Goal: Task Accomplishment & Management: Complete application form

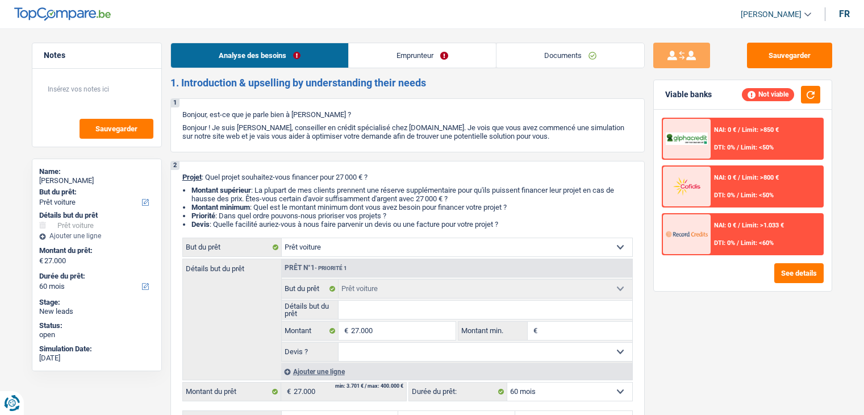
select select "car"
select select "60"
select select "car"
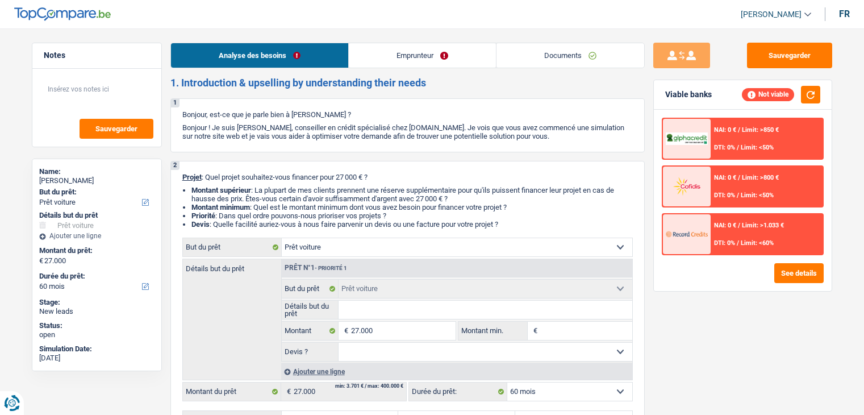
select select "60"
select select "car"
select select "60"
click at [418, 56] on link "Emprunteur" at bounding box center [422, 55] width 147 height 24
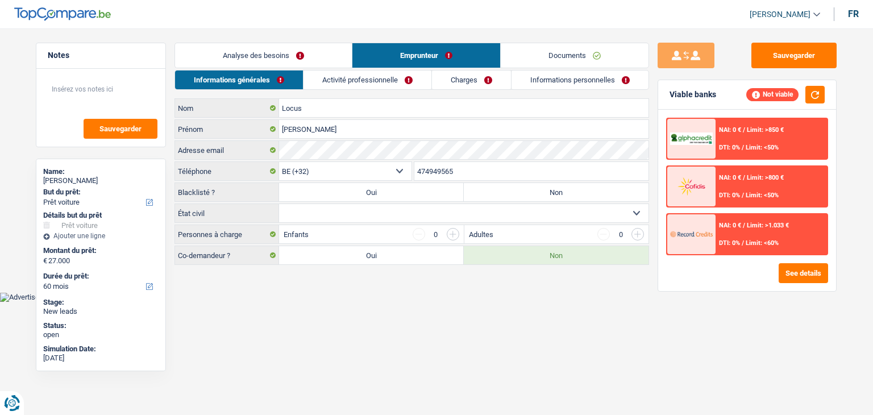
click at [352, 87] on link "Activité professionnelle" at bounding box center [367, 79] width 128 height 19
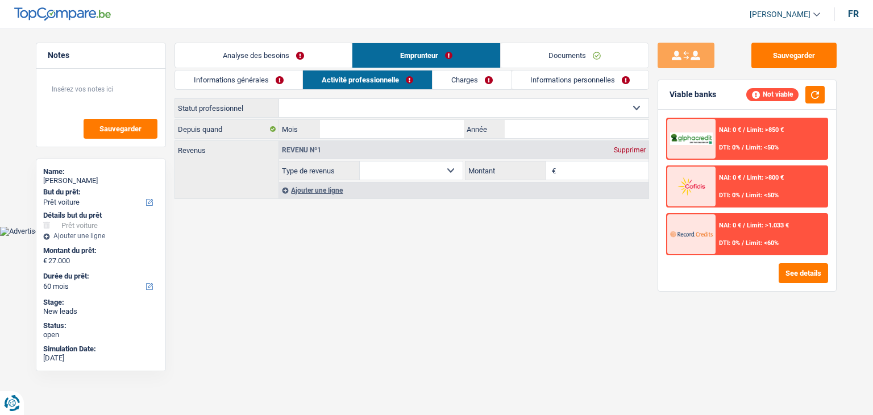
click at [474, 82] on link "Charges" at bounding box center [471, 79] width 79 height 19
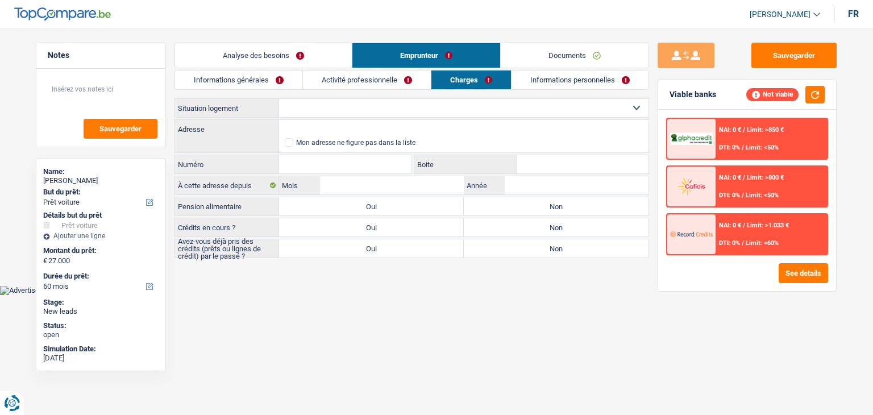
click at [548, 83] on link "Informations personnelles" at bounding box center [579, 79] width 137 height 19
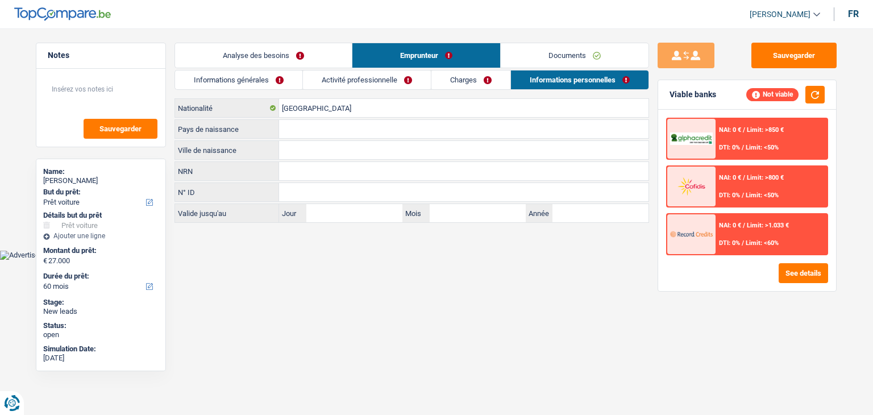
click at [539, 59] on link "Documents" at bounding box center [575, 55] width 148 height 24
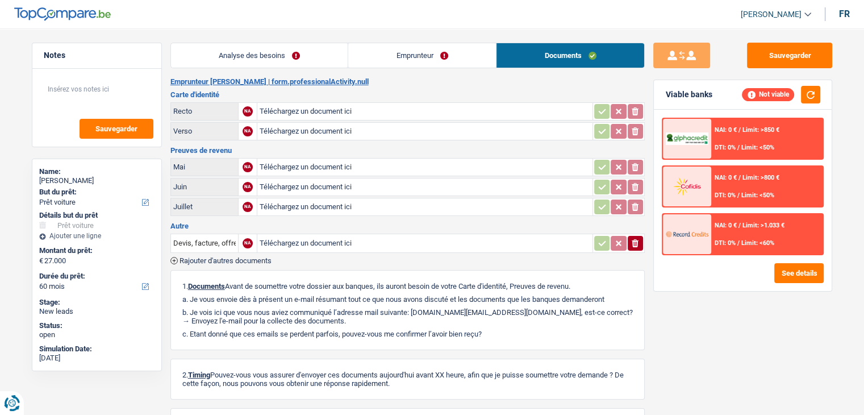
click at [366, 71] on div "Analyse des besoins Emprunteur Documents 1. Introduction & upselling by underst…" at bounding box center [407, 260] width 474 height 435
click at [371, 63] on link "Emprunteur" at bounding box center [422, 55] width 148 height 24
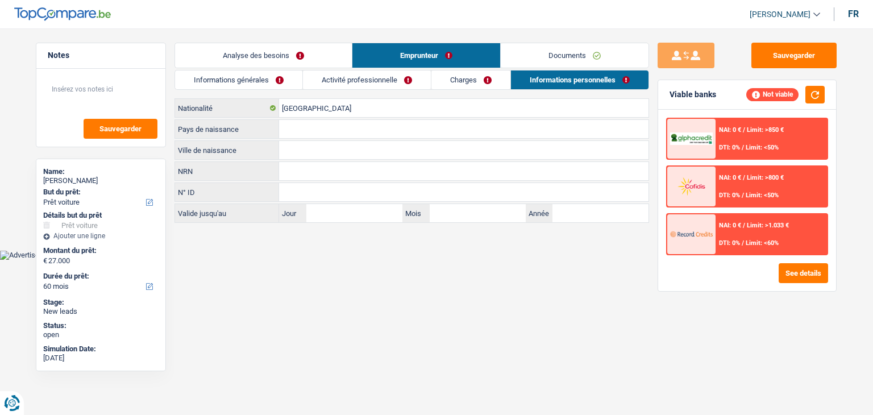
click at [352, 70] on link "Activité professionnelle" at bounding box center [367, 79] width 128 height 19
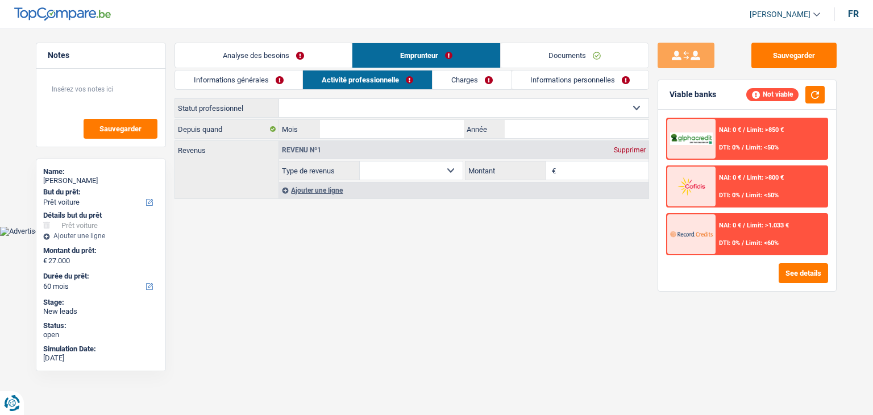
click at [285, 80] on link "Informations générales" at bounding box center [238, 79] width 127 height 19
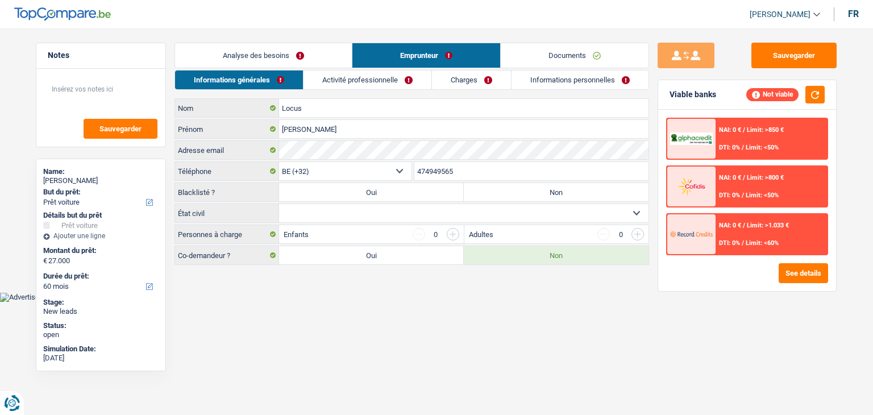
click at [555, 64] on link "Documents" at bounding box center [575, 55] width 148 height 24
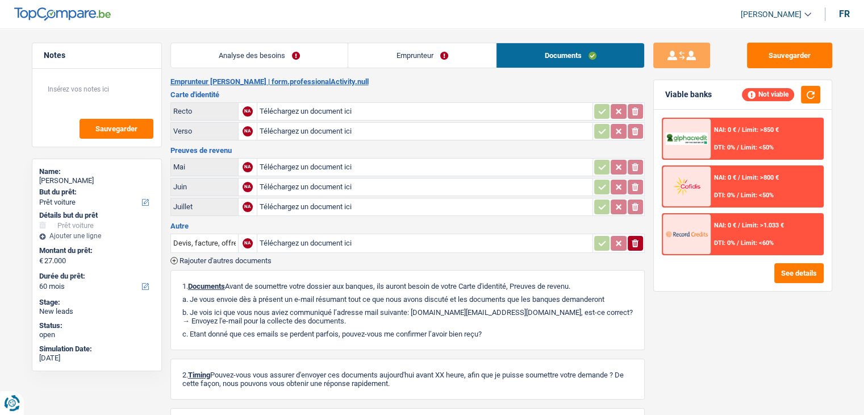
click at [434, 52] on link "Emprunteur" at bounding box center [422, 55] width 148 height 24
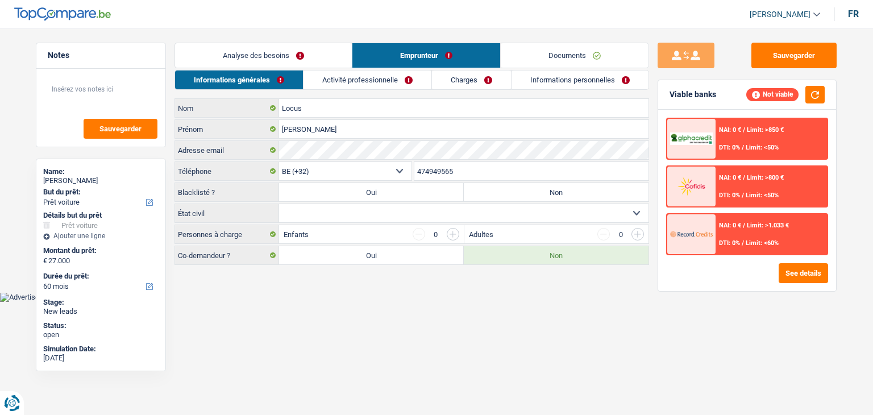
click at [570, 74] on link "Informations personnelles" at bounding box center [579, 79] width 137 height 19
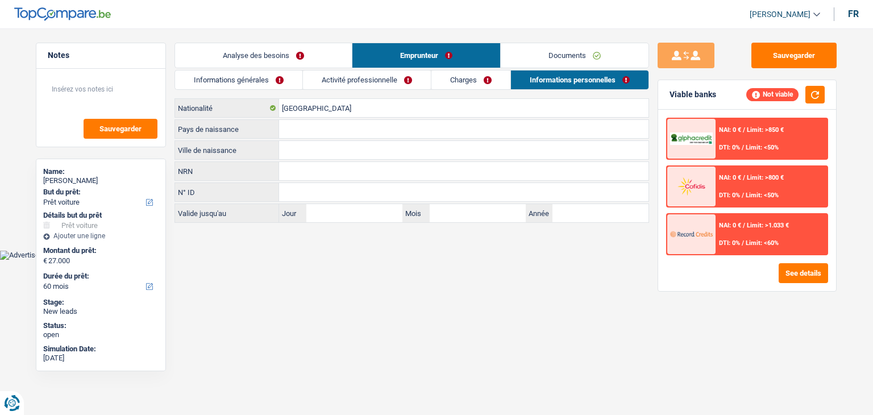
click at [554, 56] on link "Documents" at bounding box center [575, 55] width 148 height 24
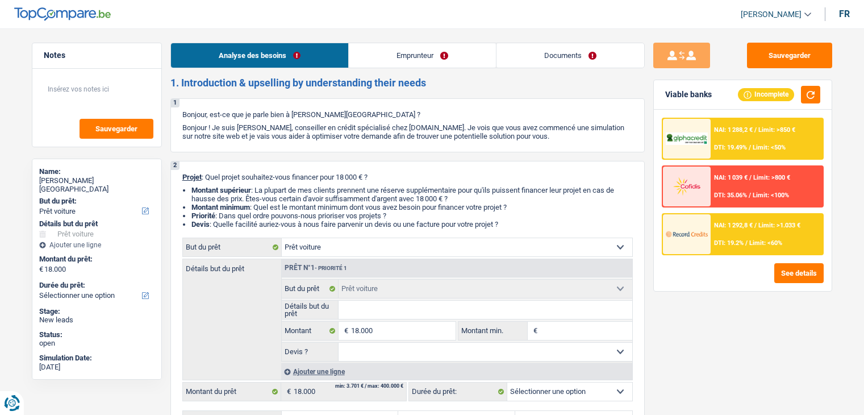
select select "car"
select select "worker"
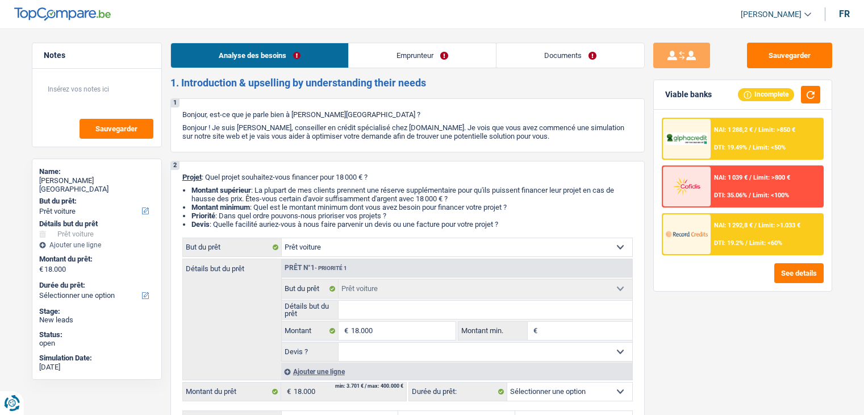
select select "netSalary"
select select "liveWithParents"
select select "car"
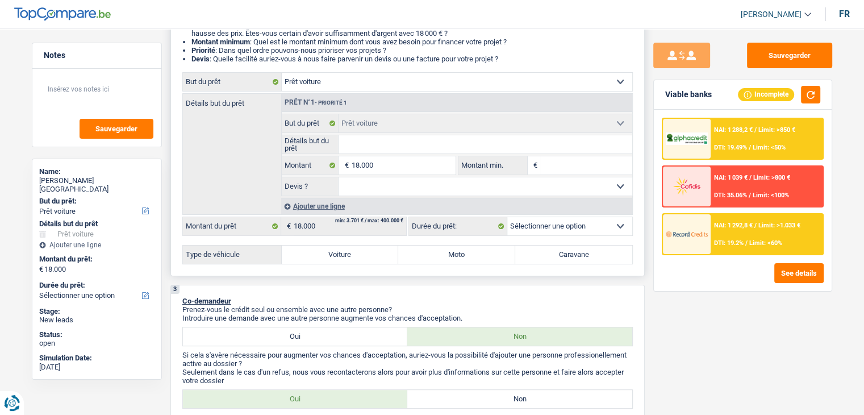
scroll to position [170, 0]
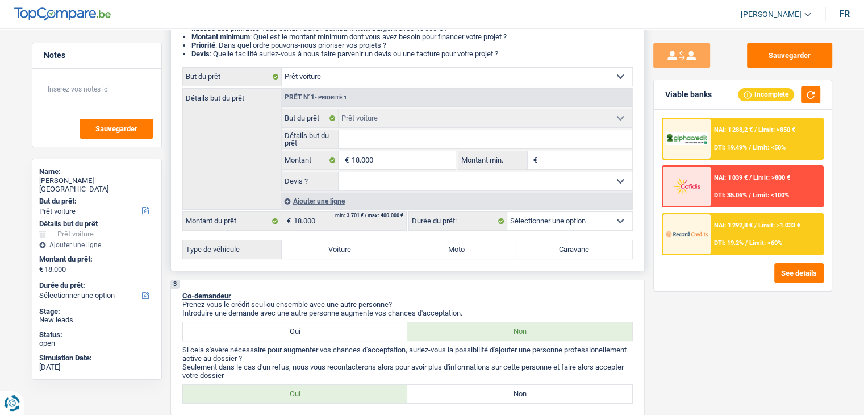
click at [377, 135] on input "Détails but du prêt" at bounding box center [486, 139] width 294 height 18
click at [368, 139] on input "Détails but du prêt" at bounding box center [486, 139] width 294 height 18
click at [504, 52] on li "Devis : Quelle facilité auriez-vous à nous faire parvenir un devis ou une factu…" at bounding box center [411, 53] width 441 height 9
click at [573, 168] on input "Montant min." at bounding box center [586, 160] width 92 height 18
type input "1"
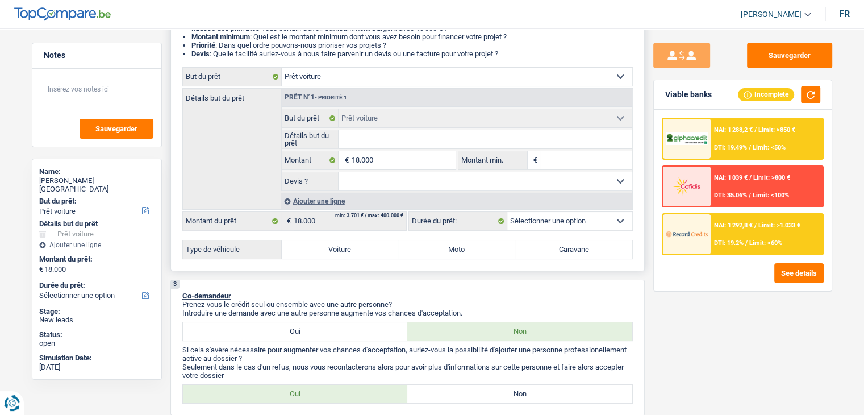
type input "1"
type input "18"
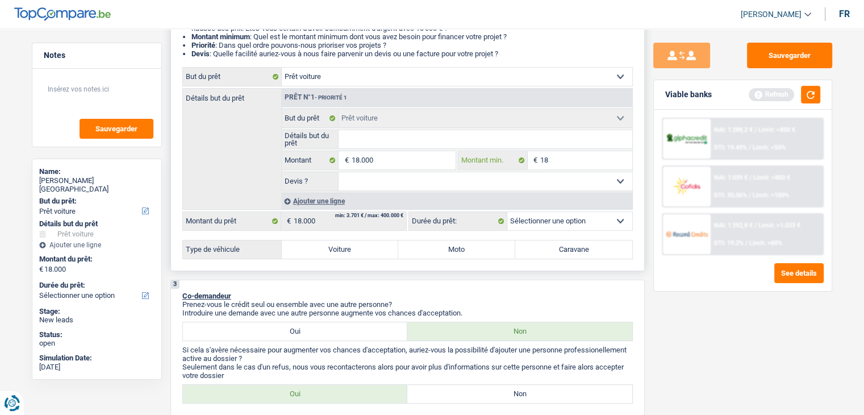
type input "180"
type input "1.800"
type input "18.000"
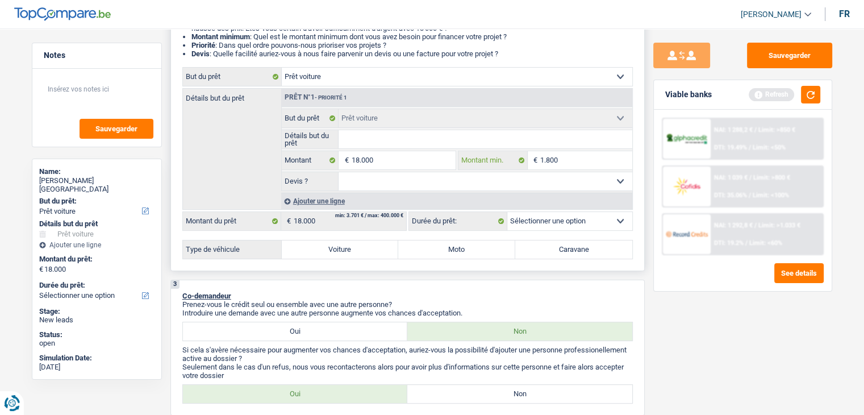
type input "18.000"
click at [394, 144] on input "Détails but du prêt" at bounding box center [486, 139] width 294 height 18
click at [813, 101] on button "button" at bounding box center [810, 95] width 19 height 18
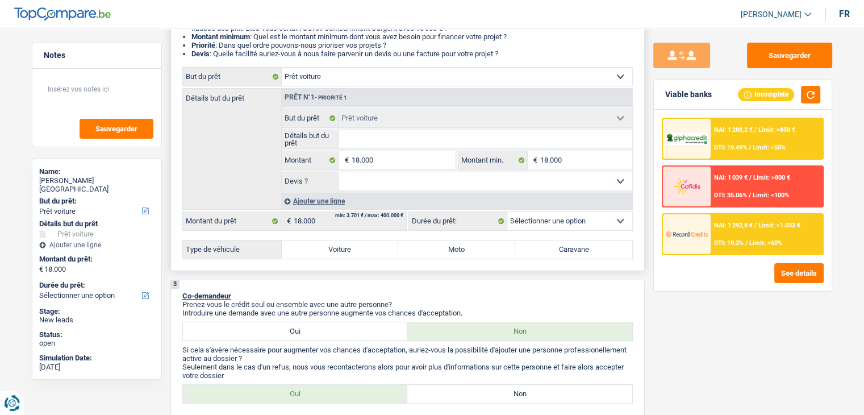
click at [402, 187] on select "Oui Non Non répondu Sélectionner une option" at bounding box center [486, 181] width 294 height 18
select select "not_answered"
click at [339, 172] on select "Oui Non Non répondu Sélectionner une option" at bounding box center [486, 181] width 294 height 18
select select "not_answered"
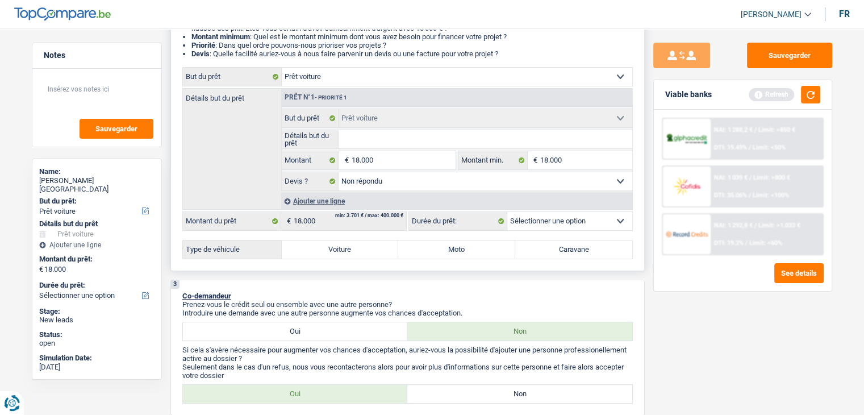
click at [355, 247] on label "Voiture" at bounding box center [340, 249] width 117 height 18
click at [355, 247] on input "Voiture" at bounding box center [340, 249] width 117 height 18
radio input "true"
select select "60"
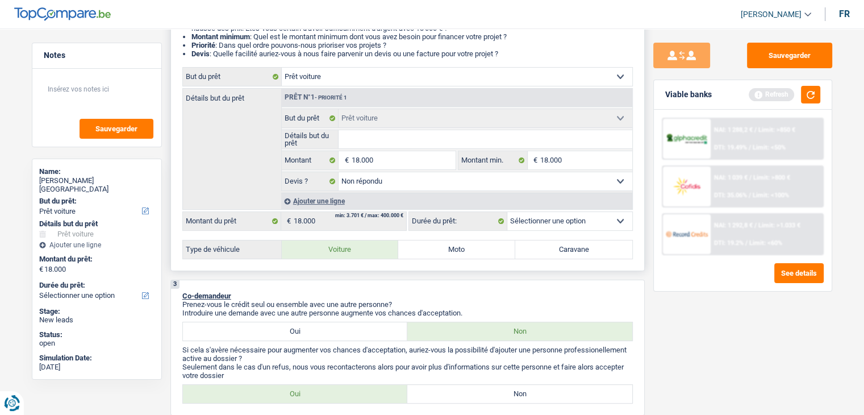
select select "60"
radio input "true"
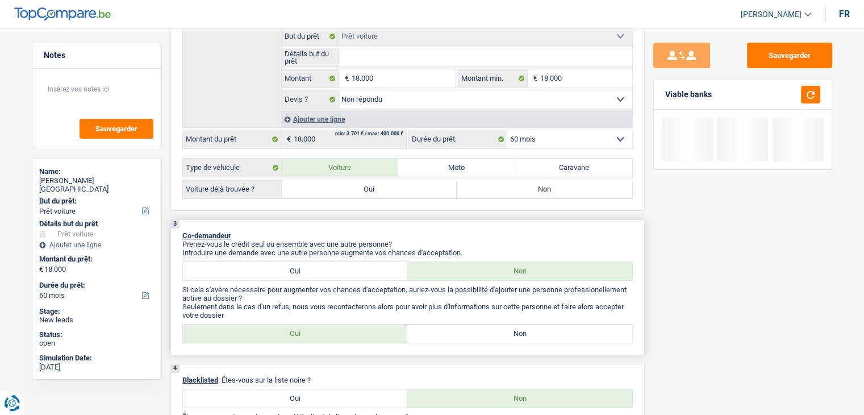
scroll to position [284, 0]
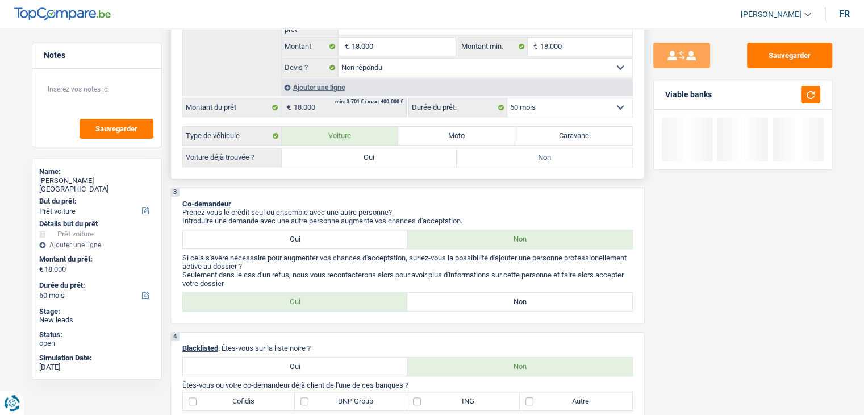
click at [402, 164] on label "Oui" at bounding box center [370, 157] width 176 height 18
click at [402, 164] on input "Oui" at bounding box center [370, 157] width 176 height 18
radio input "true"
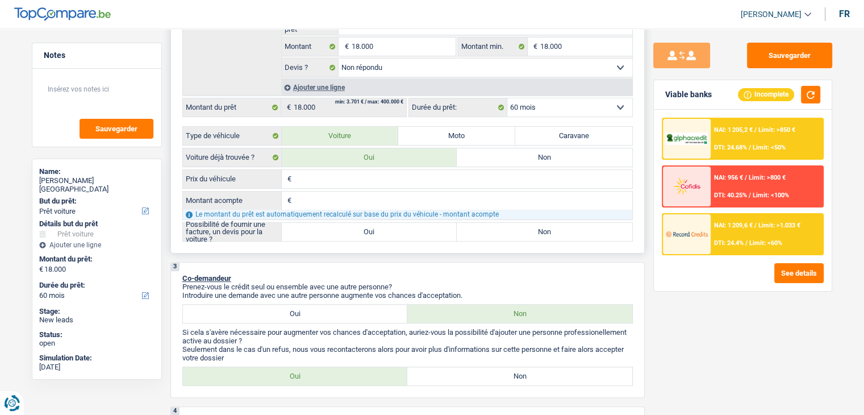
click at [326, 178] on input "Prix du véhicule" at bounding box center [463, 179] width 338 height 18
type input "1"
type input "18"
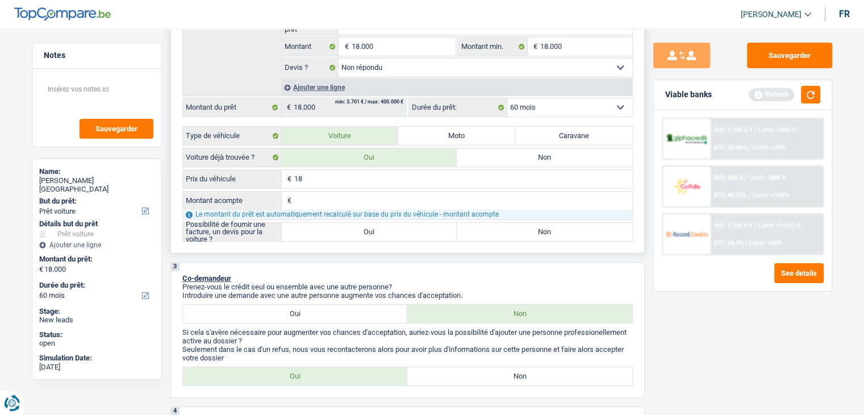
type input "180"
type input "1.800"
type input "18.000"
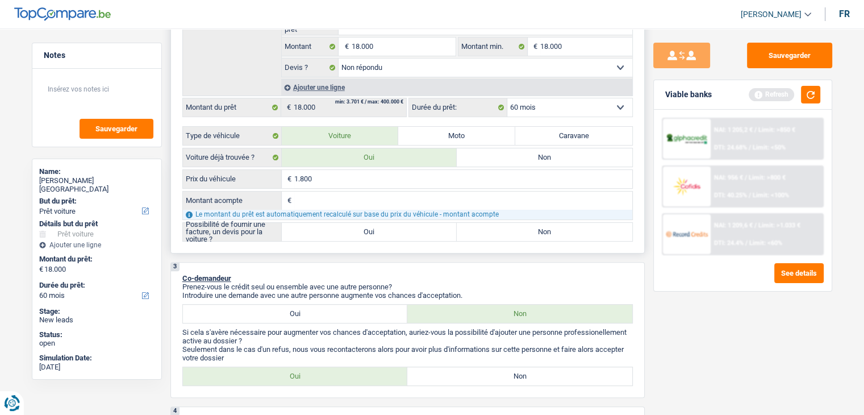
type input "18.000"
click at [341, 195] on input "Montant acompte" at bounding box center [463, 200] width 338 height 18
type input "0"
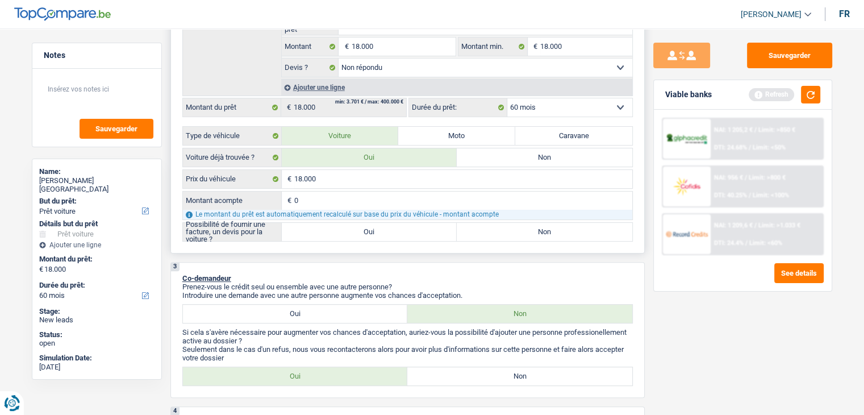
type input "0"
click at [330, 176] on input "18.000" at bounding box center [463, 179] width 338 height 18
click at [314, 191] on input "0" at bounding box center [463, 200] width 338 height 18
click at [322, 182] on input "18.000" at bounding box center [463, 179] width 338 height 18
type input "1.800"
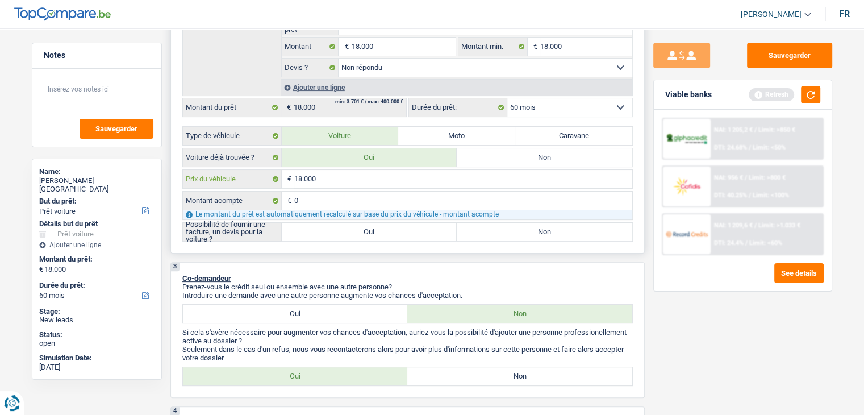
type input "1.800"
type input "180"
type input "18"
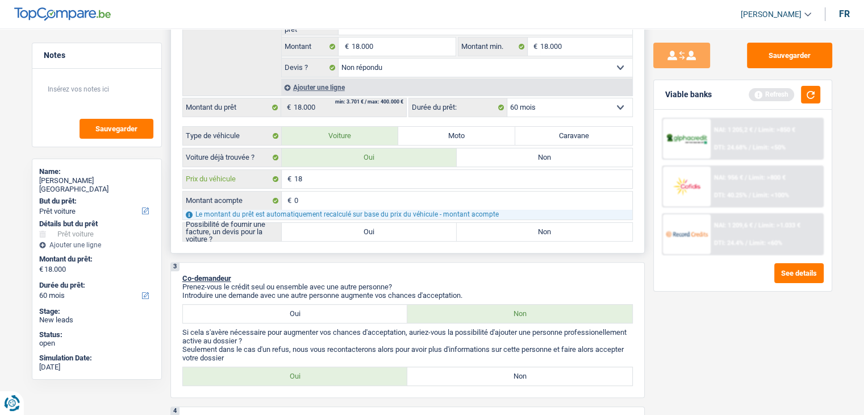
type input "1"
type input "2"
type input "20"
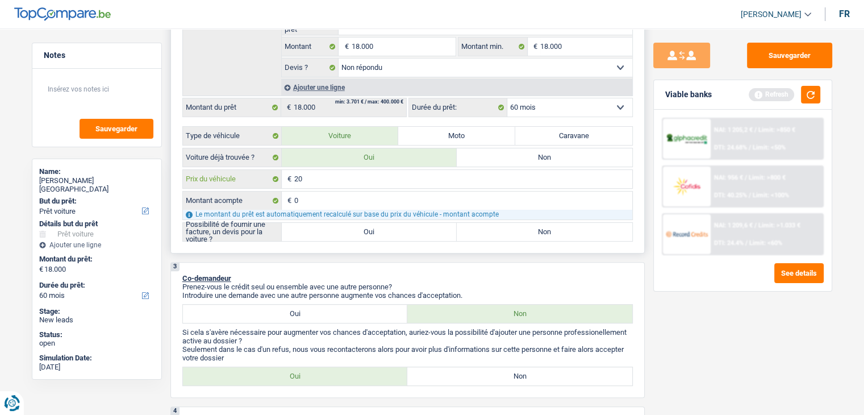
type input "20"
type input "200"
type input "2.000"
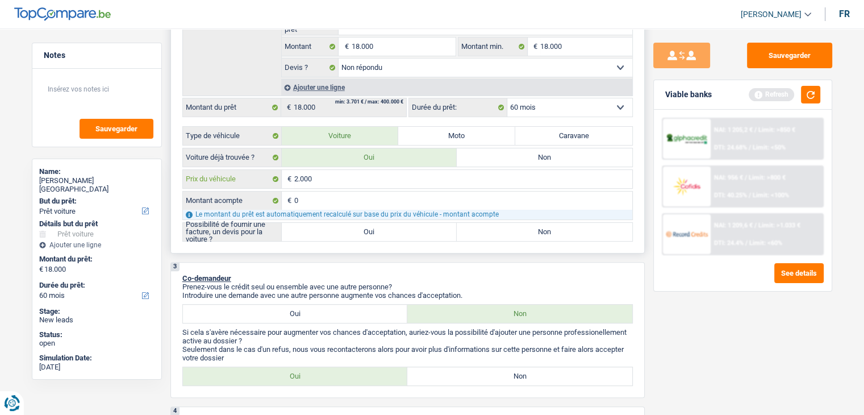
type input "20.000"
click at [314, 201] on input "0" at bounding box center [463, 200] width 338 height 18
type input "20.000"
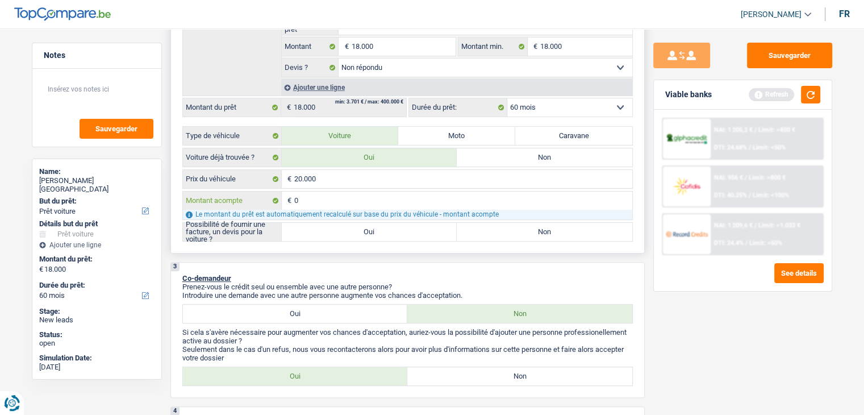
type input "20.000"
type input "2"
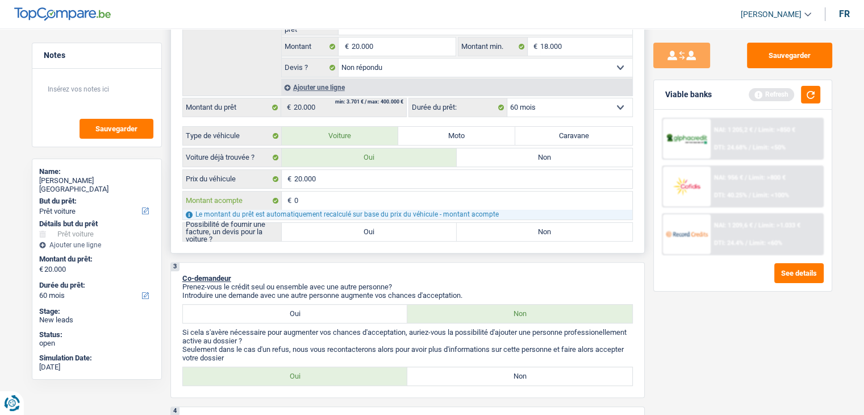
type input "2"
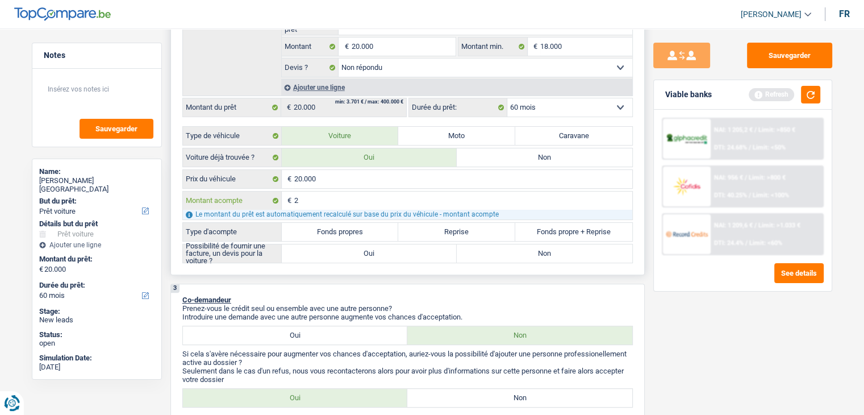
type input "20"
type input "200"
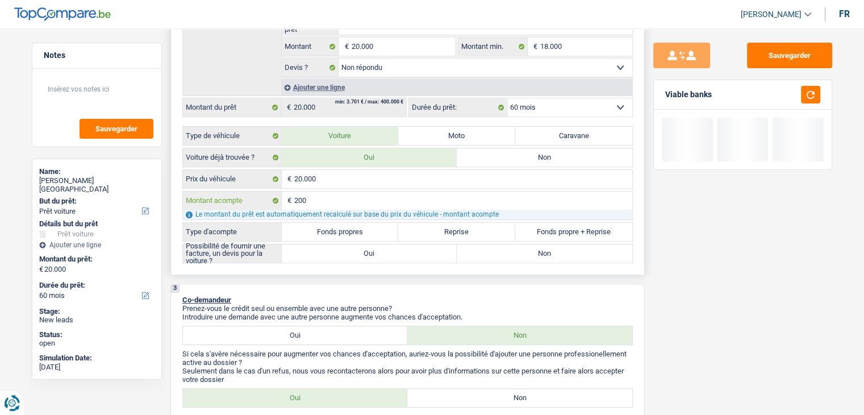
type input "2.000"
click at [325, 232] on label "Fonds propres" at bounding box center [340, 232] width 117 height 18
click at [325, 232] on input "Fonds propres" at bounding box center [340, 232] width 117 height 18
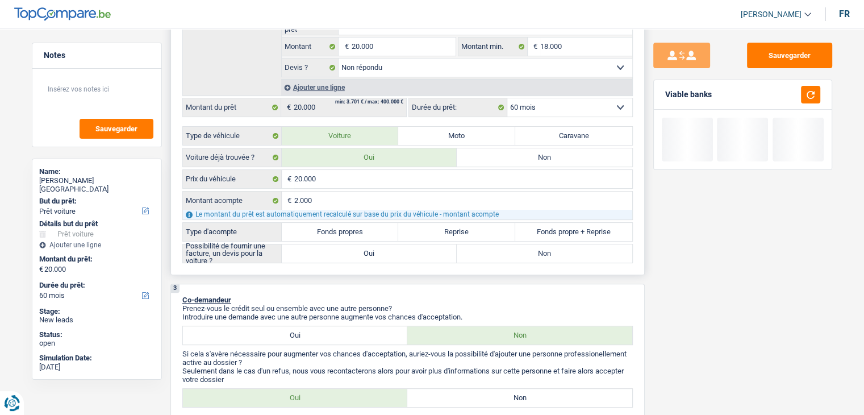
radio input "true"
type input "18.000"
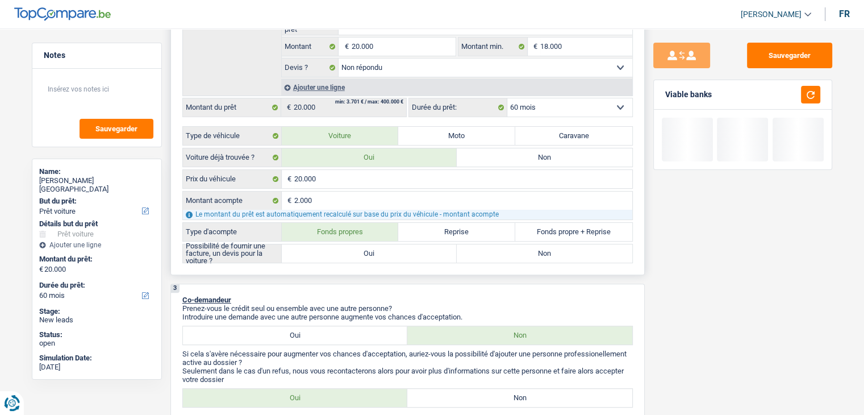
type input "18.000"
radio input "true"
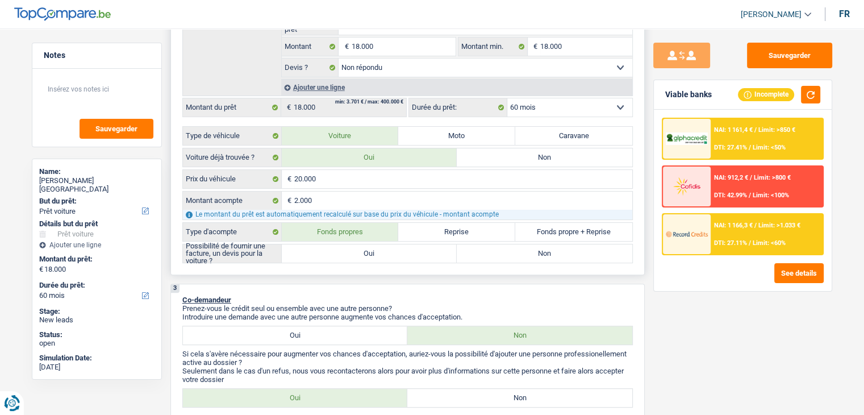
click at [390, 247] on label "Oui" at bounding box center [370, 253] width 176 height 18
click at [390, 247] on input "Oui" at bounding box center [370, 253] width 176 height 18
radio input "true"
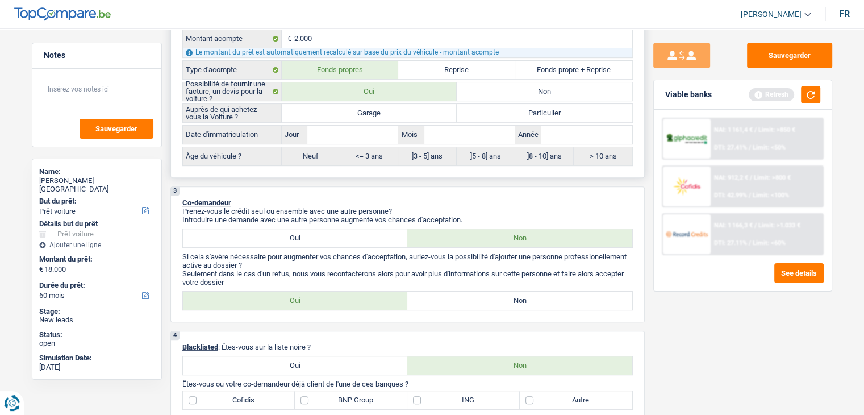
scroll to position [398, 0]
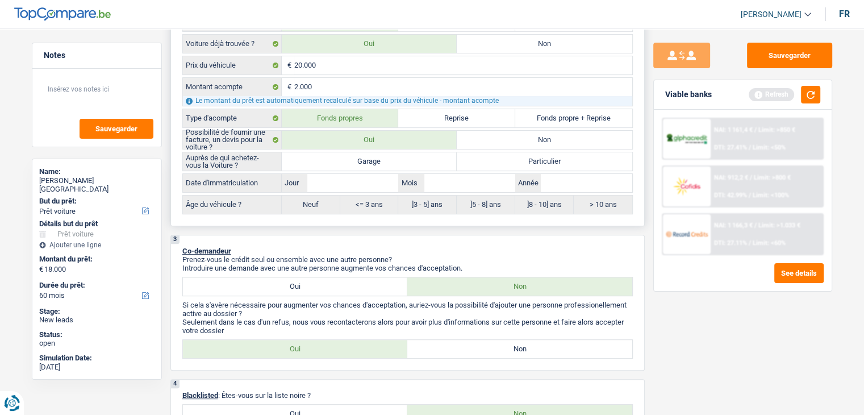
click at [491, 136] on label "Non" at bounding box center [545, 140] width 176 height 18
click at [491, 136] on input "Non" at bounding box center [545, 140] width 176 height 18
radio input "true"
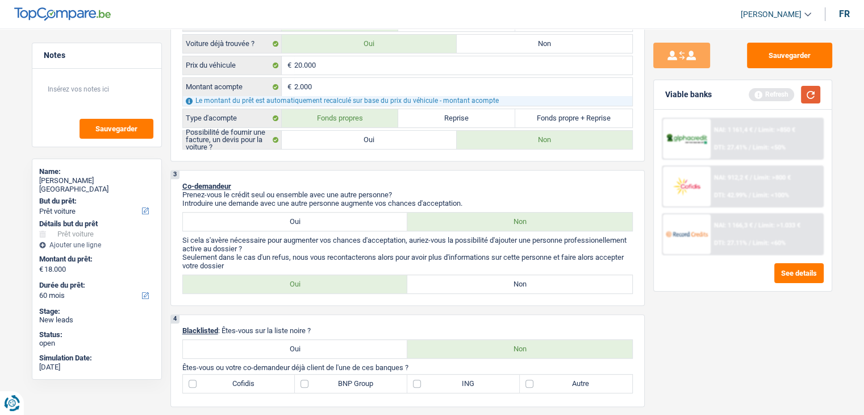
click at [817, 96] on button "button" at bounding box center [810, 95] width 19 height 18
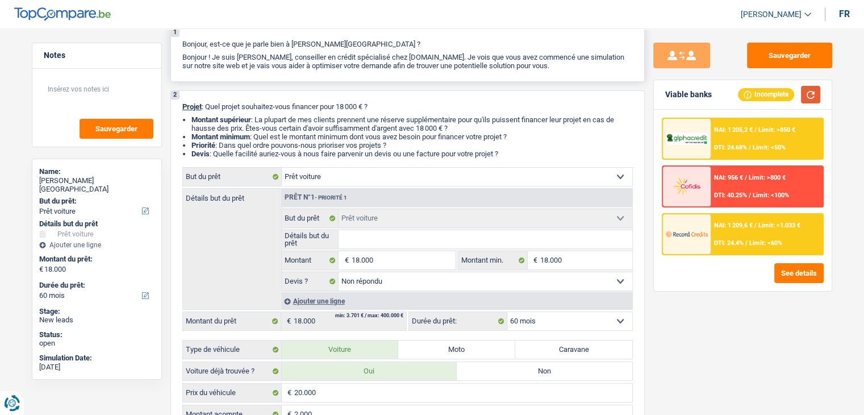
scroll to position [227, 0]
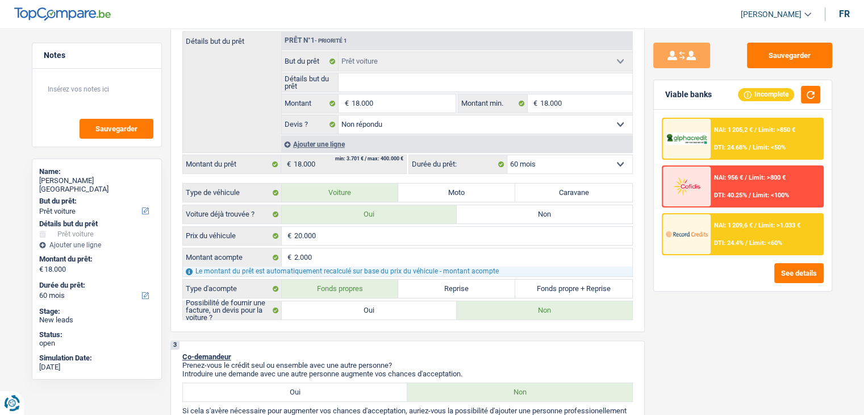
click at [650, 181] on div "Sauvegarder Viable banks Incomplete NAI: 1 205,2 € / Limit: >850 € DTI: 24.68% …" at bounding box center [743, 218] width 196 height 351
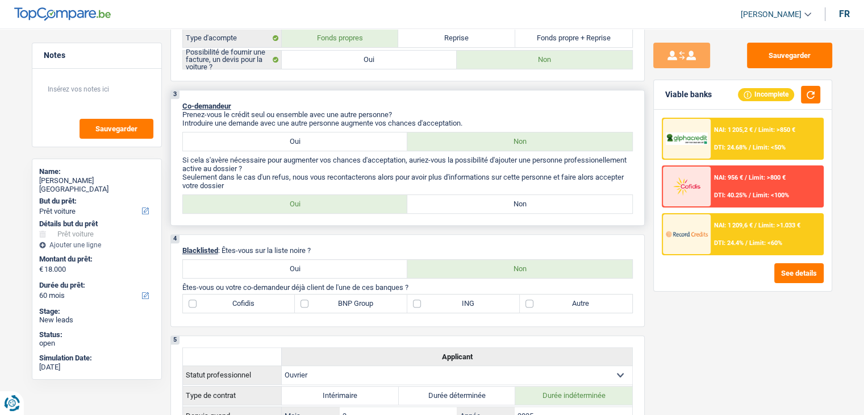
scroll to position [511, 0]
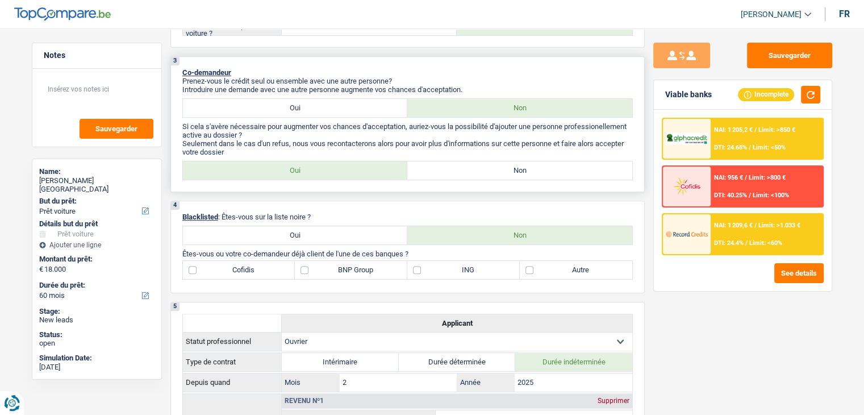
drag, startPoint x: 468, startPoint y: 163, endPoint x: 459, endPoint y: 169, distance: 11.4
click at [466, 163] on label "Non" at bounding box center [519, 170] width 225 height 18
click at [466, 163] on input "Non" at bounding box center [519, 170] width 225 height 18
radio input "true"
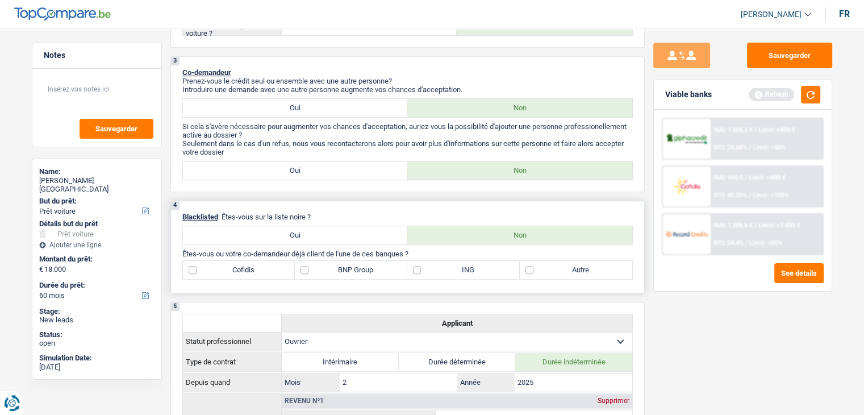
click at [314, 220] on div "4 Blacklisted : Êtes-vous sur la liste noire ? Oui Non Êtes-vous ou votre co-de…" at bounding box center [407, 247] width 474 height 93
click at [806, 96] on button "button" at bounding box center [810, 95] width 19 height 18
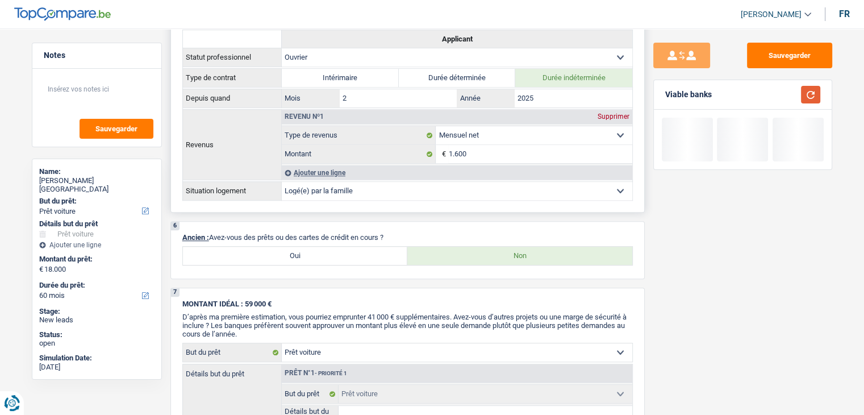
scroll to position [966, 0]
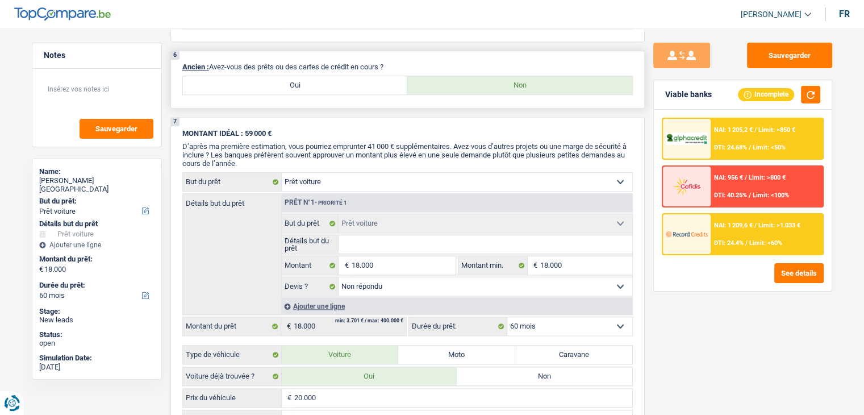
drag, startPoint x: 389, startPoint y: 63, endPoint x: 314, endPoint y: 63, distance: 75.0
click at [314, 63] on p "Ancien : Avez-vous des prêts ou des cartes de crédit en cours ?" at bounding box center [407, 67] width 451 height 9
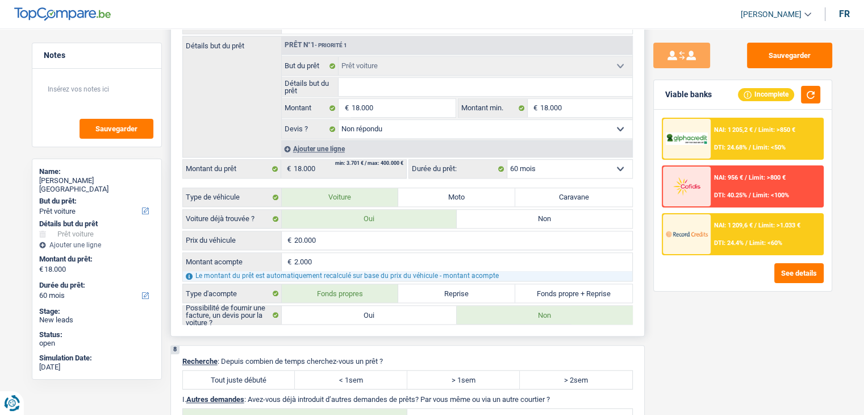
scroll to position [1307, 0]
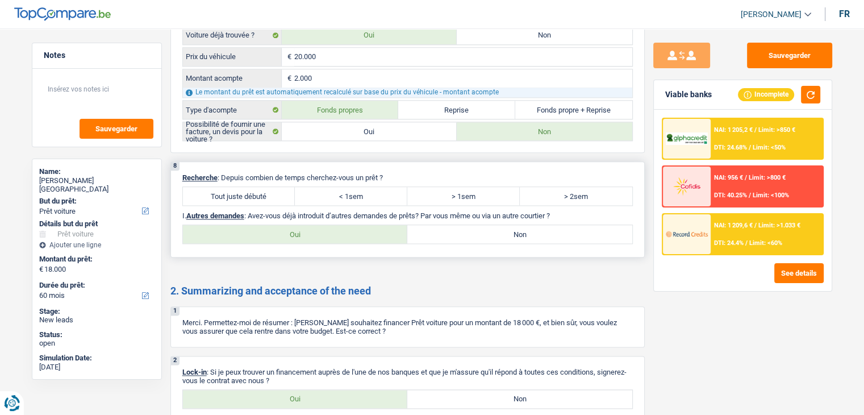
click at [245, 194] on label "Tout juste débuté" at bounding box center [239, 196] width 113 height 18
click at [245, 194] on input "Tout juste débuté" at bounding box center [239, 196] width 113 height 18
radio input "true"
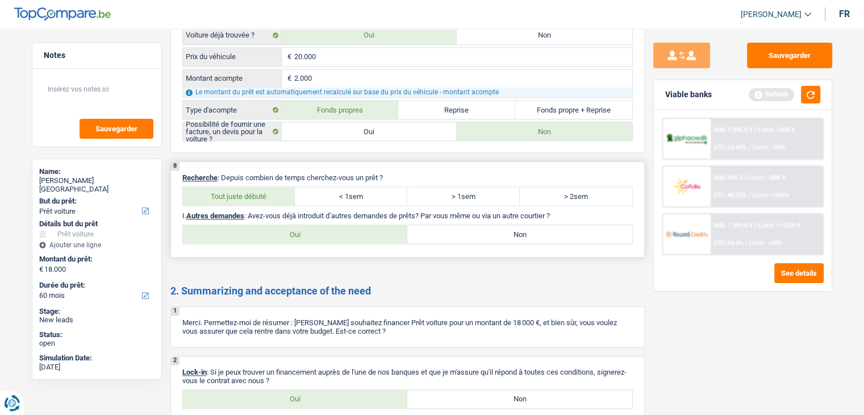
click at [435, 225] on label "Non" at bounding box center [519, 234] width 225 height 18
click at [435, 225] on input "Non" at bounding box center [519, 234] width 225 height 18
radio input "true"
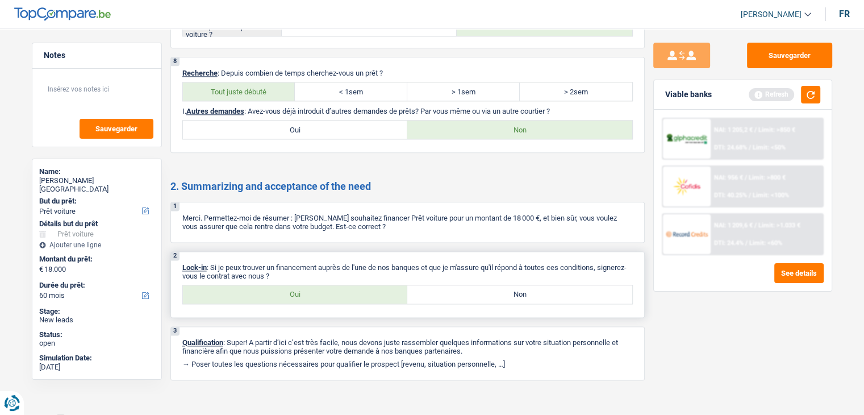
click at [320, 285] on label "Oui" at bounding box center [295, 294] width 225 height 18
click at [320, 285] on input "Oui" at bounding box center [295, 294] width 225 height 18
radio input "true"
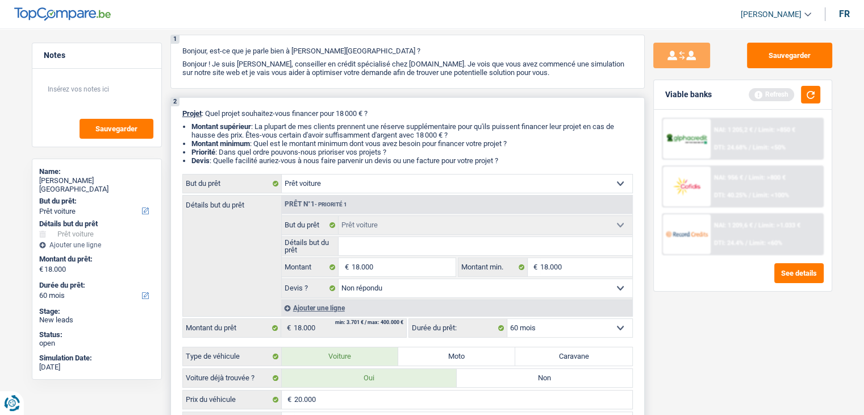
scroll to position [0, 0]
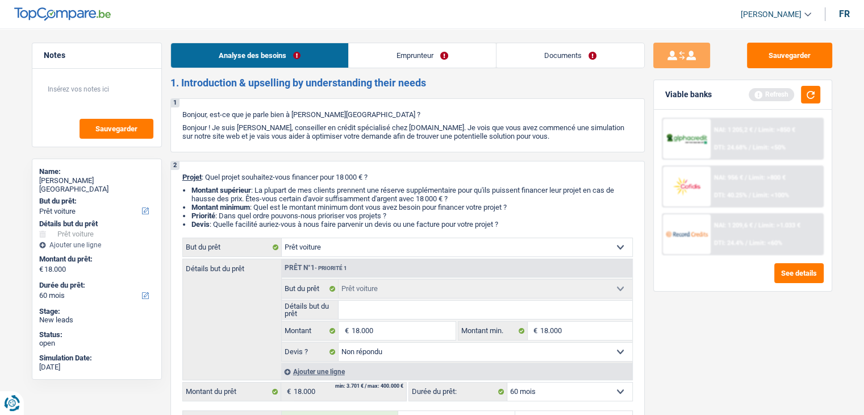
click at [395, 53] on link "Emprunteur" at bounding box center [422, 55] width 147 height 24
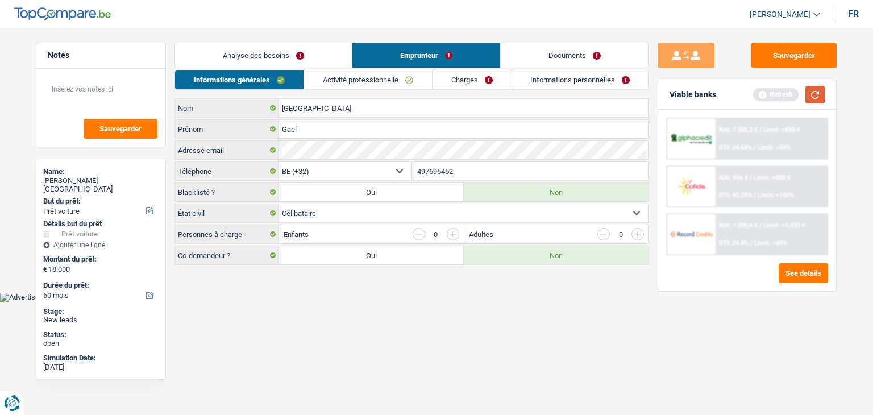
click at [818, 98] on button "button" at bounding box center [814, 95] width 19 height 18
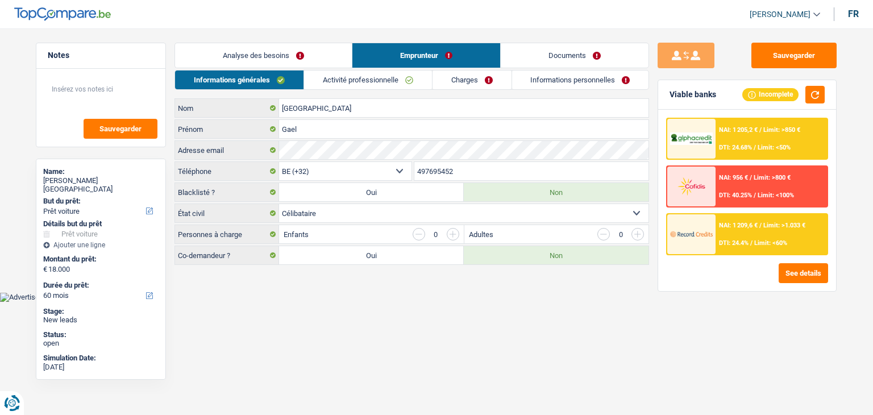
click at [297, 302] on html "Vous avez le contrôle de vos données Nous utilisons des cookies, tout comme nos…" at bounding box center [436, 151] width 873 height 302
click at [459, 302] on html "Vous avez le contrôle de vos données Nous utilisons des cookies, tout comme nos…" at bounding box center [436, 151] width 873 height 302
click at [698, 291] on div "Sauvegarder Viable banks Incomplete NAI: 1 205,2 € / Limit: >850 € DTI: 24.68% …" at bounding box center [747, 218] width 196 height 351
click at [387, 73] on link "Activité professionnelle" at bounding box center [368, 79] width 128 height 19
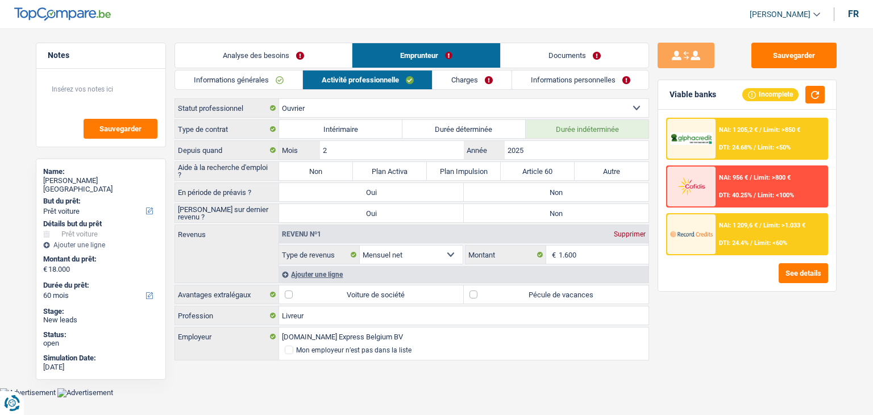
click at [318, 163] on label "Non" at bounding box center [316, 171] width 74 height 18
click at [318, 163] on input "Non" at bounding box center [316, 171] width 74 height 18
radio input "true"
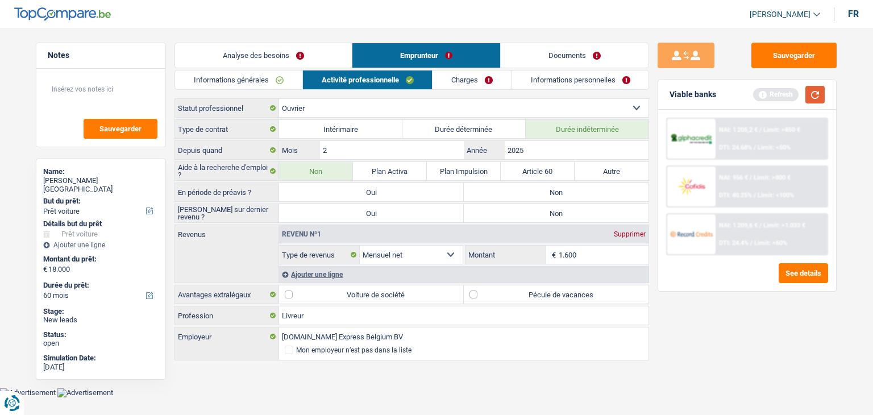
click at [814, 95] on button "button" at bounding box center [814, 95] width 19 height 18
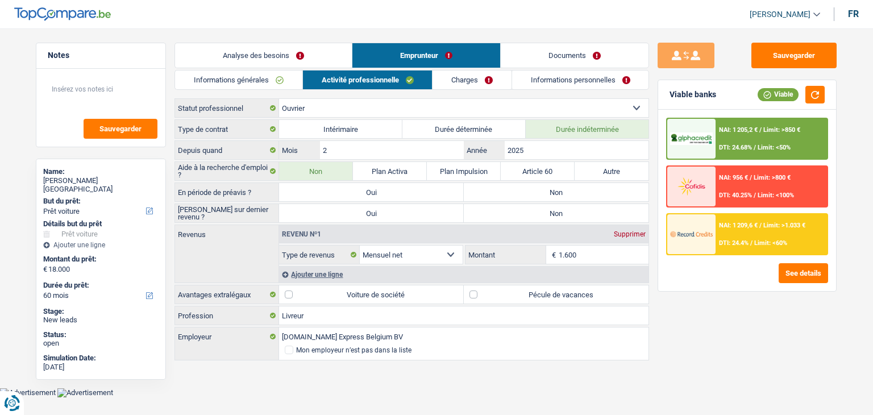
click at [509, 194] on label "Non" at bounding box center [556, 192] width 185 height 18
click at [509, 194] on input "Non" at bounding box center [556, 192] width 185 height 18
radio input "true"
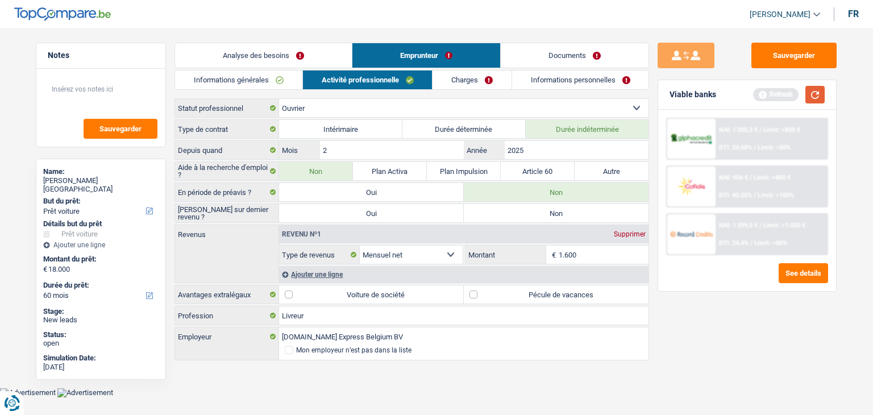
click at [818, 93] on button "button" at bounding box center [814, 95] width 19 height 18
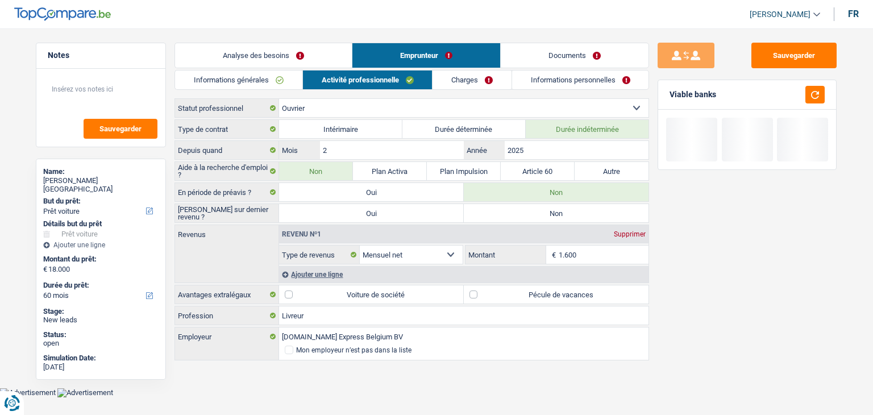
click at [547, 210] on label "Non" at bounding box center [556, 213] width 185 height 18
click at [547, 210] on input "Non" at bounding box center [556, 213] width 185 height 18
radio input "true"
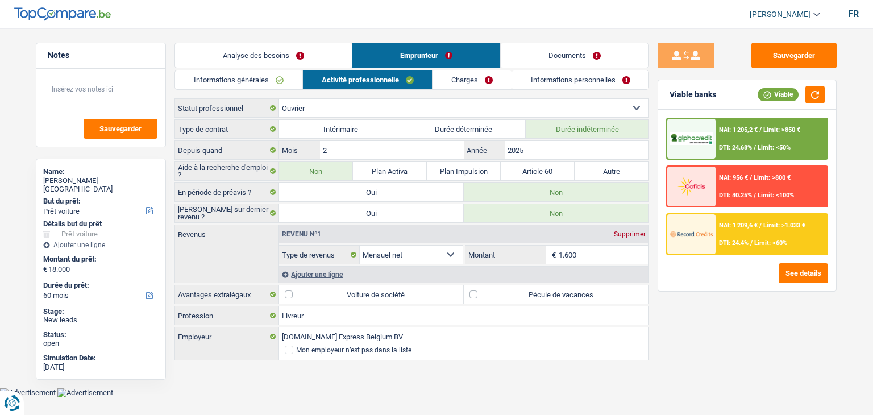
click at [711, 310] on div "Sauvegarder Viable banks Viable NAI: 1 205,2 € / Limit: >850 € DTI: 24.68% / Li…" at bounding box center [747, 218] width 196 height 351
click at [668, 313] on div "Sauvegarder Viable banks Viable NAI: 1 205,2 € / Limit: >850 € DTI: 24.68% / Li…" at bounding box center [747, 218] width 196 height 351
click at [559, 291] on label "Pécule de vacances" at bounding box center [556, 294] width 185 height 18
click at [559, 291] on input "Pécule de vacances" at bounding box center [556, 294] width 185 height 18
checkbox input "true"
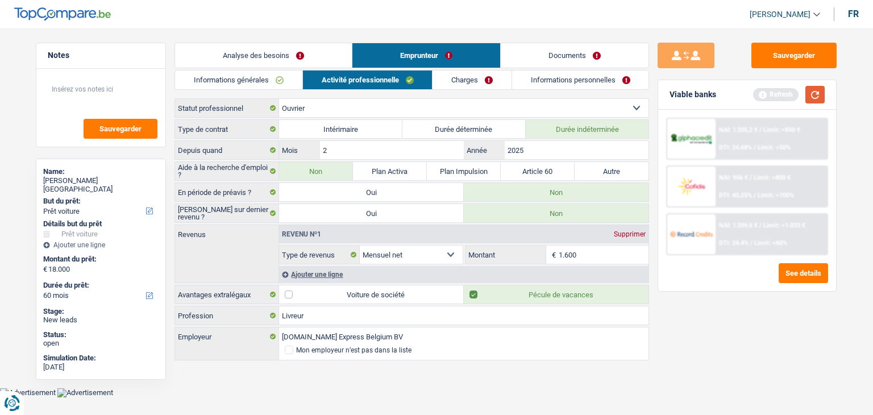
drag, startPoint x: 809, startPoint y: 93, endPoint x: 774, endPoint y: 97, distance: 34.9
click at [810, 92] on button "button" at bounding box center [814, 95] width 19 height 18
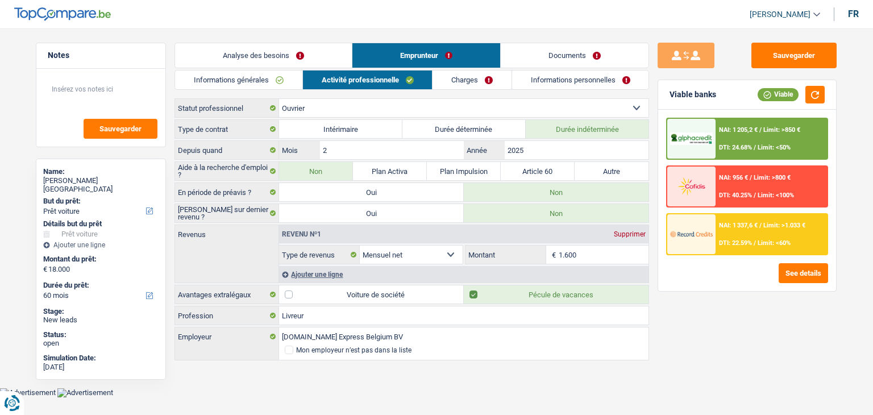
click at [439, 85] on link "Charges" at bounding box center [471, 79] width 79 height 19
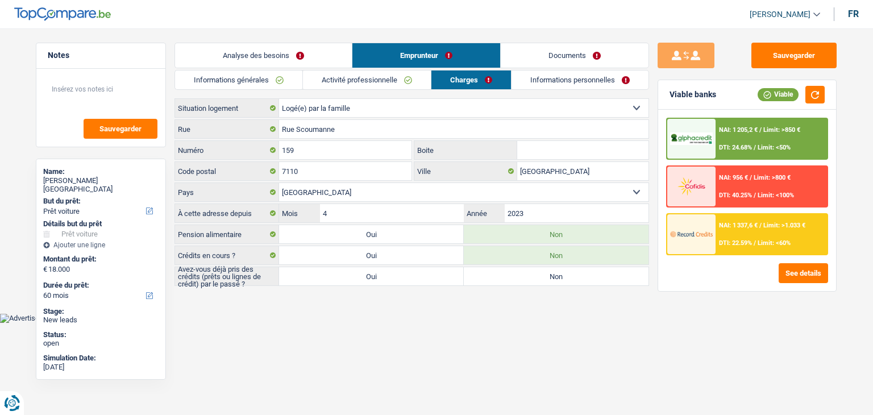
click at [244, 95] on div "Informations générales Activité professionnelle Charges Informations personnell…" at bounding box center [411, 178] width 474 height 216
click at [81, 88] on textarea at bounding box center [100, 94] width 113 height 34
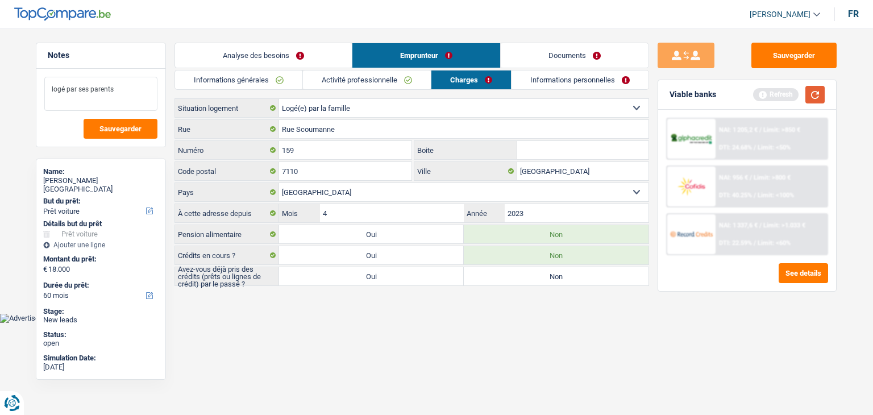
type textarea "logé par ses parents"
click at [809, 93] on button "button" at bounding box center [814, 95] width 19 height 18
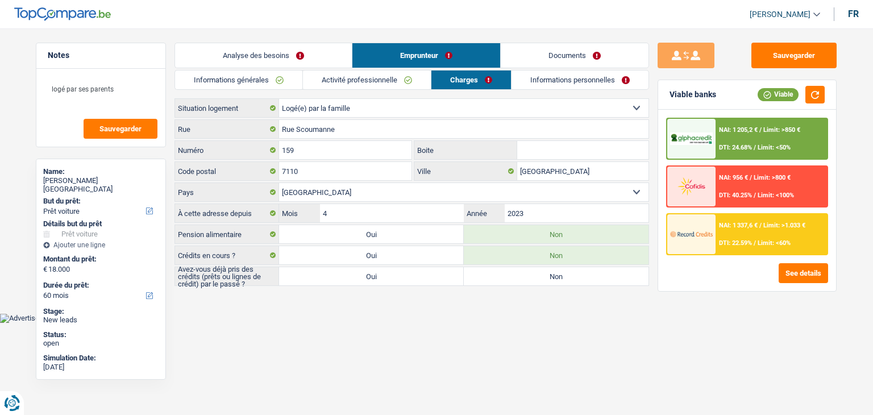
click at [438, 314] on body "Vous avez le contrôle de vos données Nous utilisons des cookies, tout comme nos…" at bounding box center [436, 170] width 873 height 306
click at [482, 318] on body "Vous avez le contrôle de vos données Nous utilisons des cookies, tout comme nos…" at bounding box center [436, 170] width 873 height 306
drag, startPoint x: 173, startPoint y: 264, endPoint x: 230, endPoint y: 286, distance: 61.5
click at [230, 284] on div "Notes logé par ses parents Sauvegarder Name: Gael Messina But du prêt: Confort …" at bounding box center [436, 165] width 818 height 245
drag, startPoint x: 248, startPoint y: 279, endPoint x: 177, endPoint y: 269, distance: 71.1
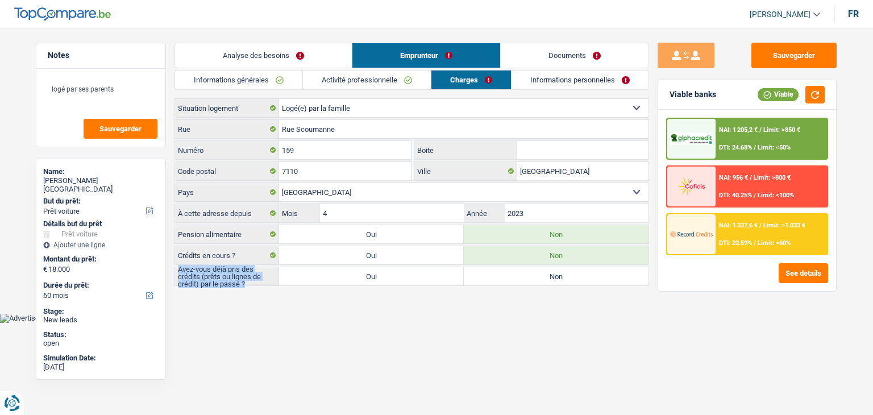
click at [177, 269] on label "Avez-vous déjà pris des crédits (prêts ou lignes de crédit) par le passé ?" at bounding box center [227, 276] width 104 height 18
drag, startPoint x: 528, startPoint y: 281, endPoint x: 530, endPoint y: 276, distance: 5.9
click at [528, 281] on label "Non" at bounding box center [556, 276] width 185 height 18
click at [528, 281] on input "Non" at bounding box center [556, 276] width 185 height 18
radio input "true"
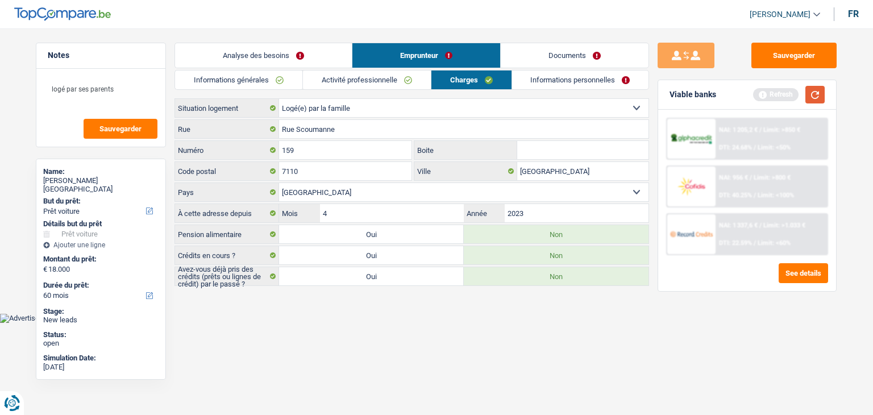
click at [820, 88] on button "button" at bounding box center [814, 95] width 19 height 18
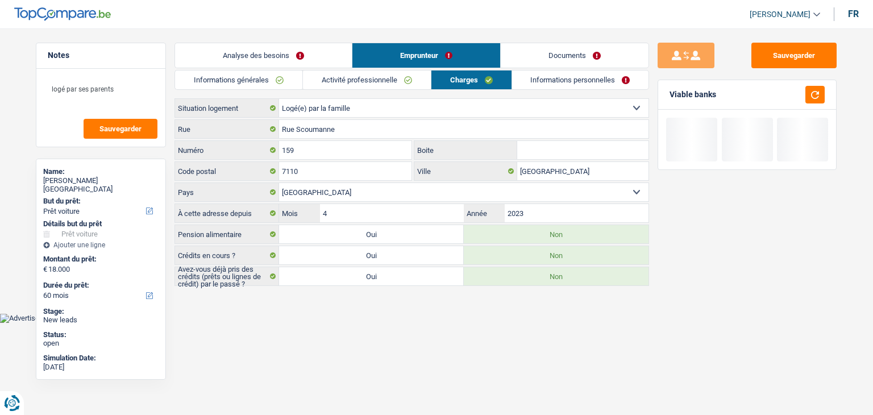
click at [531, 82] on link "Informations personnelles" at bounding box center [580, 79] width 137 height 19
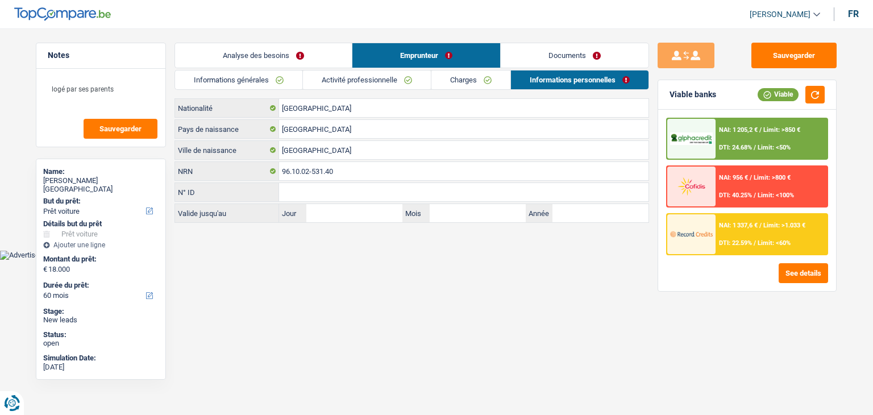
click at [825, 98] on div "Viable banks Viable" at bounding box center [747, 95] width 178 height 30
click at [823, 96] on button "button" at bounding box center [814, 95] width 19 height 18
click at [549, 62] on link "Documents" at bounding box center [575, 55] width 148 height 24
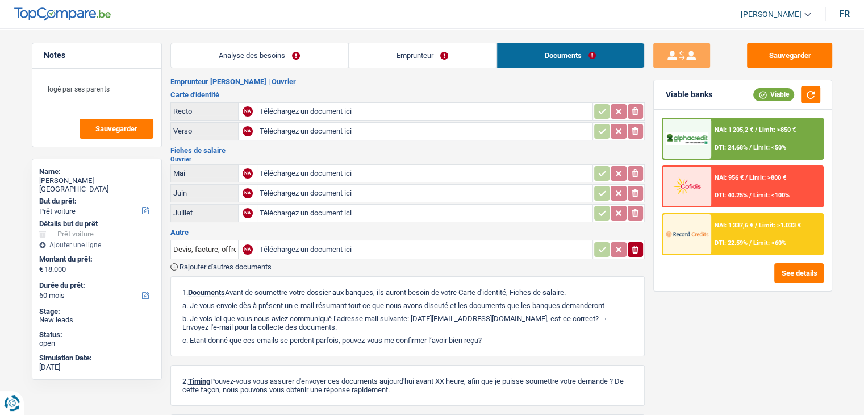
drag, startPoint x: 370, startPoint y: 62, endPoint x: 270, endPoint y: 60, distance: 100.0
click at [370, 62] on link "Emprunteur" at bounding box center [423, 55] width 148 height 24
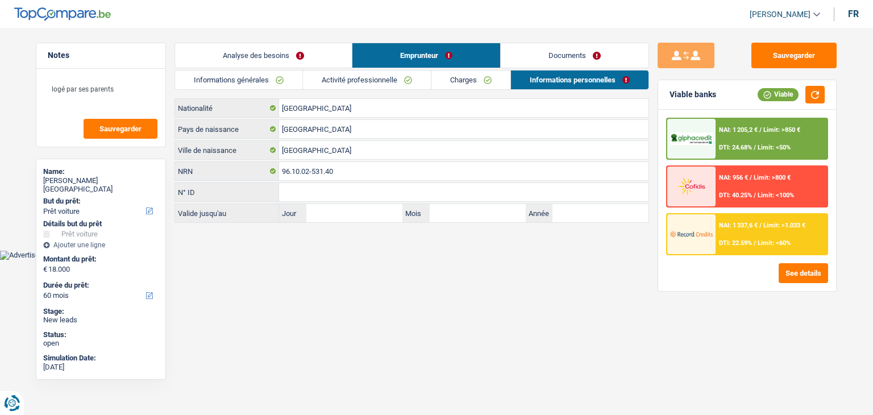
click at [270, 60] on link "Analyse des besoins" at bounding box center [263, 55] width 177 height 24
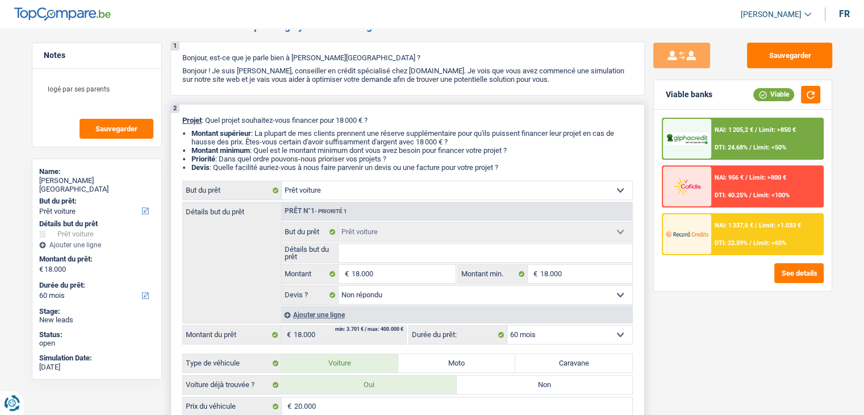
scroll to position [170, 0]
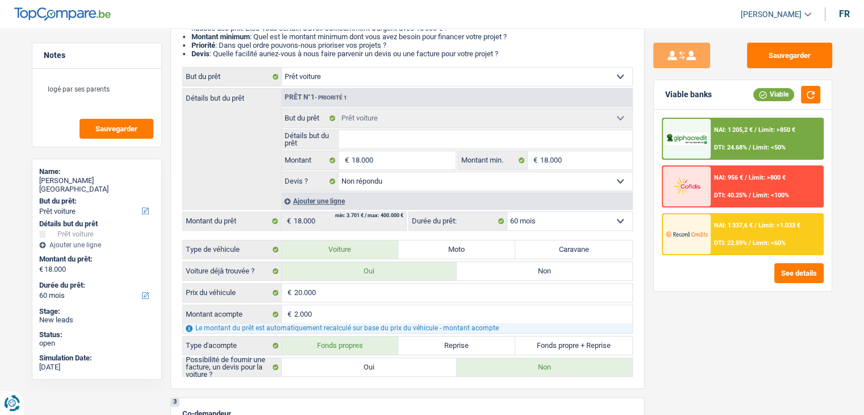
click at [648, 145] on div "Sauvegarder Viable banks Viable NAI: 1 205,2 € / Limit: >850 € DTI: 24.68% / Li…" at bounding box center [743, 218] width 196 height 351
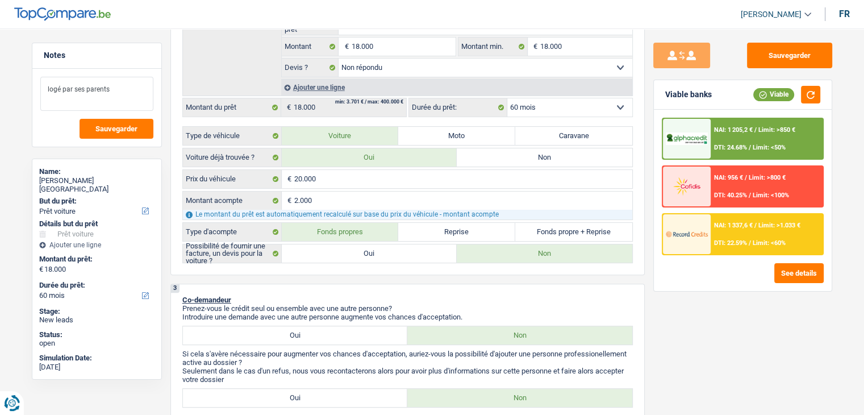
click at [121, 89] on textarea "logé par ses parents" at bounding box center [96, 94] width 113 height 34
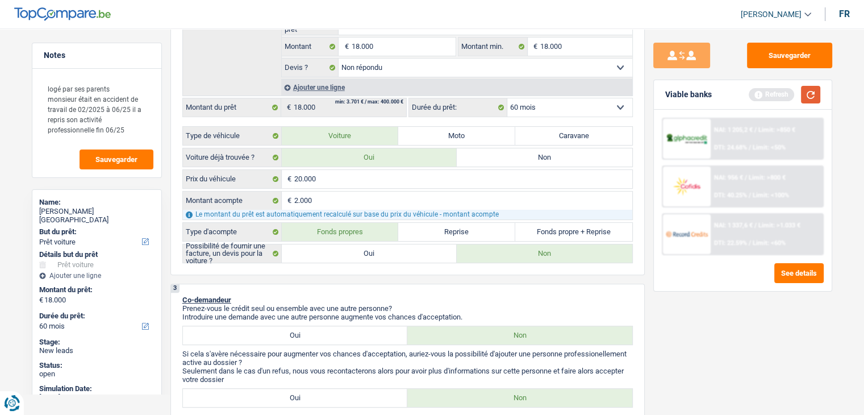
click at [810, 99] on button "button" at bounding box center [810, 95] width 19 height 18
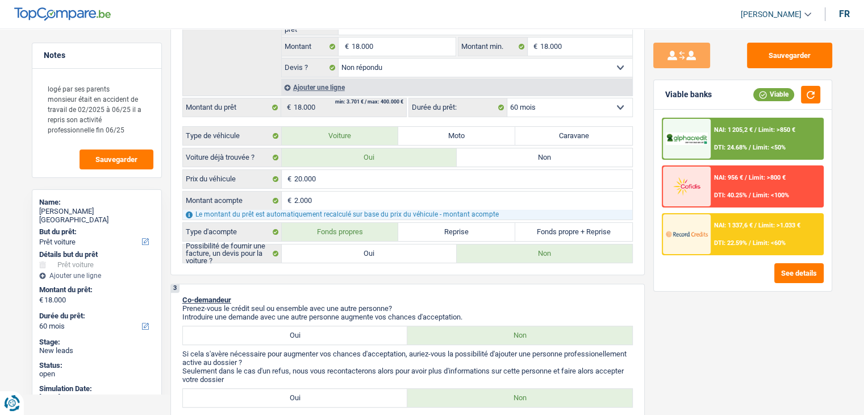
click at [650, 198] on div "Sauvegarder Viable banks Viable NAI: 1 205,2 € / Limit: >850 € DTI: 24.68% / Li…" at bounding box center [743, 218] width 196 height 351
click at [650, 230] on div "Sauvegarder Viable banks Viable NAI: 1 205,2 € / Limit: >850 € DTI: 24.68% / Li…" at bounding box center [743, 218] width 196 height 351
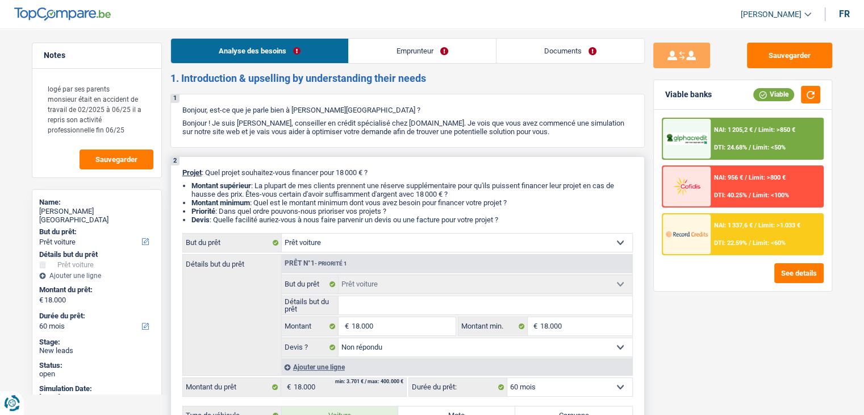
scroll to position [0, 0]
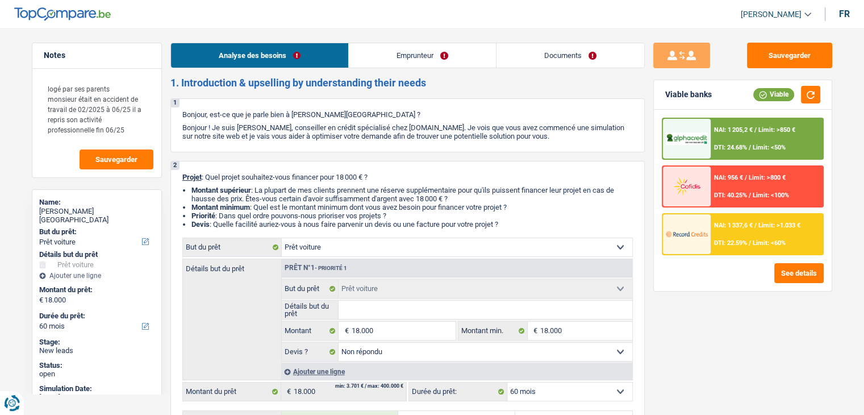
click at [555, 61] on link "Documents" at bounding box center [571, 55] width 148 height 24
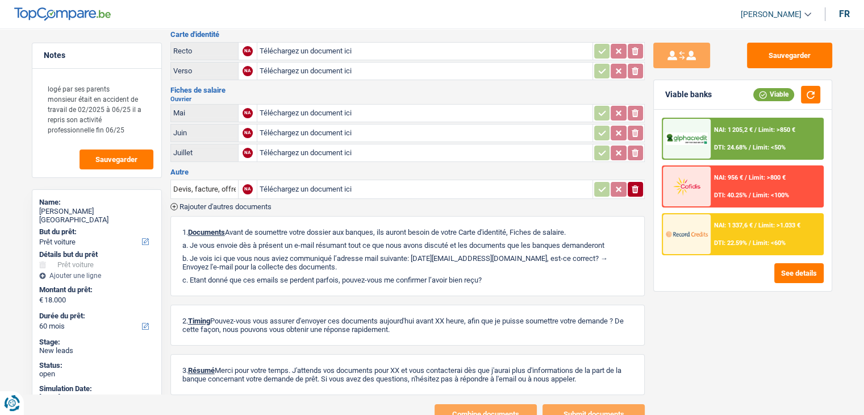
scroll to position [99, 0]
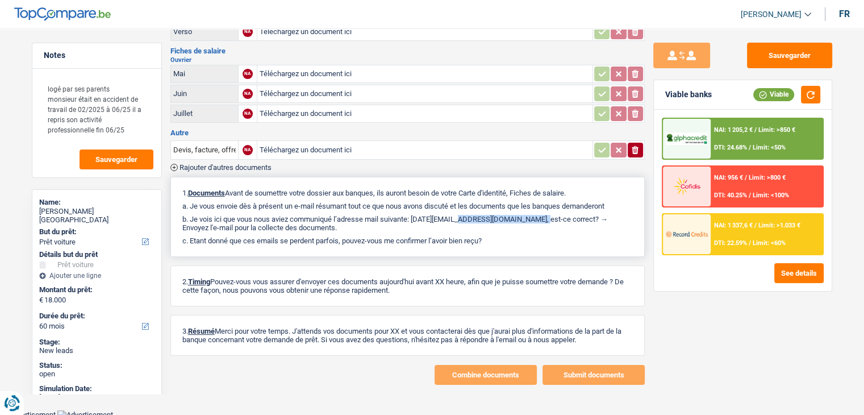
drag, startPoint x: 505, startPoint y: 214, endPoint x: 417, endPoint y: 211, distance: 87.5
click at [417, 215] on p "b. Je vois ici que vous nous aviez communiqué l’adresse mail suivante: octobre…" at bounding box center [407, 223] width 451 height 17
copy p "octobre1996@outlook.com"
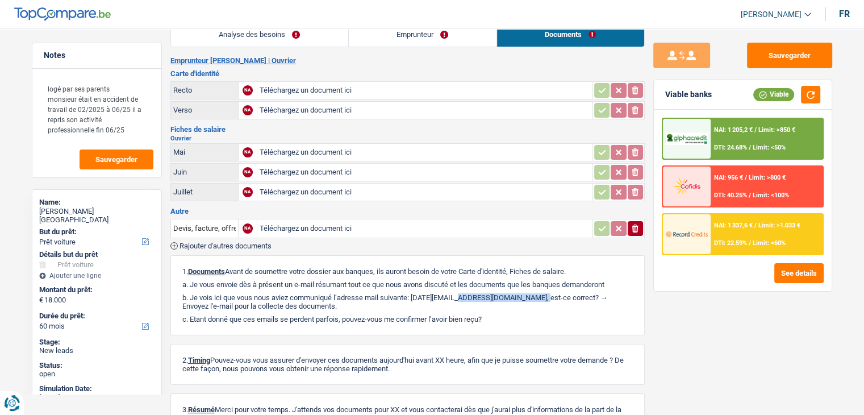
scroll to position [0, 0]
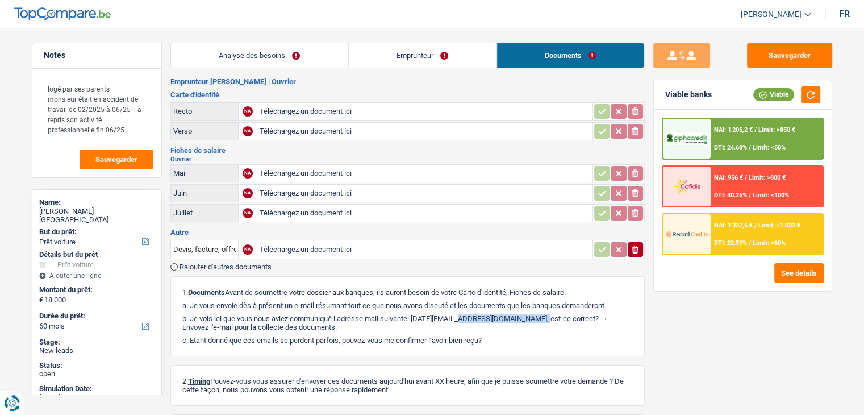
drag, startPoint x: 295, startPoint y: 54, endPoint x: 288, endPoint y: 62, distance: 11.2
click at [295, 54] on link "Analyse des besoins" at bounding box center [259, 55] width 177 height 24
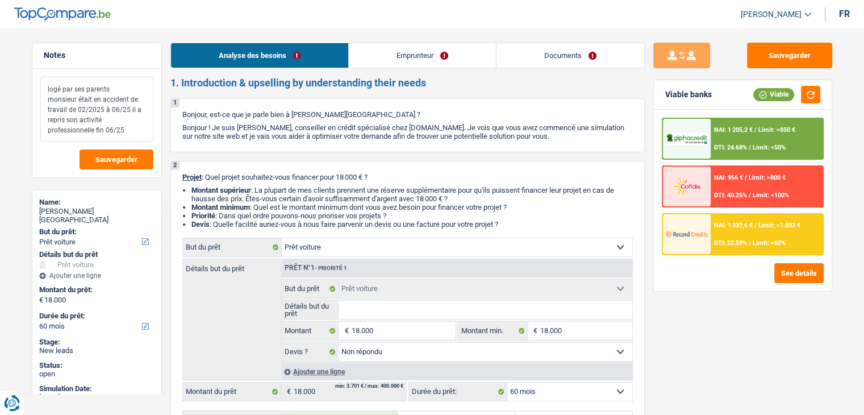
click at [48, 101] on textarea "logé par ses parents monsieur était en accident de travail de 02/2025 à 06/25 i…" at bounding box center [96, 109] width 113 height 65
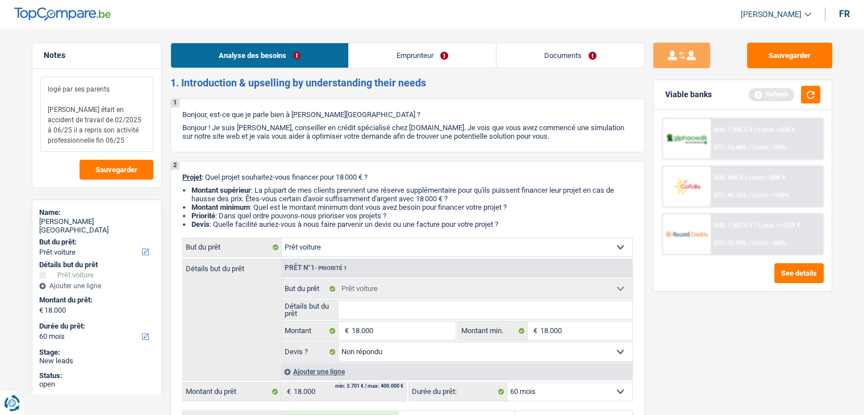
click at [107, 118] on textarea "logé par ses parents monsieur était en accident de travail de 02/2025 à 06/25 i…" at bounding box center [96, 114] width 113 height 75
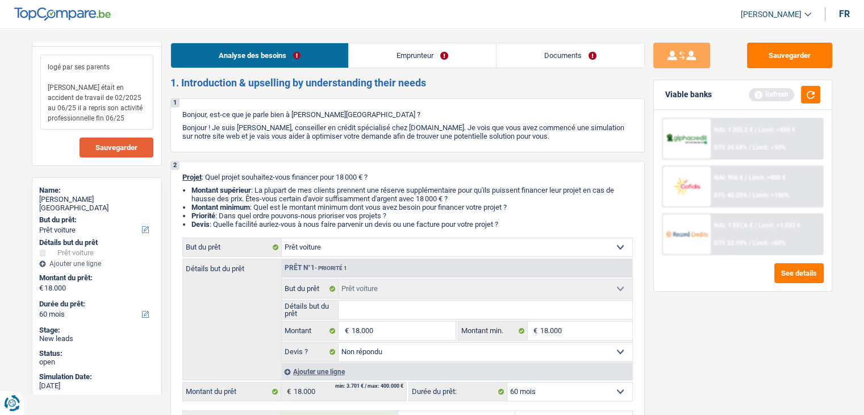
scroll to position [29, 0]
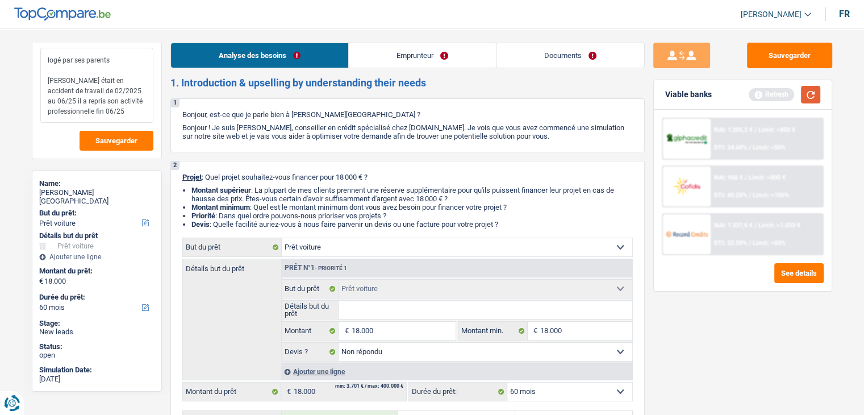
type textarea "logé par ses parents monsieur était en accident de travail de 02/2025 au 06/25 …"
click at [805, 91] on button "button" at bounding box center [810, 95] width 19 height 18
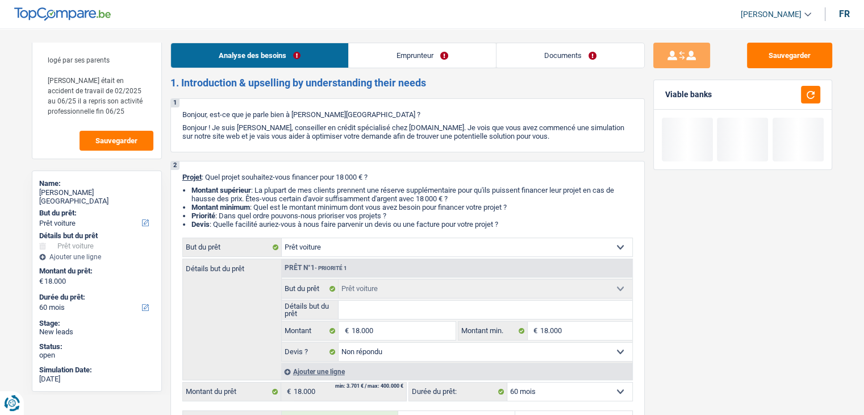
click at [411, 58] on link "Emprunteur" at bounding box center [422, 55] width 147 height 24
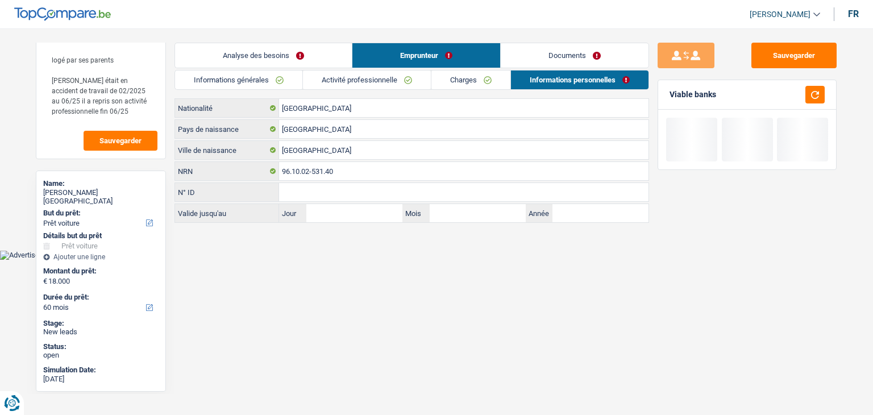
click at [273, 87] on link "Informations générales" at bounding box center [238, 79] width 127 height 19
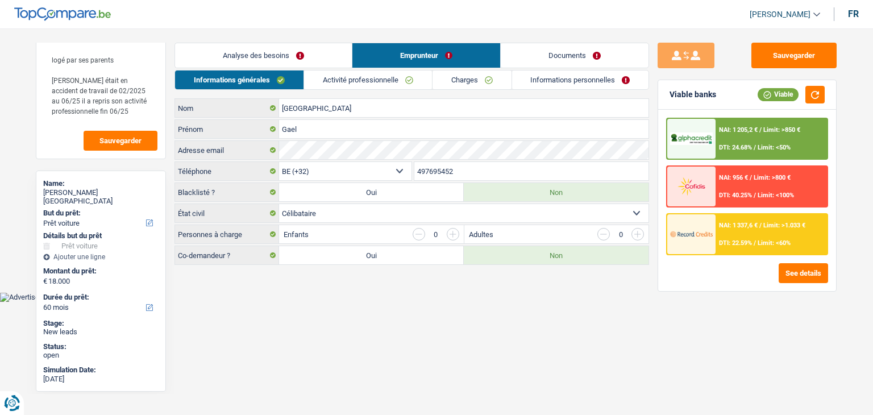
click at [345, 74] on link "Activité professionnelle" at bounding box center [368, 79] width 128 height 19
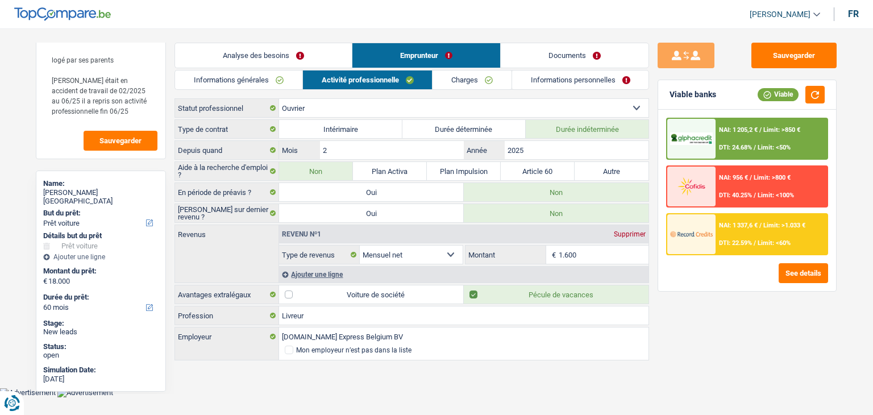
click at [476, 86] on link "Charges" at bounding box center [471, 79] width 79 height 19
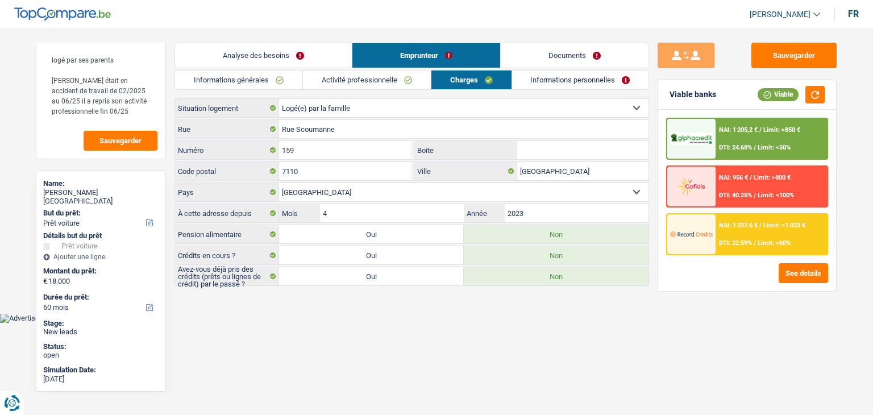
click at [572, 89] on li "Informations personnelles" at bounding box center [580, 80] width 138 height 20
click at [566, 77] on link "Informations personnelles" at bounding box center [580, 79] width 137 height 19
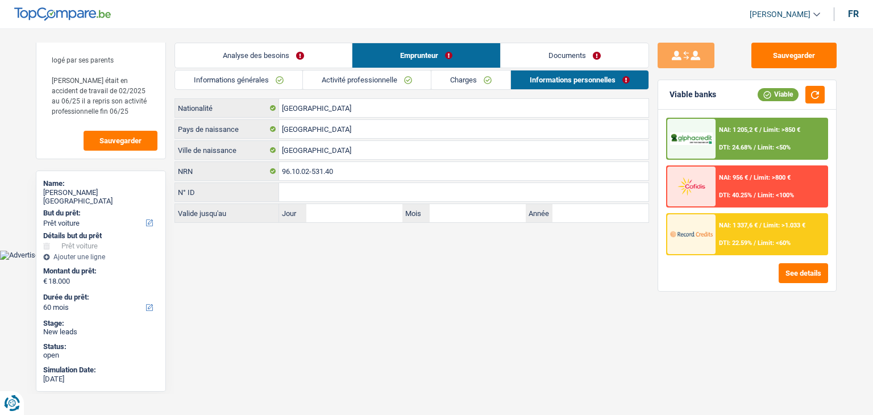
click at [556, 58] on link "Documents" at bounding box center [575, 55] width 148 height 24
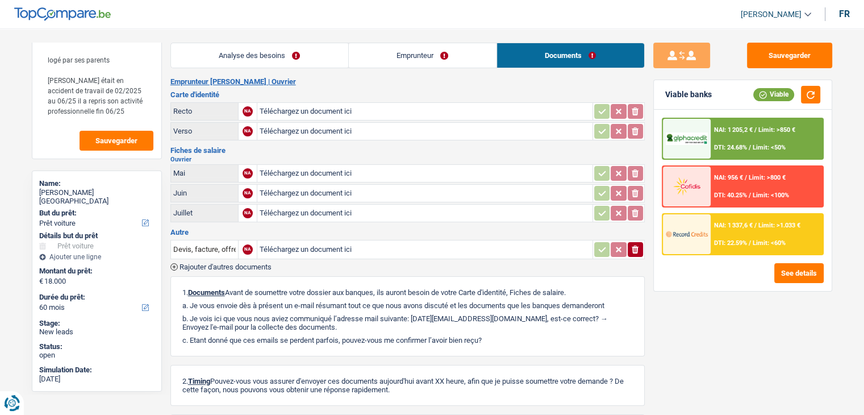
click at [384, 7] on header "Yanis Duboc Se déconnecter fr" at bounding box center [432, 14] width 864 height 29
click at [252, 48] on link "Analyse des besoins" at bounding box center [259, 55] width 177 height 24
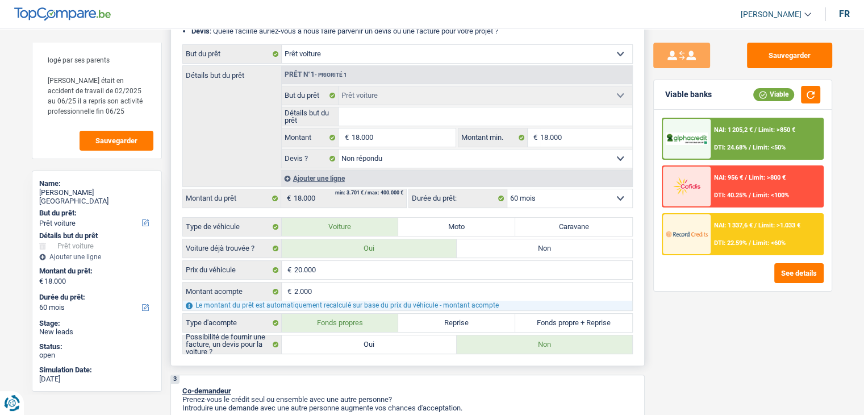
scroll to position [227, 0]
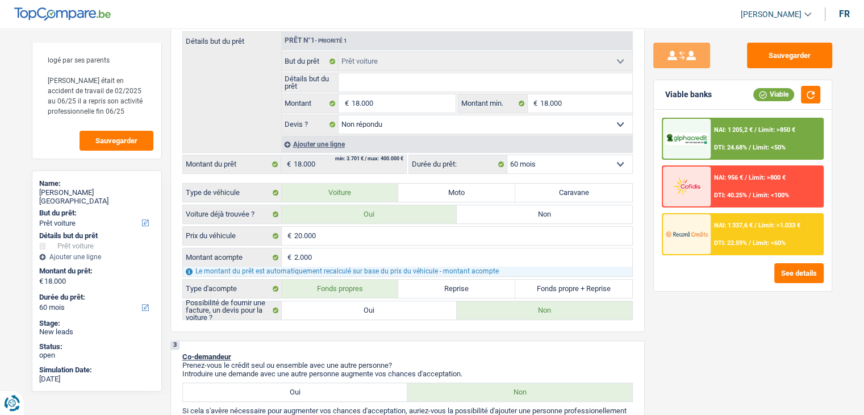
click at [651, 109] on div "Sauvegarder Viable banks Viable NAI: 1 205,2 € / Limit: >850 € DTI: 24.68% / Li…" at bounding box center [743, 218] width 196 height 351
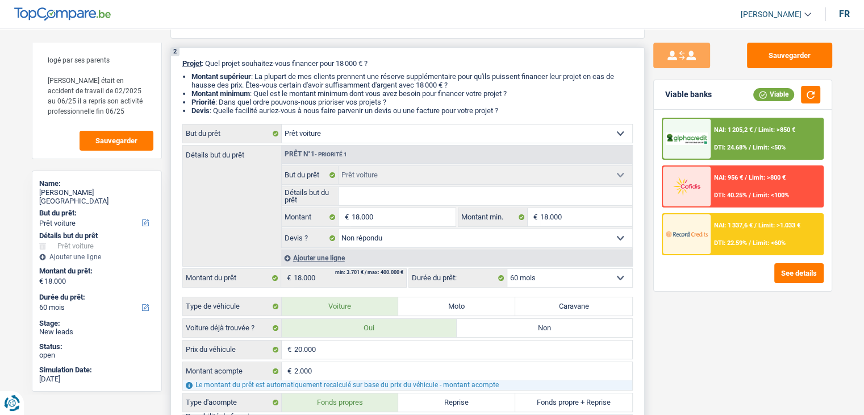
drag, startPoint x: 505, startPoint y: 110, endPoint x: 182, endPoint y: 64, distance: 326.6
click at [182, 64] on div "2 Projet : Quel projet souhaitez-vous financer pour 18 000 € ? Montant supérieu…" at bounding box center [407, 246] width 474 height 398
click at [181, 64] on div "2 Projet : Quel projet souhaitez-vous financer pour 18 000 € ? Montant supérieu…" at bounding box center [407, 246] width 474 height 398
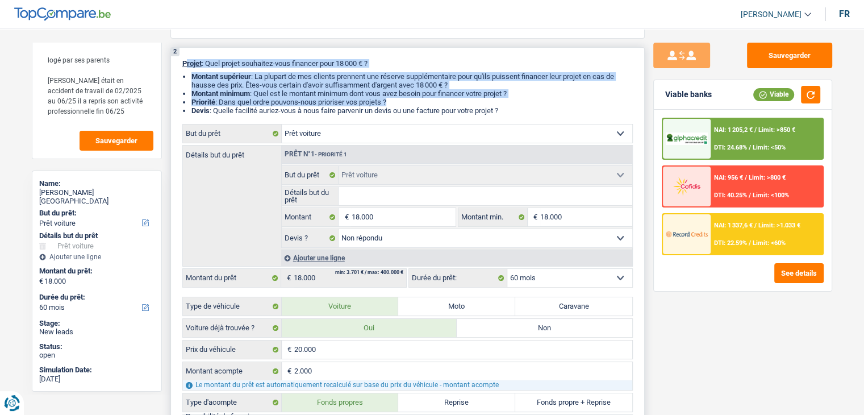
drag, startPoint x: 187, startPoint y: 62, endPoint x: 523, endPoint y: 106, distance: 338.6
click at [523, 106] on div "2 Projet : Quel projet souhaitez-vous financer pour 18 000 € ? Montant supérieu…" at bounding box center [407, 246] width 474 height 398
click at [771, 59] on button "Sauvegarder" at bounding box center [789, 56] width 85 height 26
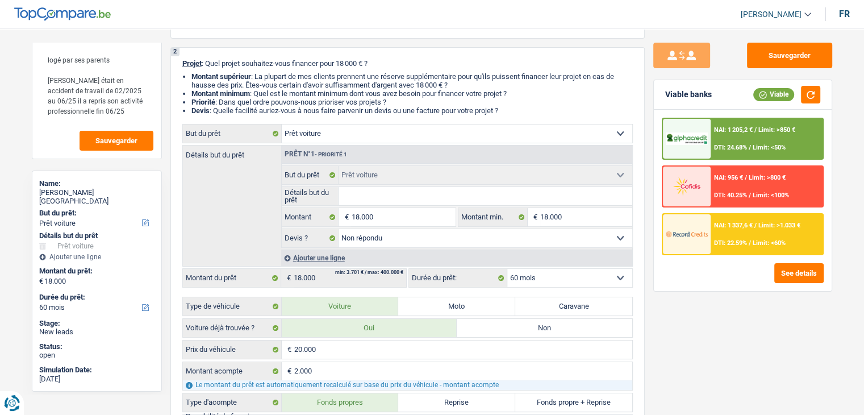
click at [739, 229] on div "NAI: 1 337,6 € / Limit: >1.033 € DTI: 22.59% / Limit: <60%" at bounding box center [767, 234] width 112 height 40
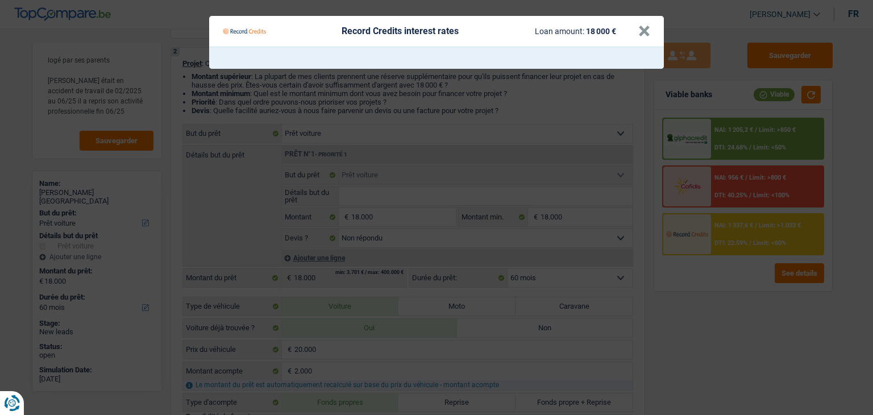
click at [372, 90] on Credits "Record Credits interest rates Loan amount: 18 000 € ×" at bounding box center [436, 207] width 873 height 415
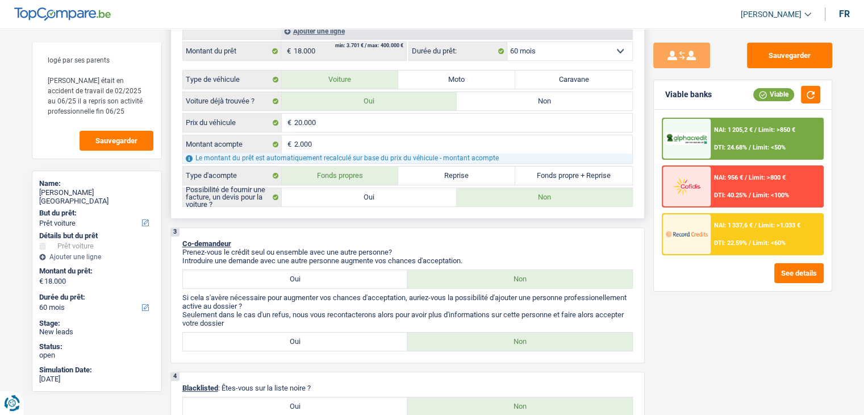
scroll to position [341, 0]
click at [734, 120] on div "NAI: 1 205,2 € / Limit: >850 € DTI: 24.68% / Limit: <50%" at bounding box center [767, 139] width 112 height 40
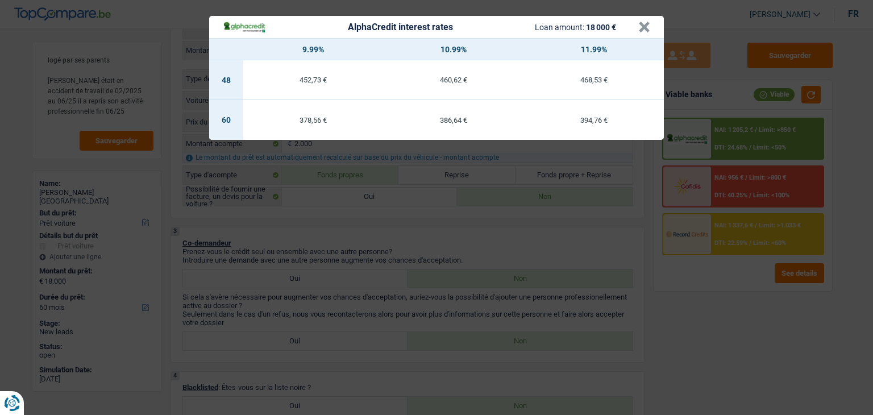
click at [639, 219] on div "AlphaCredit interest rates Loan amount: 18 000 € × 9.99% 10.99% 11.99% 48 452,7…" at bounding box center [436, 207] width 873 height 415
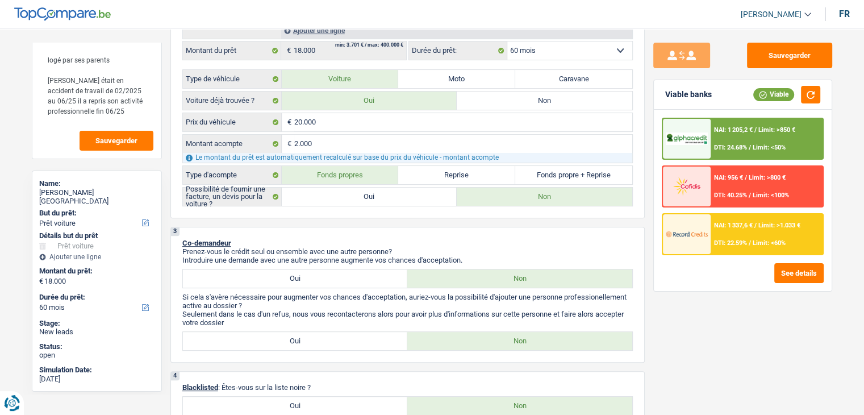
click at [742, 170] on div "NAI: 956 € / Limit: >800 € DTI: 40.25% / Limit: <100%" at bounding box center [767, 186] width 112 height 40
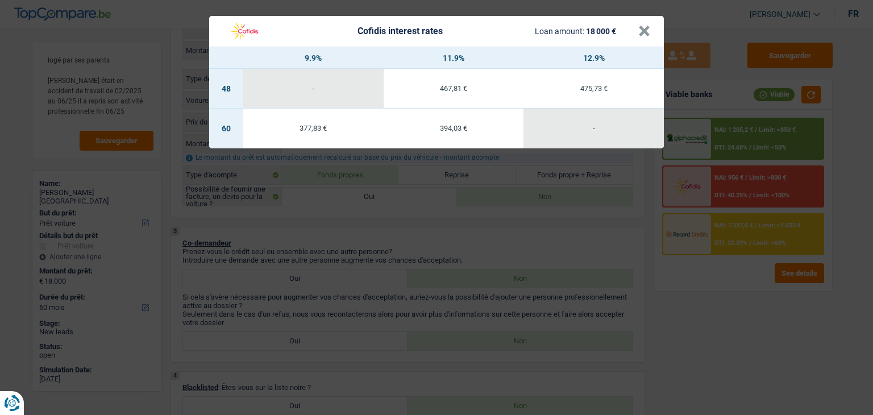
click at [654, 193] on div "Cofidis interest rates Loan amount: 18 000 € × 9.9% 11.9% 12.9% 48 - 467,81 € 4…" at bounding box center [436, 207] width 873 height 415
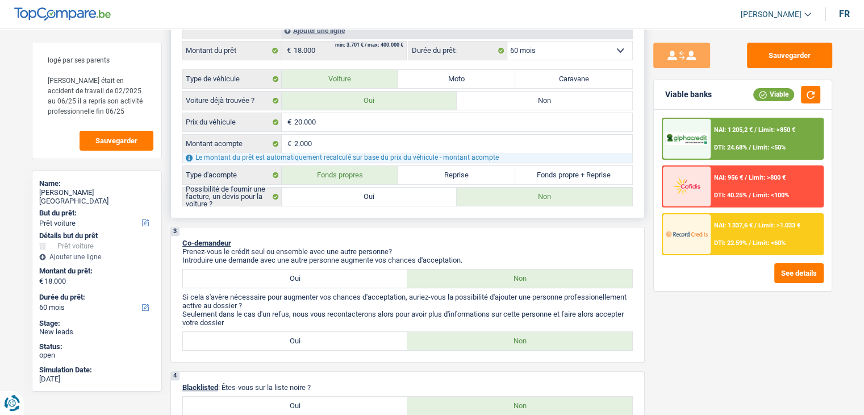
click at [399, 196] on label "Oui" at bounding box center [370, 197] width 176 height 18
click at [399, 196] on input "Oui" at bounding box center [370, 197] width 176 height 18
radio input "true"
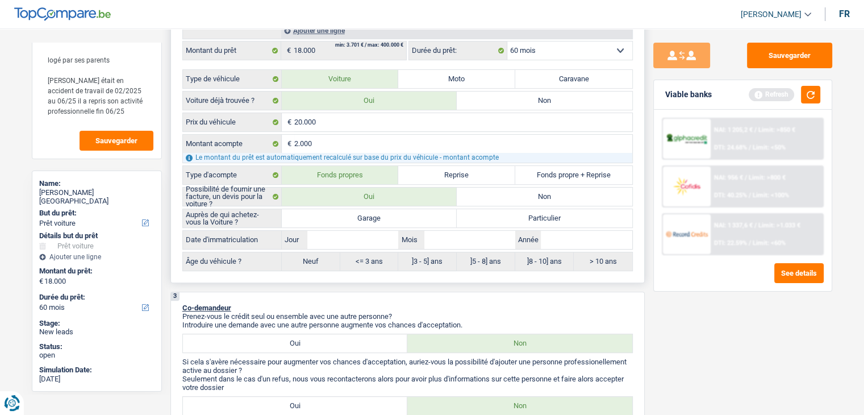
click at [409, 218] on label "Garage" at bounding box center [370, 218] width 176 height 18
click at [409, 218] on input "Garage" at bounding box center [370, 218] width 176 height 18
radio input "true"
click at [558, 237] on input "Année" at bounding box center [586, 240] width 91 height 18
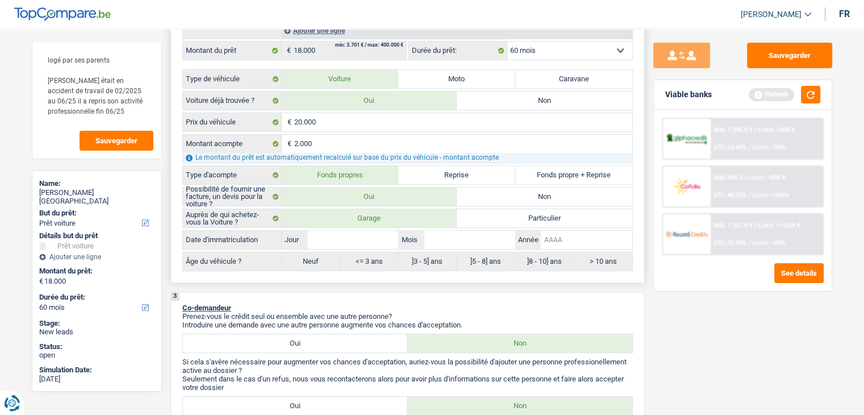
type input "2"
type input "20"
type input "202"
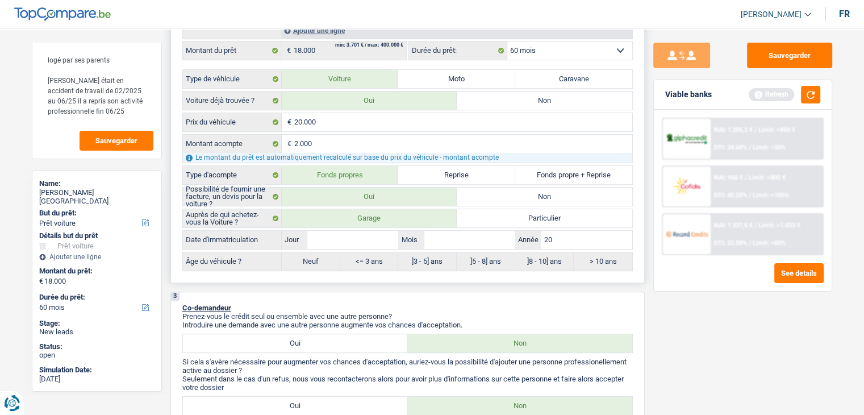
type input "202"
type input "2021"
click at [489, 231] on input "Mois" at bounding box center [469, 240] width 91 height 18
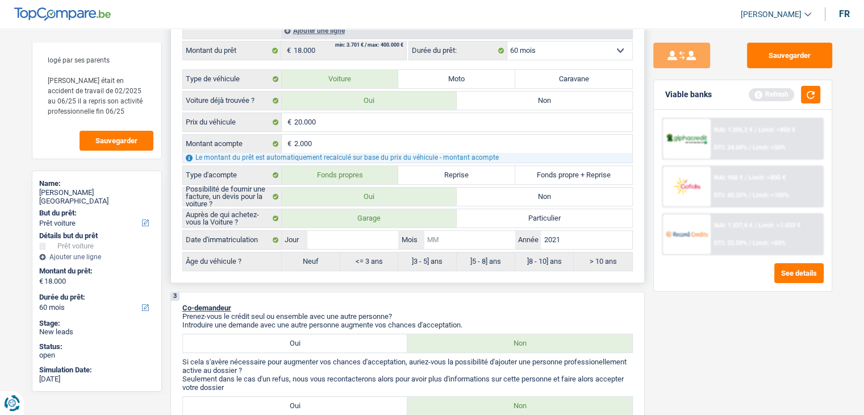
type input "0"
type input "01"
click at [391, 233] on input "Jour" at bounding box center [352, 240] width 91 height 18
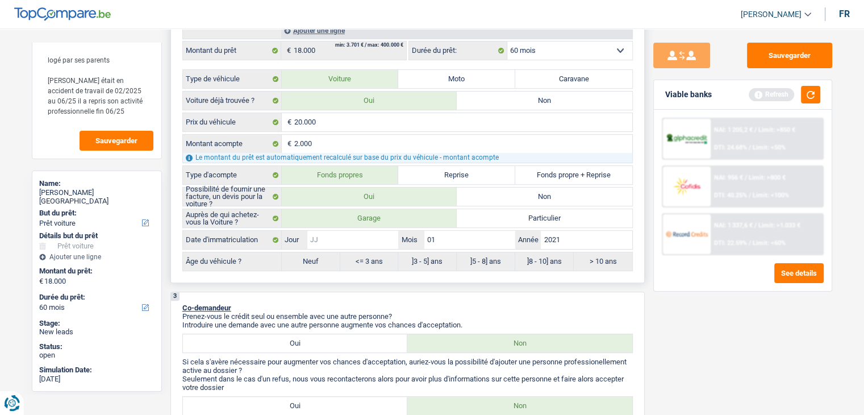
type input "0"
type input "01"
radio input "false"
type input "01"
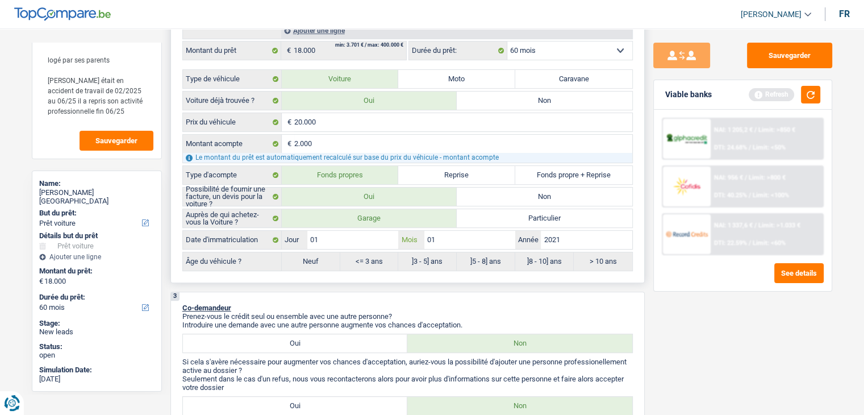
radio input "true"
click at [802, 94] on button "button" at bounding box center [810, 95] width 19 height 18
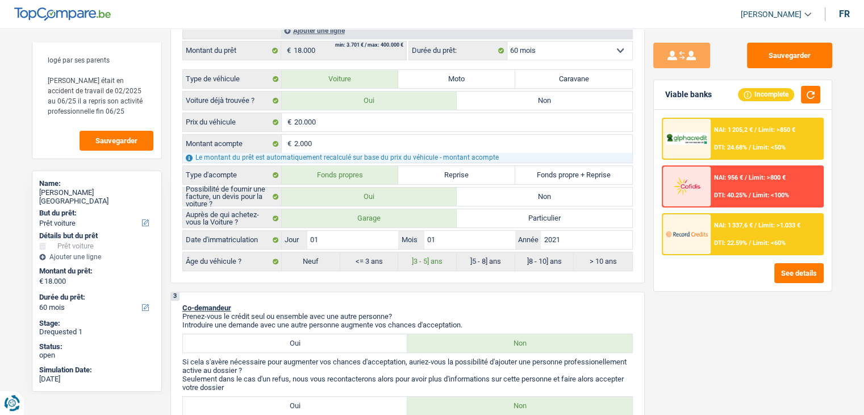
click at [715, 232] on div "NAI: 1 337,6 € / Limit: >1.033 € DTI: 22.59% / Limit: <60%" at bounding box center [767, 234] width 112 height 40
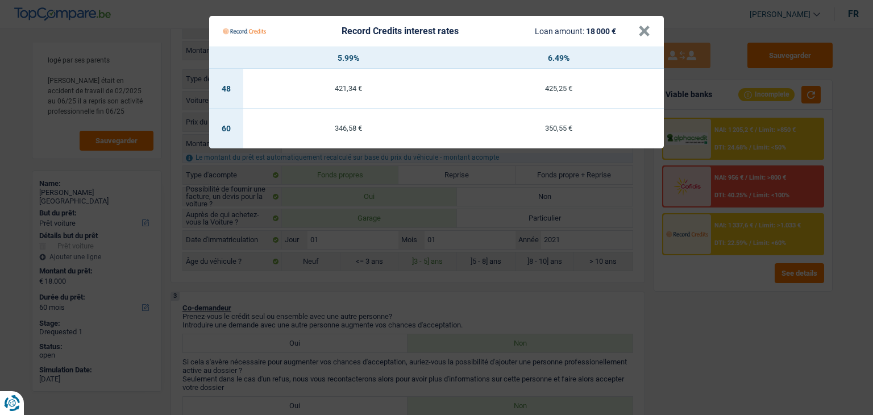
click at [709, 282] on Credits "Record Credits interest rates Loan amount: 18 000 € × 5.99% 6.49% 48 421,34 € 4…" at bounding box center [436, 207] width 873 height 415
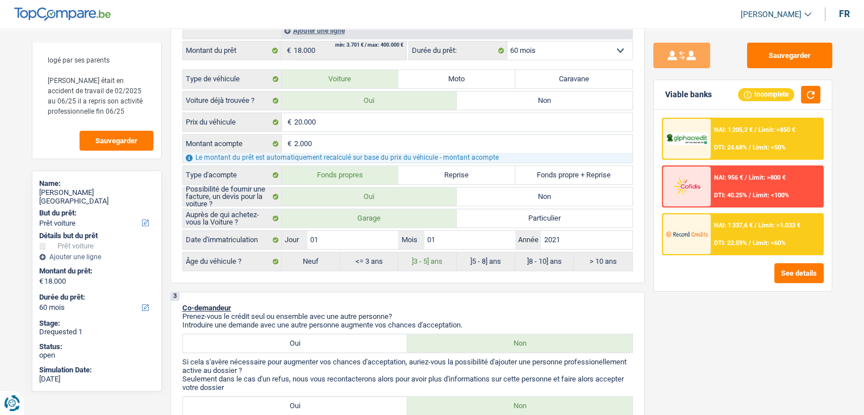
click at [777, 127] on span "Limit: >850 €" at bounding box center [777, 129] width 37 height 7
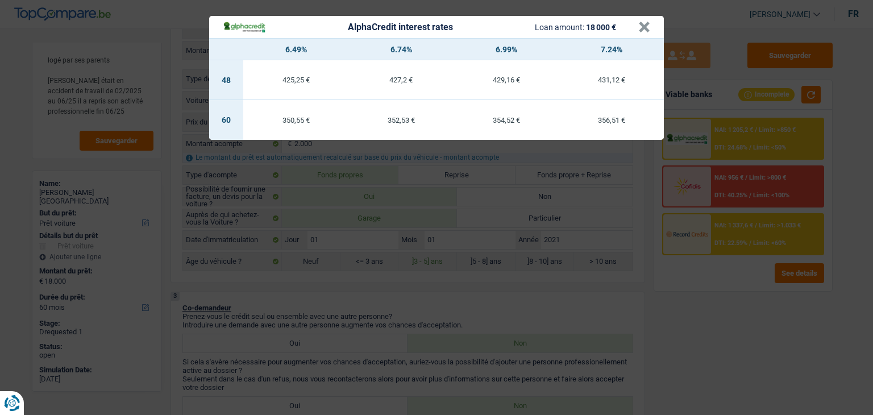
click at [669, 223] on div "AlphaCredit interest rates Loan amount: 18 000 € × 6.49% 6.74% 6.99% 7.24% 48 4…" at bounding box center [436, 207] width 873 height 415
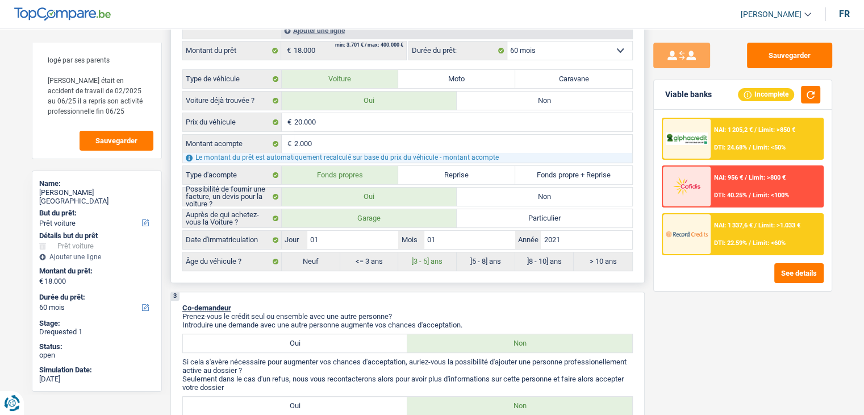
click at [489, 190] on label "Non" at bounding box center [545, 197] width 176 height 18
click at [489, 190] on input "Non" at bounding box center [545, 197] width 176 height 18
radio input "true"
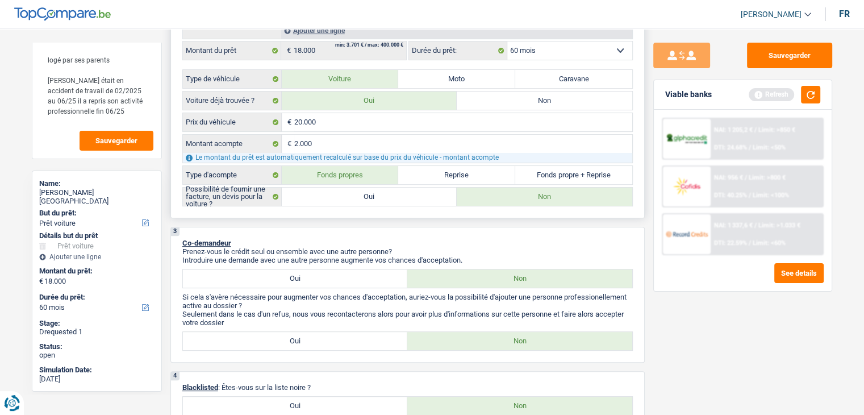
click at [357, 195] on label "Oui" at bounding box center [370, 197] width 176 height 18
click at [357, 195] on input "Oui" at bounding box center [370, 197] width 176 height 18
radio input "true"
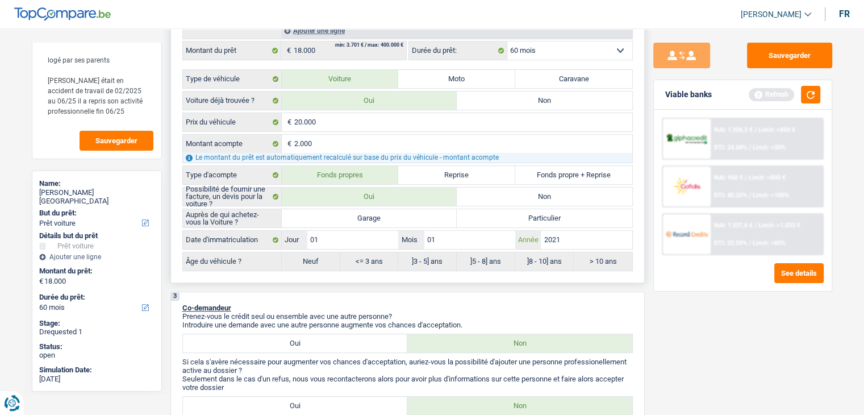
drag, startPoint x: 573, startPoint y: 239, endPoint x: 518, endPoint y: 235, distance: 54.7
click at [518, 235] on div "2021 Année" at bounding box center [573, 240] width 117 height 18
drag, startPoint x: 450, startPoint y: 244, endPoint x: 398, endPoint y: 232, distance: 53.1
click at [398, 232] on div "01 Jour / 01 Mois / Année Tous les champs sont obligatoires. Veuillez fournir u…" at bounding box center [457, 240] width 351 height 18
click at [456, 240] on input "01" at bounding box center [469, 240] width 91 height 18
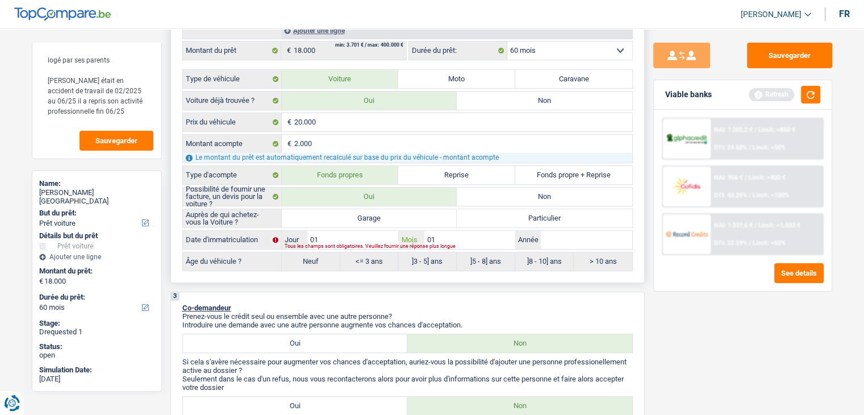
type input "0"
click at [366, 232] on input "01" at bounding box center [352, 240] width 91 height 18
type input "0"
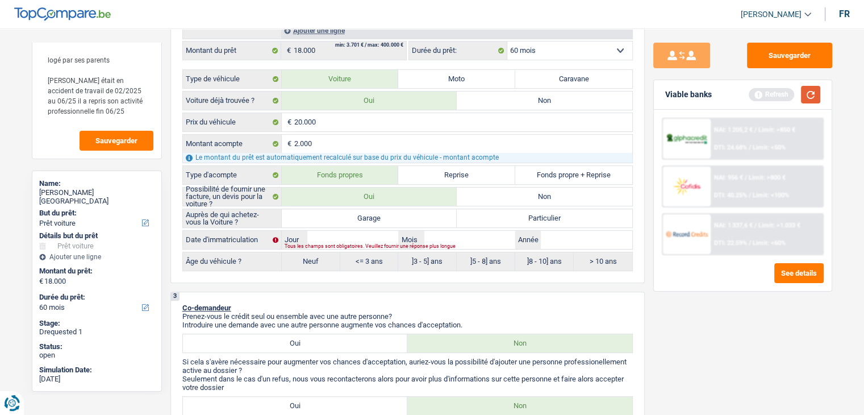
click at [806, 91] on button "button" at bounding box center [810, 95] width 19 height 18
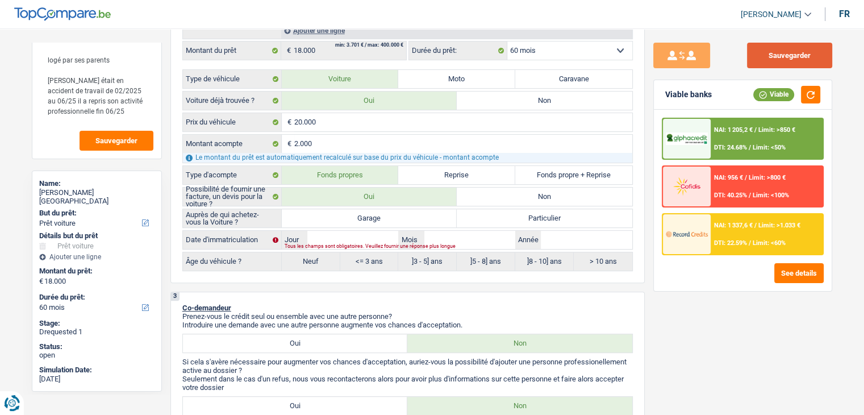
click at [771, 65] on button "Sauvegarder" at bounding box center [789, 56] width 85 height 26
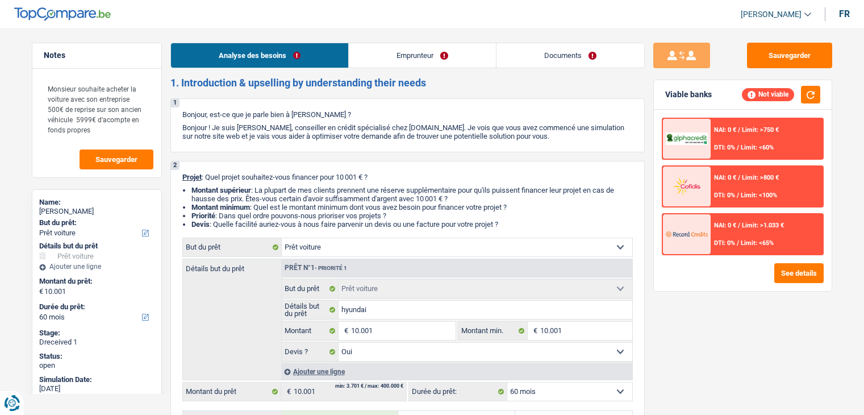
select select "car"
select select "60"
select select "car"
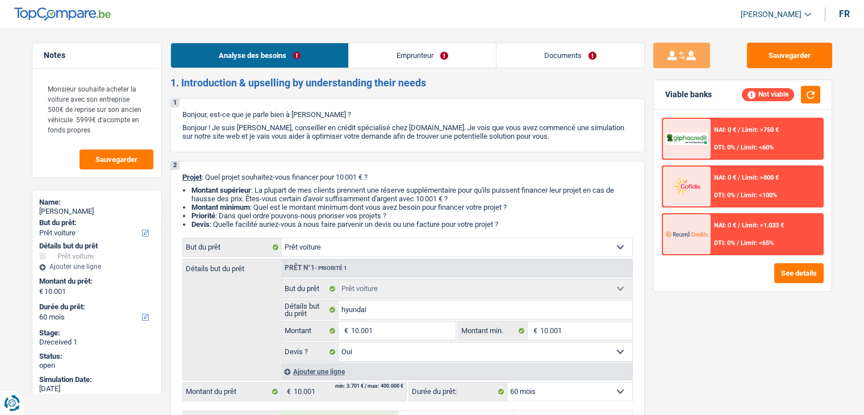
select select "yes"
select select "60"
select select "independent"
select select "netSalary"
select select "ownerWithMortgage"
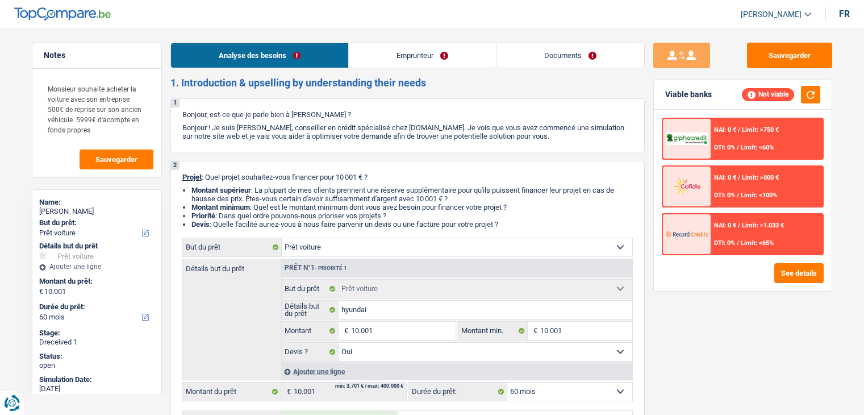
select select "car"
select select "yes"
select select "60"
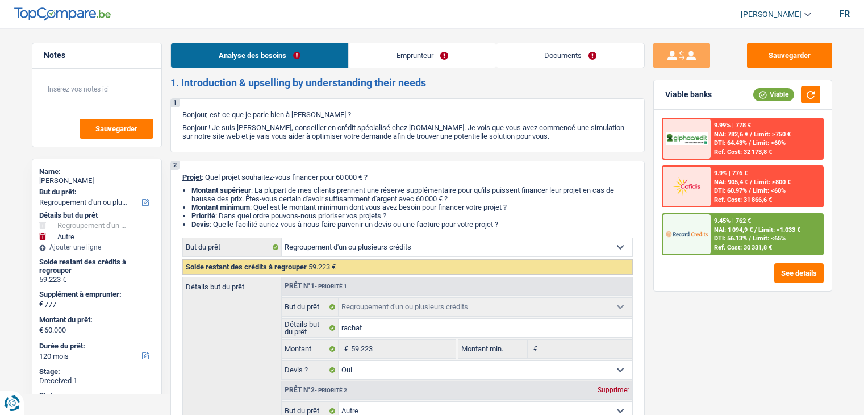
select select "refinancing"
select select "other"
select select "120"
select select "refinancing"
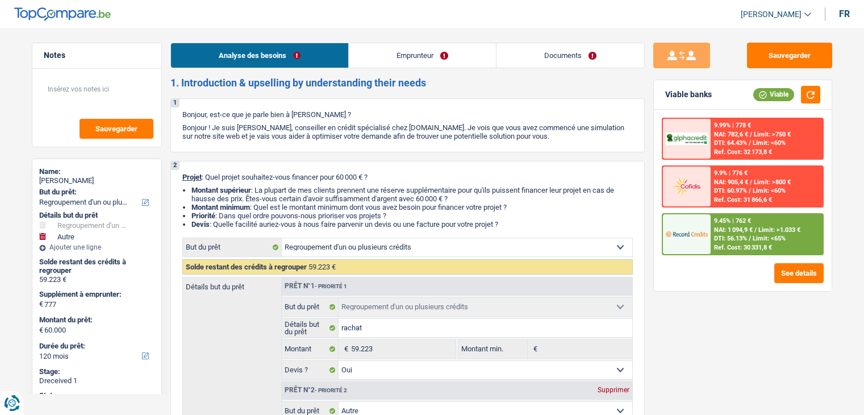
select select "refinancing"
select select "yes"
select select "other"
select select "not_answered"
select select "120"
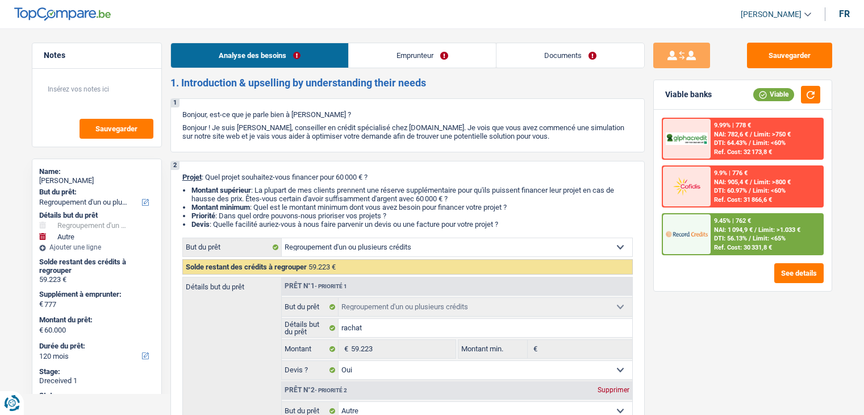
select select "publicEmployee"
select select "netSalary"
select select "mealVouchers"
select select "ownerWithMortgage"
select select "mortgage"
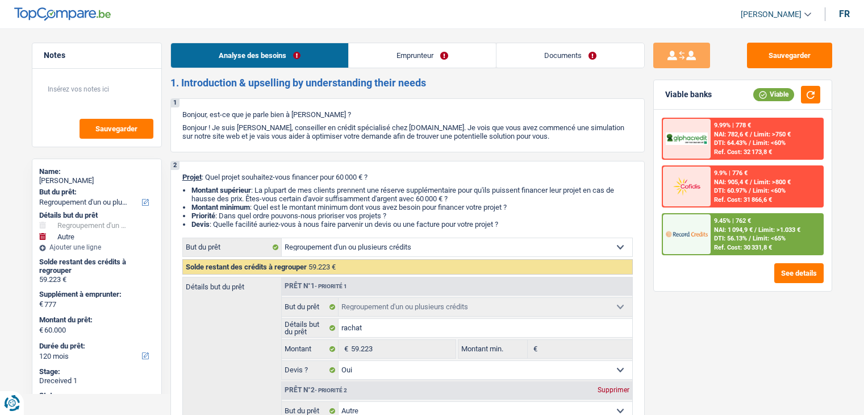
select select "360"
select select "creditConsolidation"
select select "144"
select select "cardOrCredit"
select select "renovationLoan"
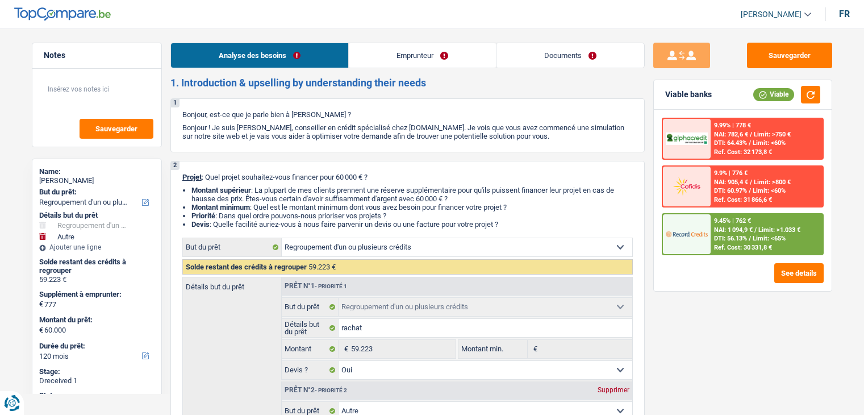
select select "60"
select select "refinancing"
select select "yes"
select select "other"
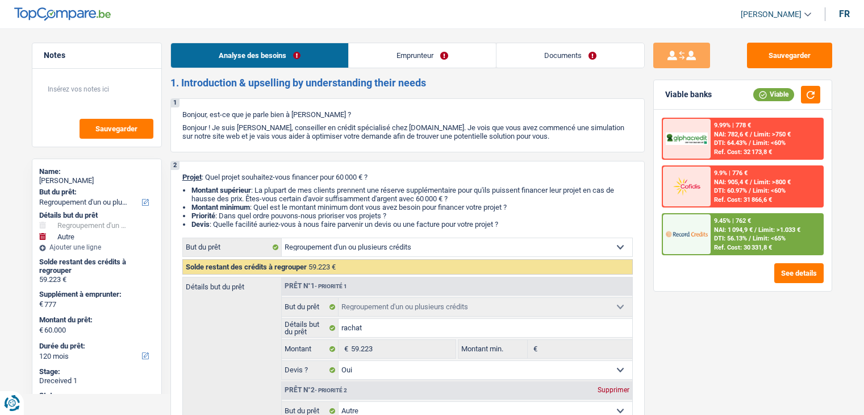
select select "not_answered"
select select "120"
click at [432, 55] on link "Emprunteur" at bounding box center [422, 55] width 147 height 24
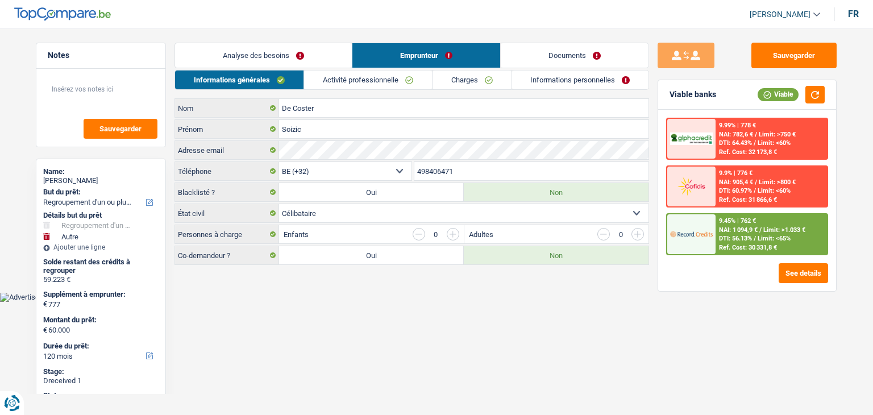
click at [353, 80] on link "Activité professionnelle" at bounding box center [368, 79] width 128 height 19
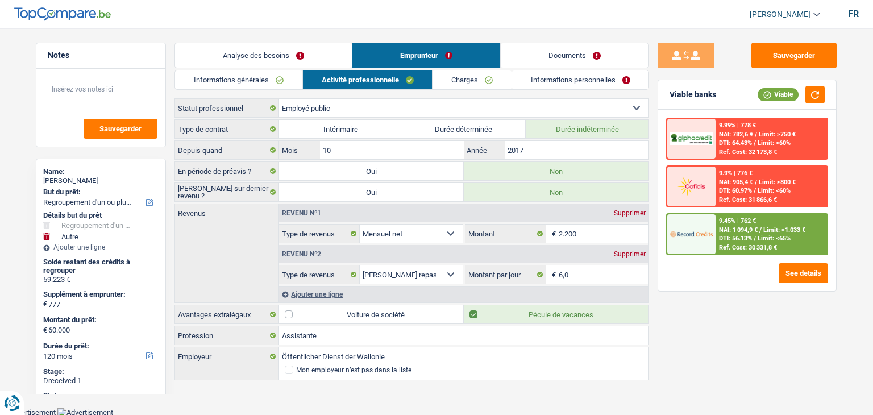
click at [488, 86] on link "Charges" at bounding box center [471, 79] width 79 height 19
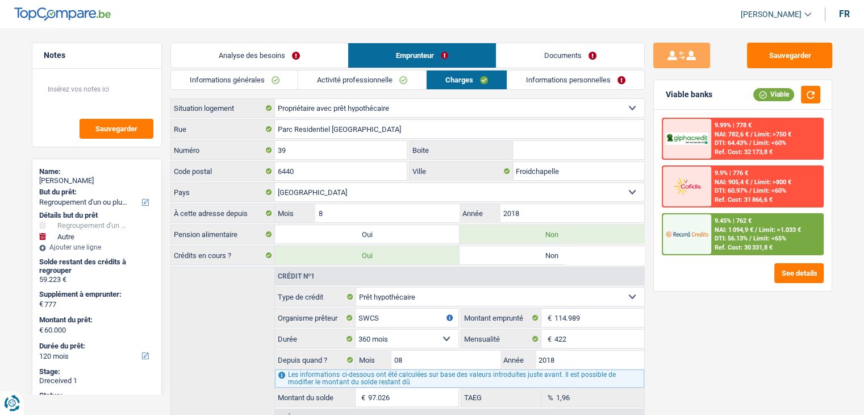
click at [544, 84] on link "Informations personnelles" at bounding box center [575, 79] width 137 height 19
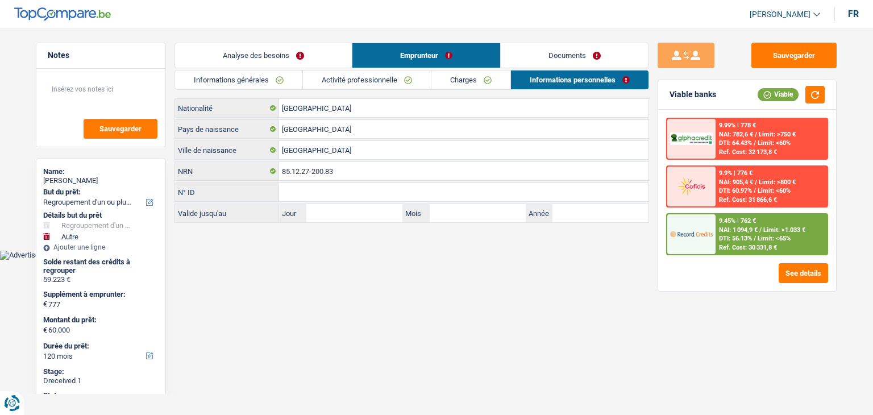
click at [561, 35] on main "Notes Sauvegarder Name: Soizic De Coster But du prêt: Confort maison: meubles, …" at bounding box center [436, 133] width 873 height 233
click at [544, 61] on link "Documents" at bounding box center [575, 55] width 148 height 24
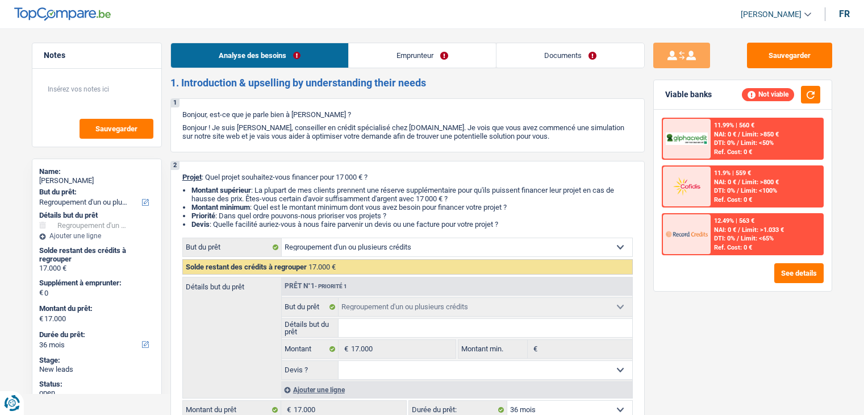
select select "refinancing"
select select "36"
select select "refinancing"
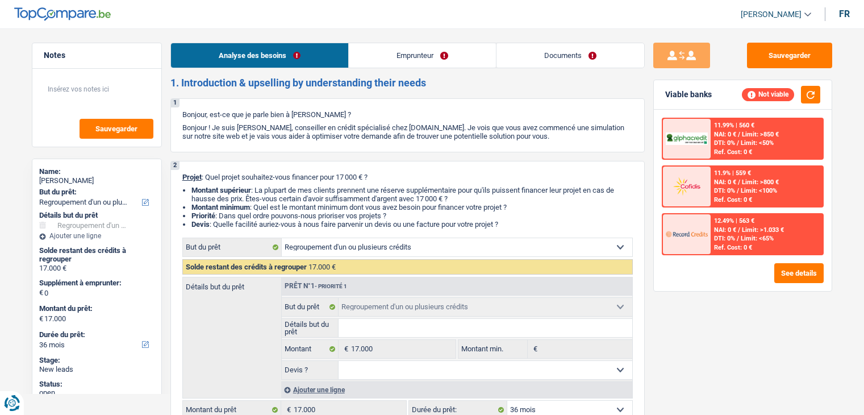
select select "36"
select select "publicEmployee"
select select "netSalary"
select select "mealVouchers"
select select "refinancing"
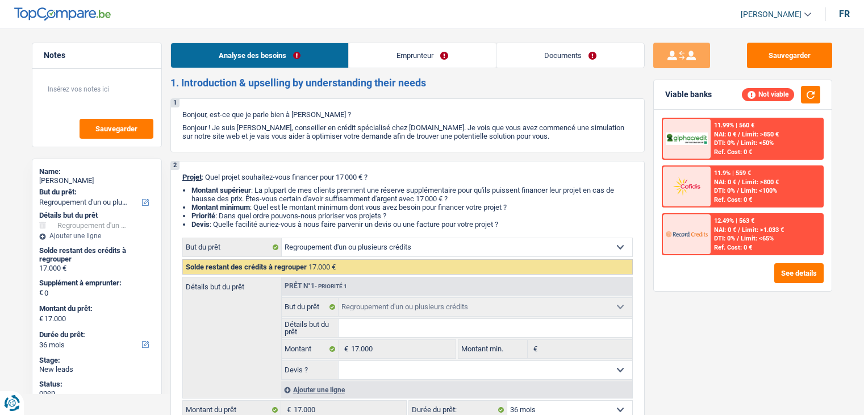
select select "refinancing"
select select "36"
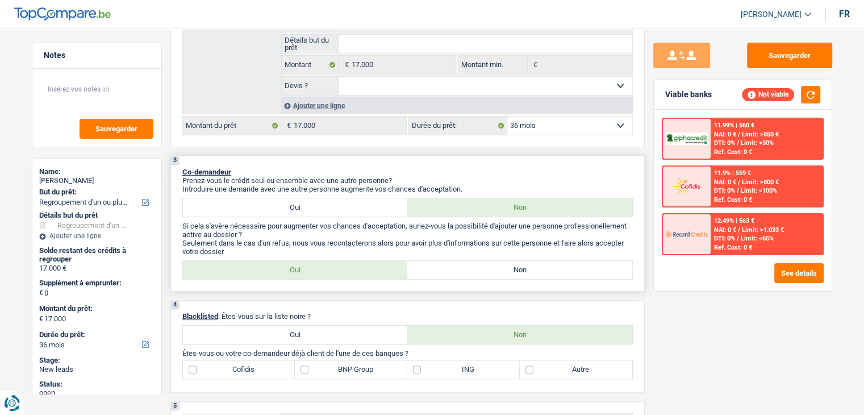
drag, startPoint x: 446, startPoint y: 263, endPoint x: 439, endPoint y: 274, distance: 13.6
click at [446, 263] on label "Non" at bounding box center [519, 270] width 225 height 18
click at [446, 263] on input "Non" at bounding box center [519, 270] width 225 height 18
radio input "true"
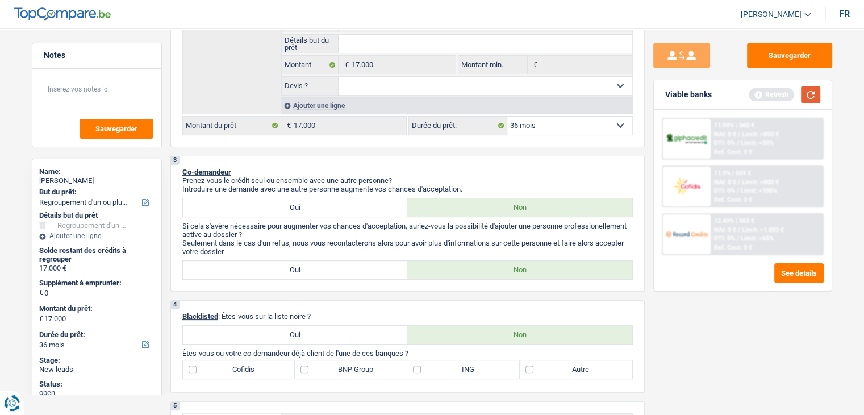
click at [813, 94] on button "button" at bounding box center [810, 95] width 19 height 18
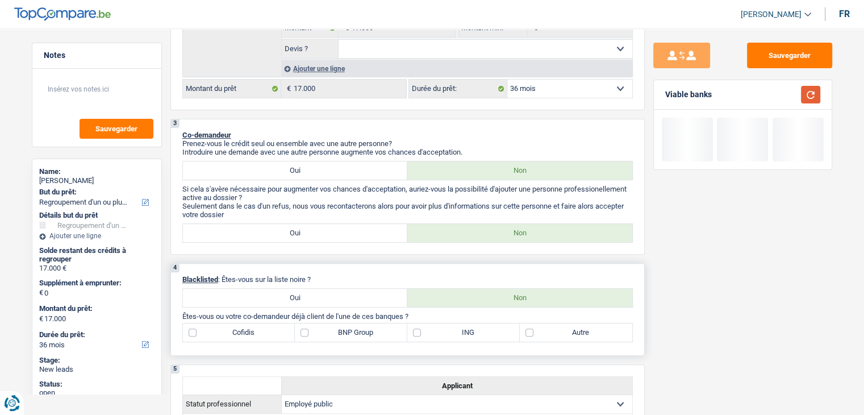
scroll to position [341, 0]
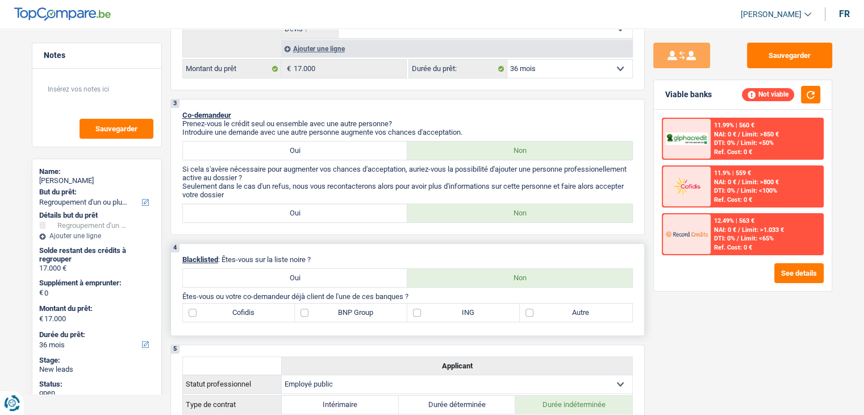
drag, startPoint x: 315, startPoint y: 253, endPoint x: 235, endPoint y: 256, distance: 80.2
click at [235, 256] on div "4 Blacklisted : Êtes-vous sur la liste noire ? Oui Non Êtes-vous ou votre co-de…" at bounding box center [407, 289] width 474 height 93
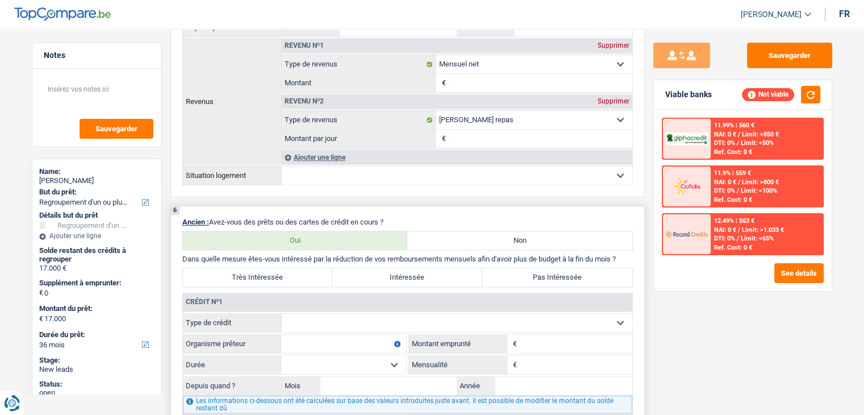
scroll to position [909, 0]
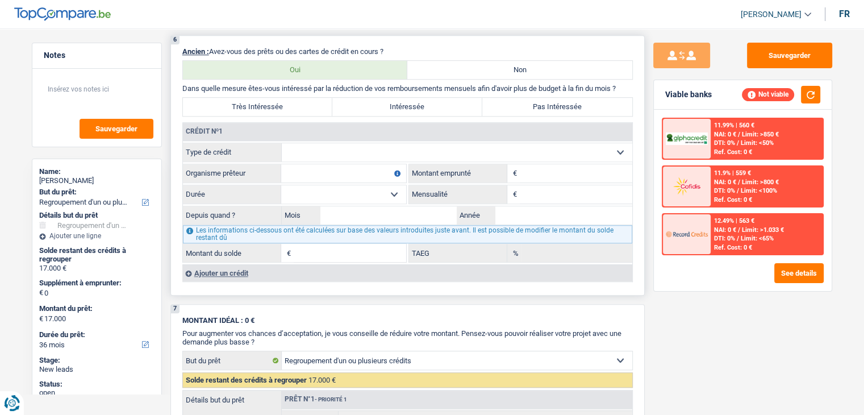
click at [198, 268] on div "Ajouter un crédit" at bounding box center [407, 272] width 450 height 17
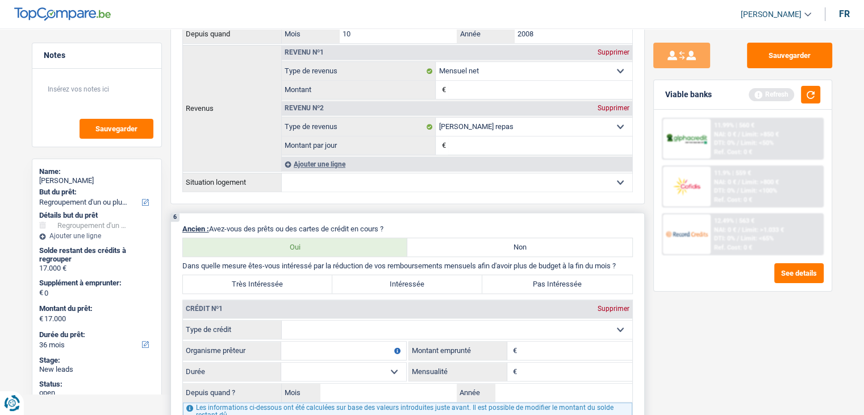
scroll to position [852, 0]
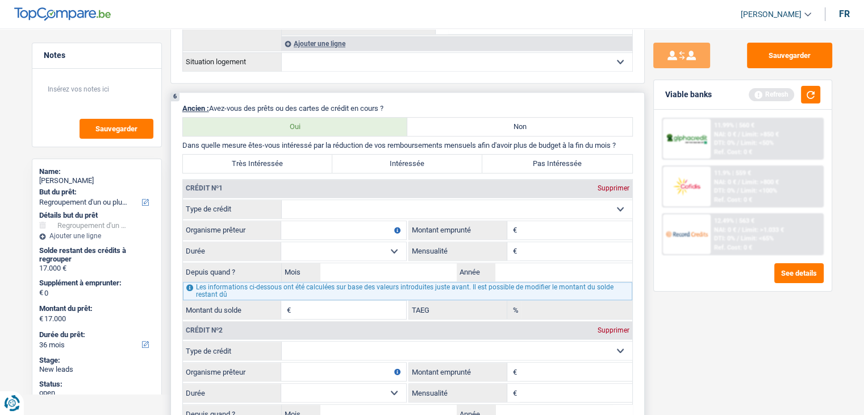
click at [386, 201] on select "Carte ou ouverture de crédit Prêt hypothécaire Vente à tempérament Prêt à tempé…" at bounding box center [457, 209] width 351 height 18
select select "cardOrCredit"
type input "0"
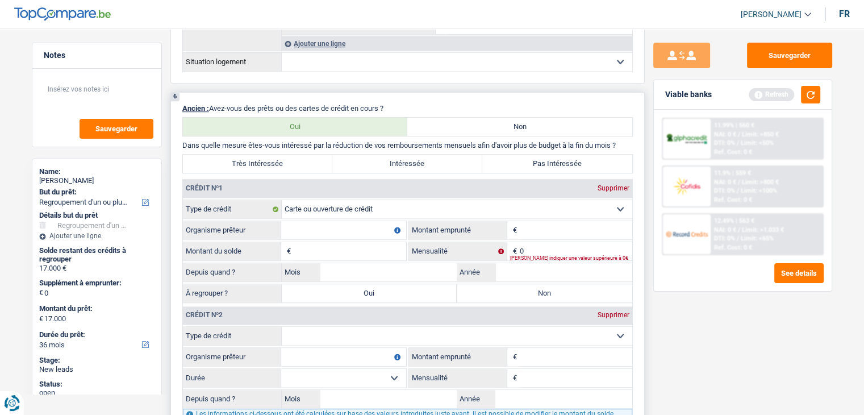
click at [525, 223] on input "Montant" at bounding box center [576, 230] width 113 height 18
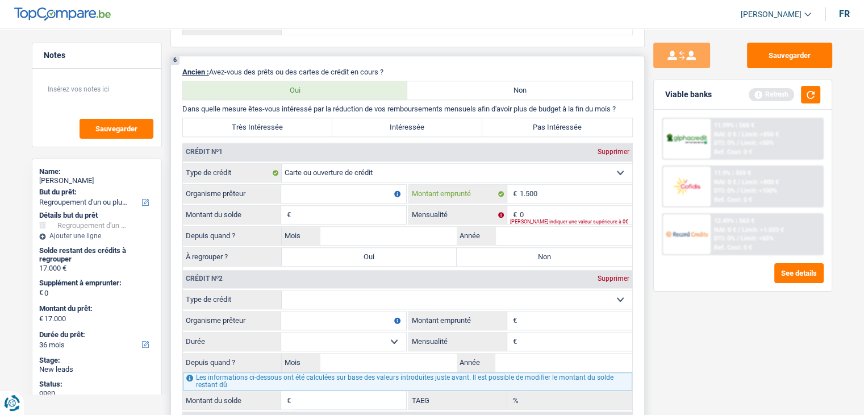
scroll to position [909, 0]
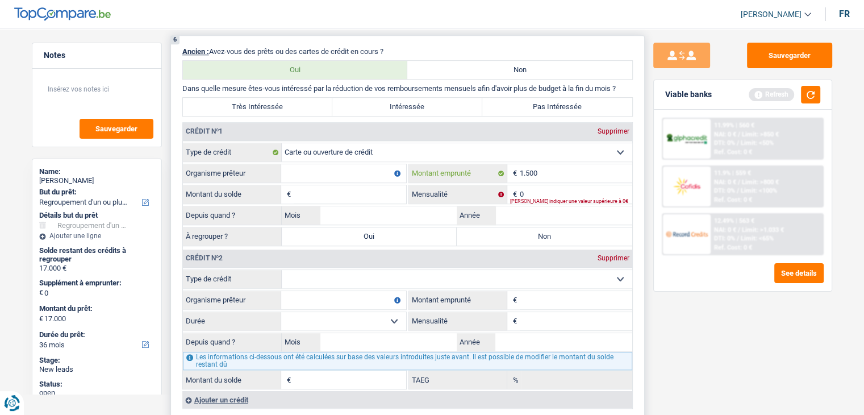
type input "1.500"
click at [345, 169] on input "Organisme prêteur" at bounding box center [343, 173] width 125 height 18
type input "advantia"
click at [340, 185] on input "Montant du solde" at bounding box center [350, 194] width 113 height 18
click at [820, 97] on div "Viable banks Refresh" at bounding box center [743, 95] width 178 height 30
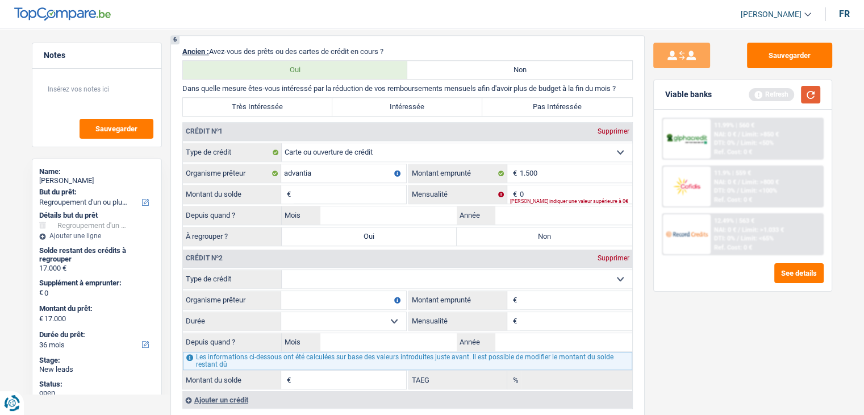
click at [818, 97] on button "button" at bounding box center [810, 95] width 19 height 18
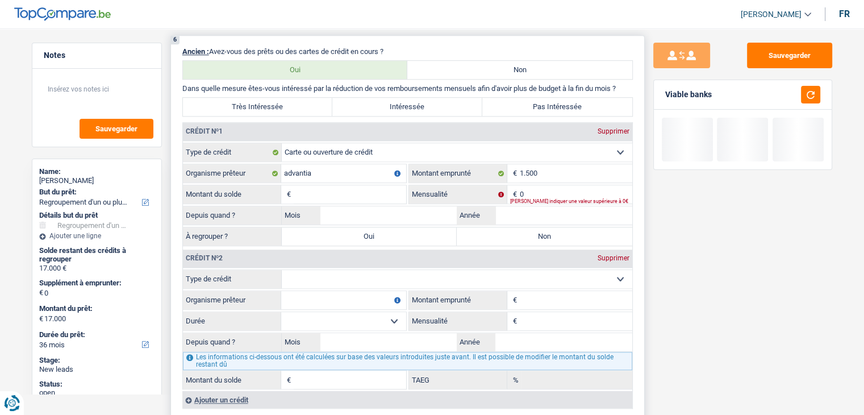
click at [300, 190] on input "Montant du solde" at bounding box center [350, 194] width 113 height 18
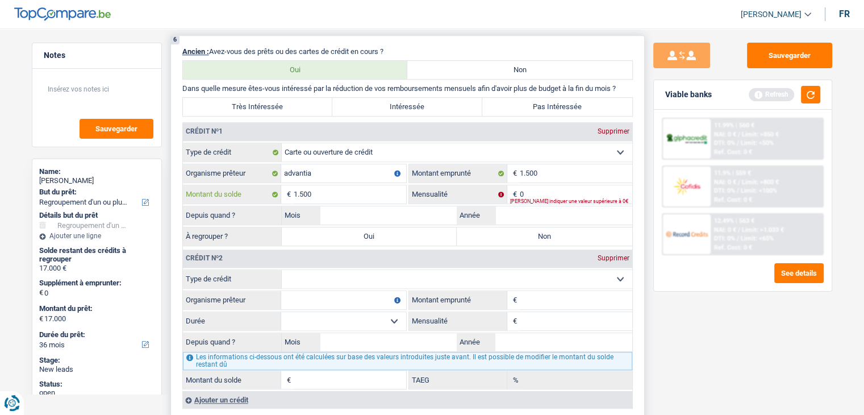
type input "1.500"
click at [530, 179] on fieldset "Carte ou ouverture de crédit Prêt hypothécaire Vente à tempérament Prêt à tempé…" at bounding box center [407, 195] width 449 height 105
click at [531, 188] on input "0" at bounding box center [576, 194] width 113 height 18
type input "50"
click at [807, 102] on button "button" at bounding box center [810, 95] width 19 height 18
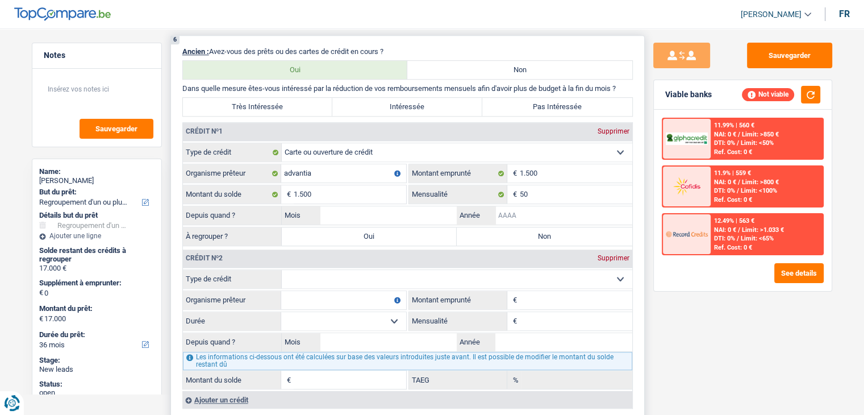
click at [525, 208] on input "Année" at bounding box center [563, 215] width 137 height 18
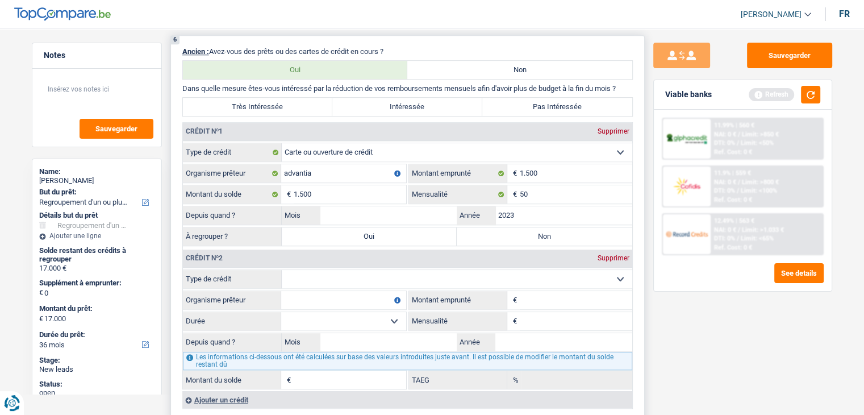
type input "2023"
click at [436, 206] on input "Mois" at bounding box center [388, 215] width 137 height 18
type input "03"
click at [814, 95] on button "button" at bounding box center [810, 95] width 19 height 18
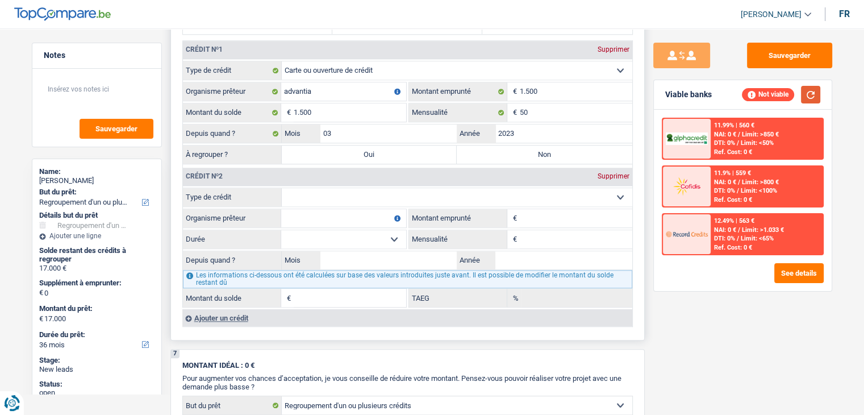
scroll to position [1023, 0]
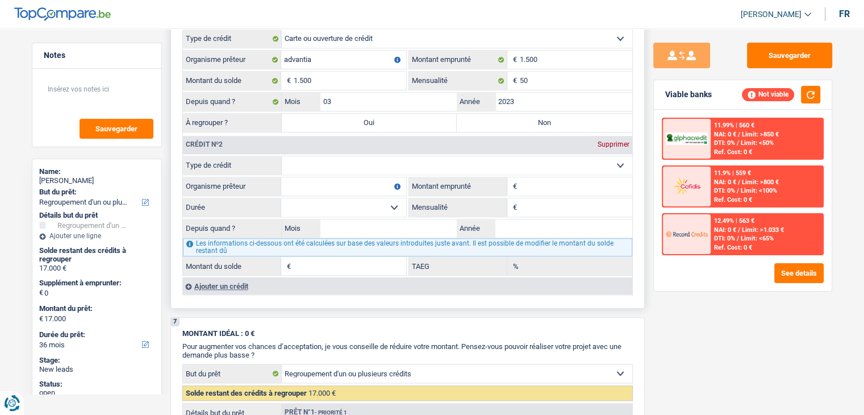
click at [346, 164] on select "Carte ou ouverture de crédit Prêt hypothécaire Vente à tempérament Prêt à tempé…" at bounding box center [457, 165] width 351 height 18
select select "personalLoan"
type input "0"
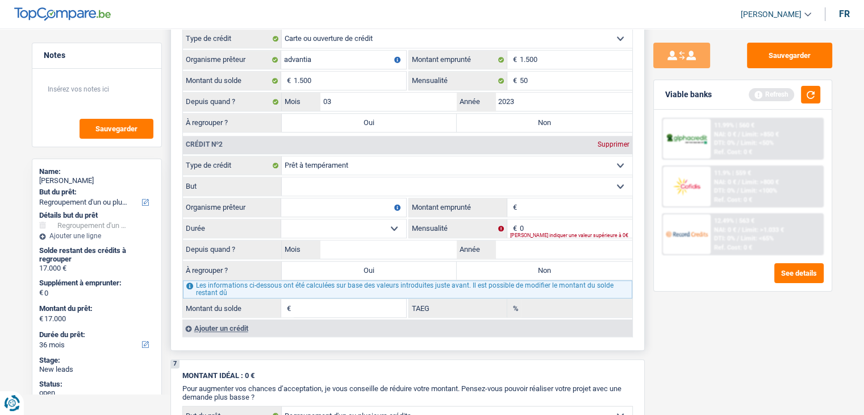
click at [322, 182] on select "Confort maison: meubles, textile, peinture, électroménager, outillage non-profe…" at bounding box center [457, 186] width 351 height 18
click at [642, 128] on div "6 Ancien : Avez-vous des prêts ou des cartes de crédit en cours ? Oui Non Dans …" at bounding box center [407, 136] width 474 height 429
click at [349, 177] on select "Confort maison: meubles, textile, peinture, électroménager, outillage non-profe…" at bounding box center [457, 186] width 351 height 18
click at [323, 177] on select "Confort maison: meubles, textile, peinture, électroménager, outillage non-profe…" at bounding box center [457, 186] width 351 height 18
click at [323, 206] on input "Organisme prêteur" at bounding box center [343, 207] width 125 height 18
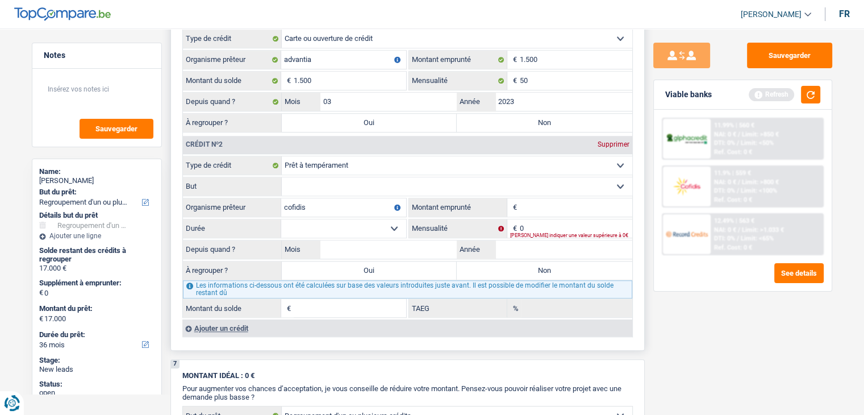
type input "cofidis"
click at [334, 183] on select "Confort maison: meubles, textile, peinture, électroménager, outillage non-profe…" at bounding box center [457, 186] width 351 height 18
select select "smallWorks"
click at [282, 177] on select "Confort maison: meubles, textile, peinture, électroménager, outillage non-profe…" at bounding box center [457, 186] width 351 height 18
click at [564, 205] on input "Montant emprunté" at bounding box center [576, 207] width 113 height 18
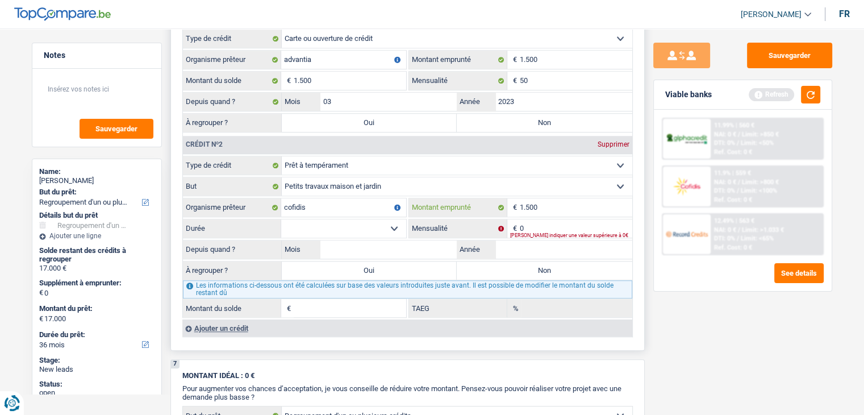
type input "1.500"
click at [379, 222] on select "12 mois 18 mois 24 mois Sélectionner une option" at bounding box center [343, 228] width 125 height 18
click at [540, 226] on input "0" at bounding box center [576, 228] width 113 height 18
click at [642, 190] on div "6 Ancien : Avez-vous des prêts ou des cartes de crédit en cours ? Oui Non Dans …" at bounding box center [407, 136] width 474 height 429
click at [536, 221] on input "0" at bounding box center [576, 228] width 113 height 18
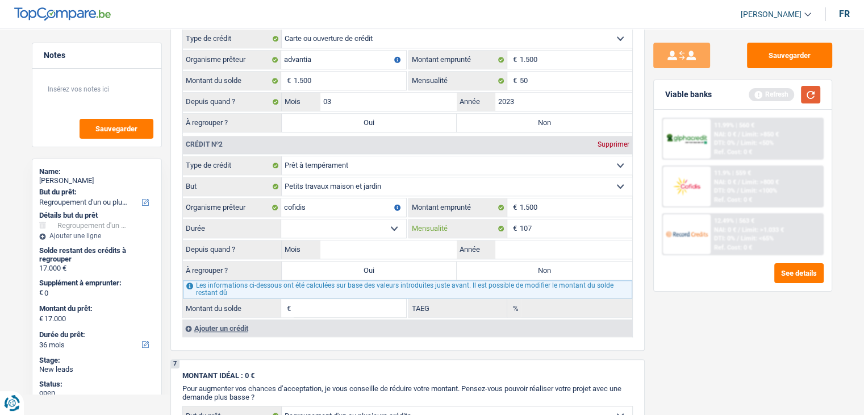
type input "107"
click at [810, 91] on button "button" at bounding box center [810, 95] width 19 height 18
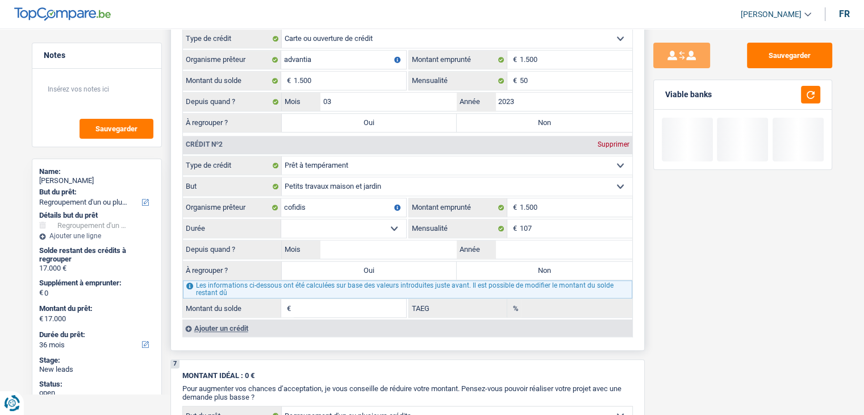
drag, startPoint x: 713, startPoint y: 90, endPoint x: 454, endPoint y: 198, distance: 280.0
click at [664, 97] on div "Viable banks" at bounding box center [743, 95] width 178 height 30
click at [385, 223] on select "12 mois 18 mois 24 mois Sélectionner une option" at bounding box center [343, 228] width 125 height 18
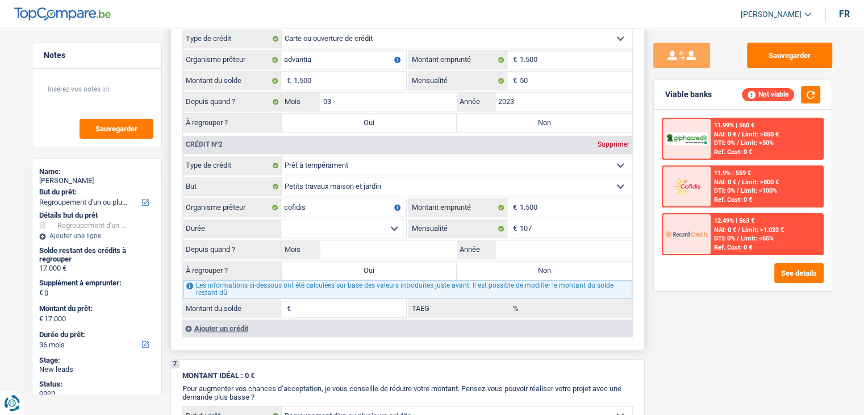
select select "18"
click at [281, 219] on select "12 mois 18 mois 24 mois Sélectionner une option" at bounding box center [343, 228] width 125 height 18
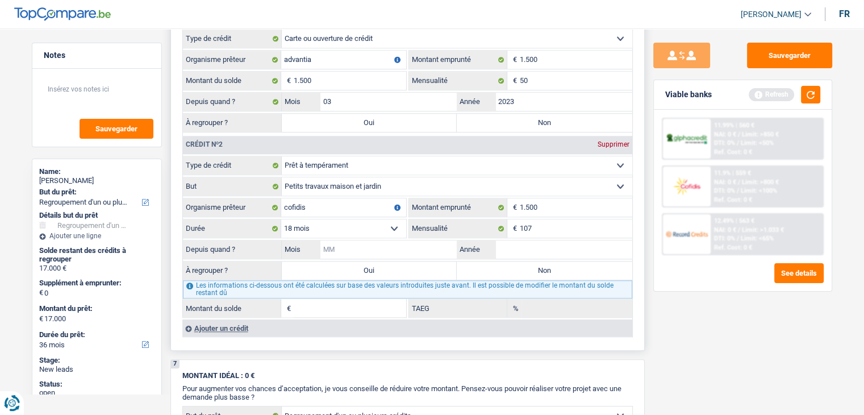
click at [363, 240] on input "Mois" at bounding box center [388, 249] width 137 height 18
click at [809, 90] on button "button" at bounding box center [810, 95] width 19 height 18
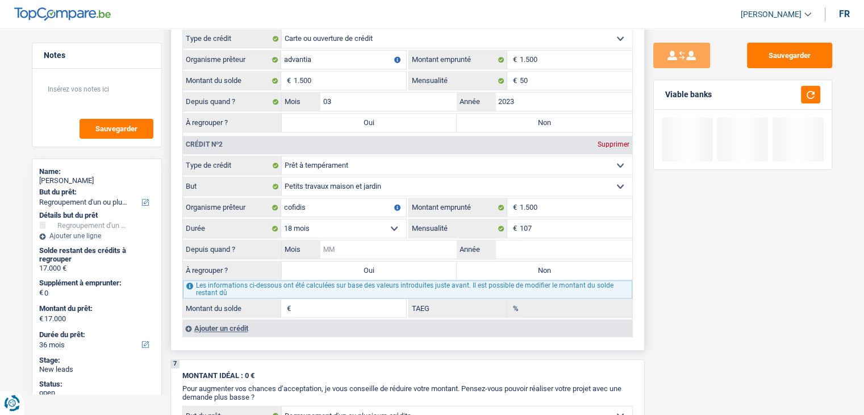
click at [413, 247] on input "Mois" at bounding box center [388, 249] width 137 height 18
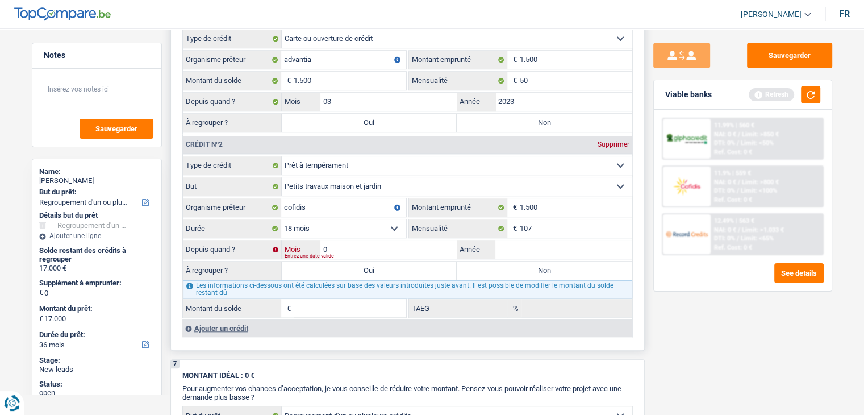
type input "03"
type input "2025"
click at [728, 329] on div "Sauvegarder Viable banks Refresh 11.99% | 560 € NAI: 0 € / Limit: >850 € DTI: 0…" at bounding box center [743, 218] width 196 height 351
type input "1.155"
type input "38,89"
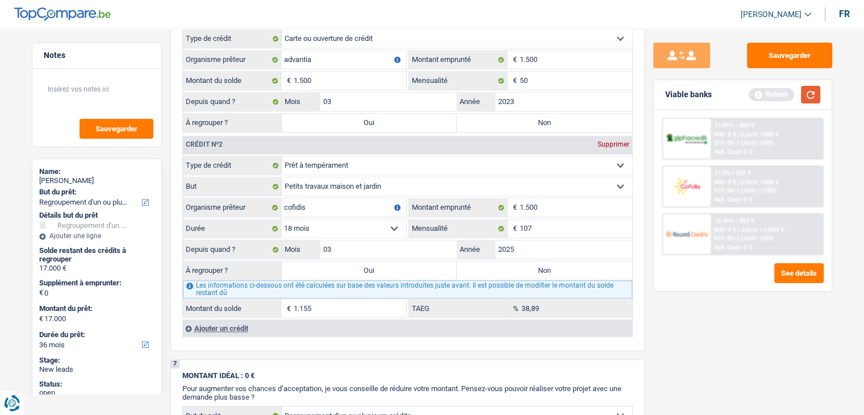
click at [814, 94] on button "button" at bounding box center [810, 95] width 19 height 18
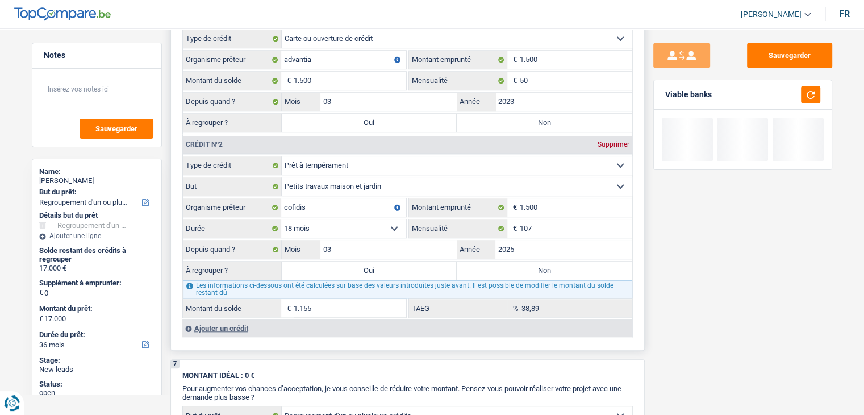
click at [226, 320] on div "Ajouter un crédit" at bounding box center [407, 327] width 450 height 17
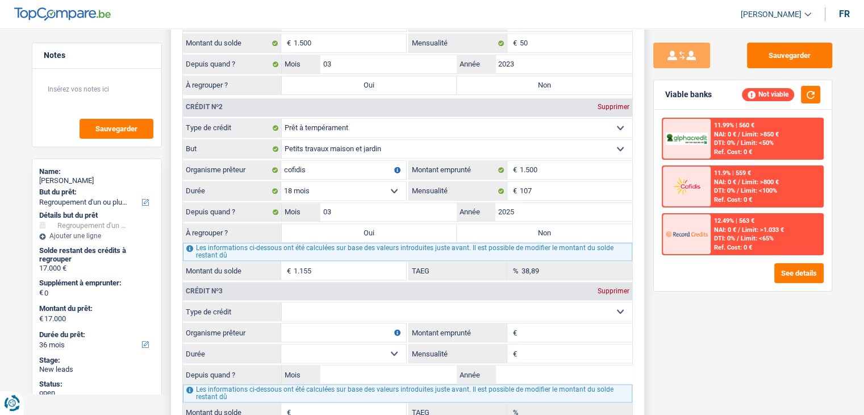
scroll to position [1080, 0]
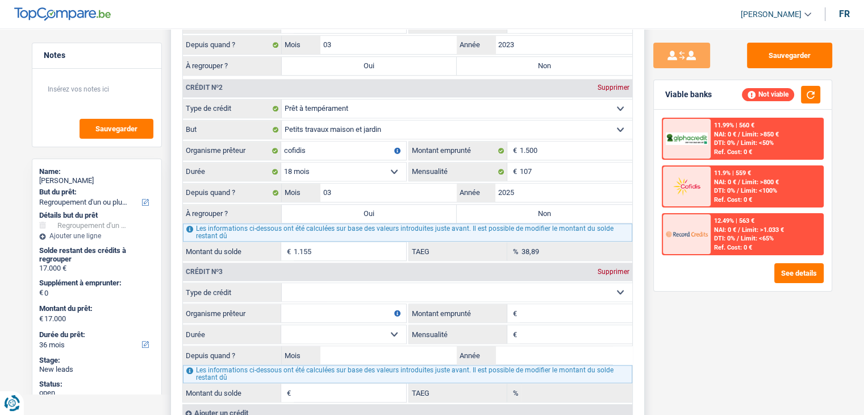
click at [384, 283] on select "Carte ou ouverture de crédit Prêt hypothécaire Vente à tempérament Prêt à tempé…" at bounding box center [457, 292] width 351 height 18
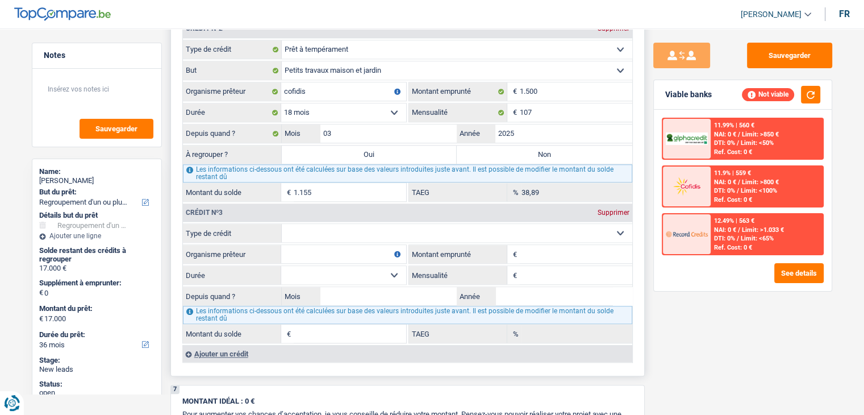
scroll to position [1193, 0]
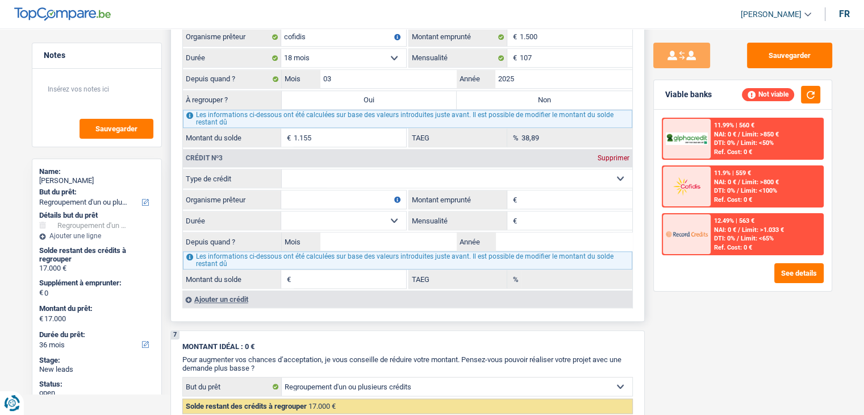
drag, startPoint x: 355, startPoint y: 178, endPoint x: 353, endPoint y: 166, distance: 12.6
click at [355, 178] on select "Carte ou ouverture de crédit Prêt hypothécaire Vente à tempérament Prêt à tempé…" at bounding box center [457, 178] width 351 height 18
click at [231, 211] on label "Durée" at bounding box center [232, 220] width 98 height 18
click at [282, 188] on select "Carte ou ouverture de crédit Prêt hypothécaire Vente à tempérament Prêt à tempé…" at bounding box center [457, 178] width 351 height 18
click at [312, 190] on input "Organisme prêteur" at bounding box center [343, 199] width 125 height 18
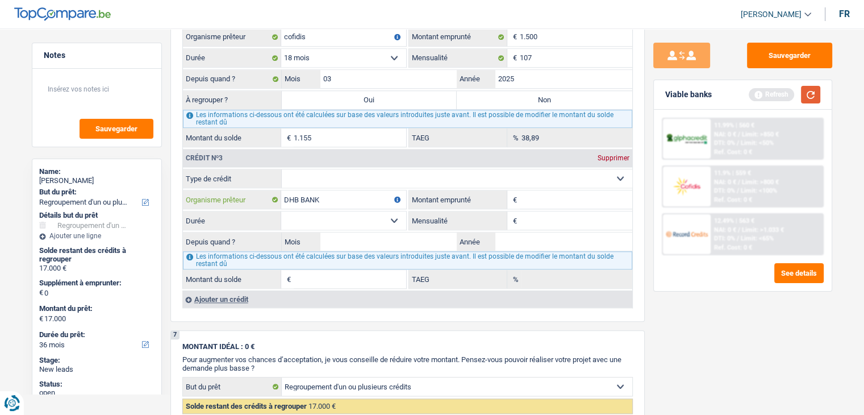
type input "DHB BANK"
click at [820, 96] on button "button" at bounding box center [810, 95] width 19 height 18
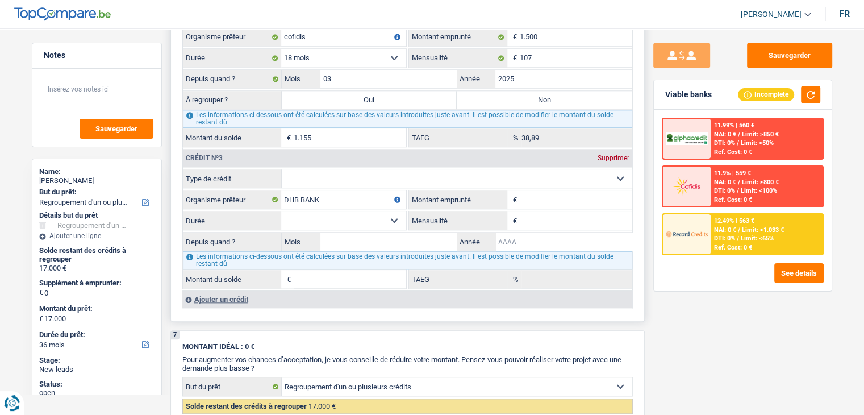
click at [527, 236] on input "Année" at bounding box center [563, 241] width 137 height 18
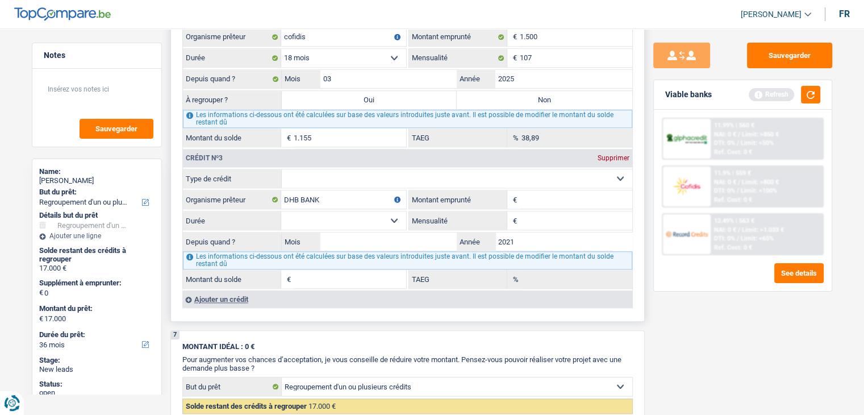
type input "2021"
click at [403, 169] on select "Carte ou ouverture de crédit Prêt hypothécaire Vente à tempérament Prêt à tempé…" at bounding box center [457, 178] width 351 height 18
select select "creditConsolidation"
type input "0"
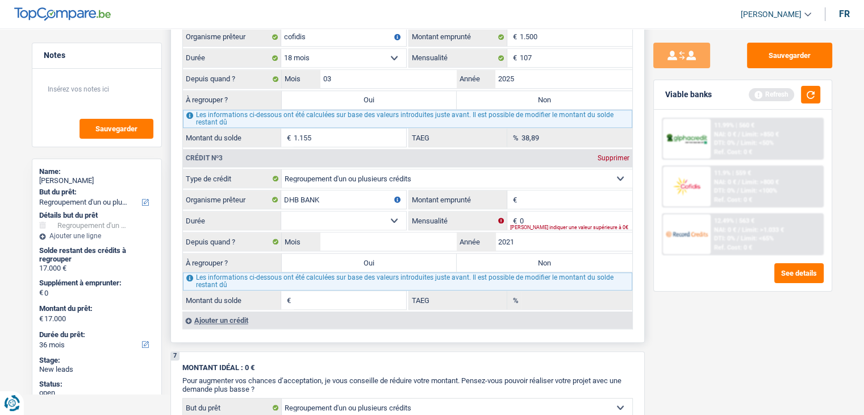
click at [532, 196] on input "Montant emprunté" at bounding box center [576, 199] width 113 height 18
type input "37.000"
click at [814, 96] on button "button" at bounding box center [810, 95] width 19 height 18
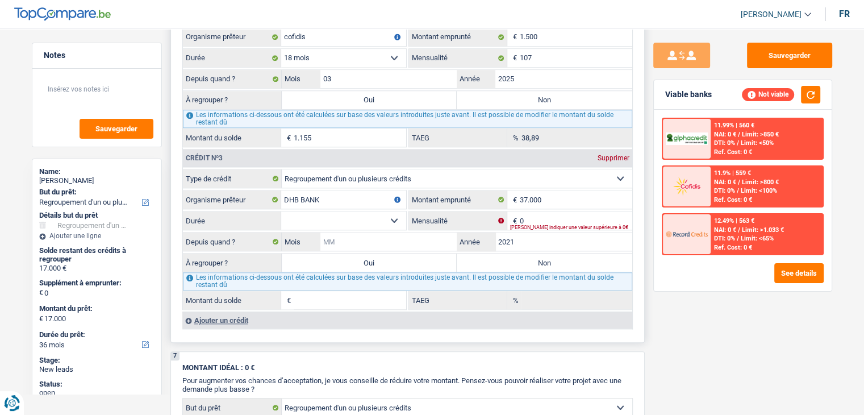
click at [347, 232] on input "Mois" at bounding box center [388, 241] width 137 height 18
click at [531, 211] on input "0" at bounding box center [576, 220] width 113 height 18
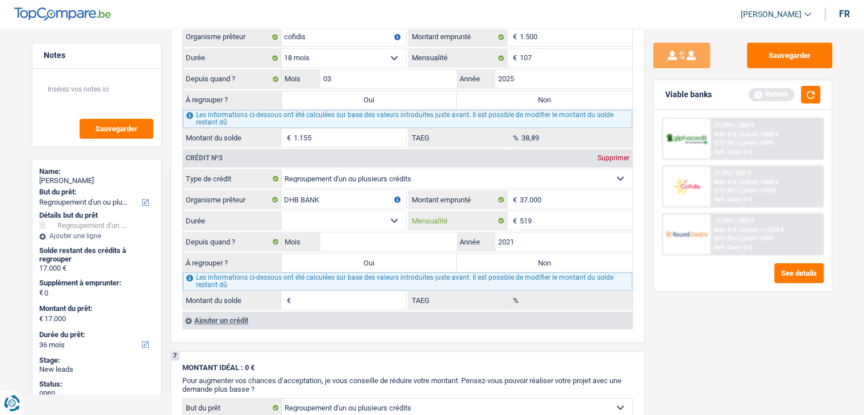
type input "519"
click at [646, 189] on div "Sauvegarder Viable banks Refresh 11.99% | 560 € NAI: 0 € / Limit: >850 € DTI: 0…" at bounding box center [743, 218] width 196 height 351
click at [383, 211] on select "12 mois 18 mois 24 mois 30 mois 36 mois 42 mois 48 mois 60 mois 72 mois 84 mois…" at bounding box center [343, 220] width 125 height 18
select select "72"
click at [281, 211] on select "12 mois 18 mois 24 mois 30 mois 36 mois 42 mois 48 mois 60 mois 72 mois 84 mois…" at bounding box center [343, 220] width 125 height 18
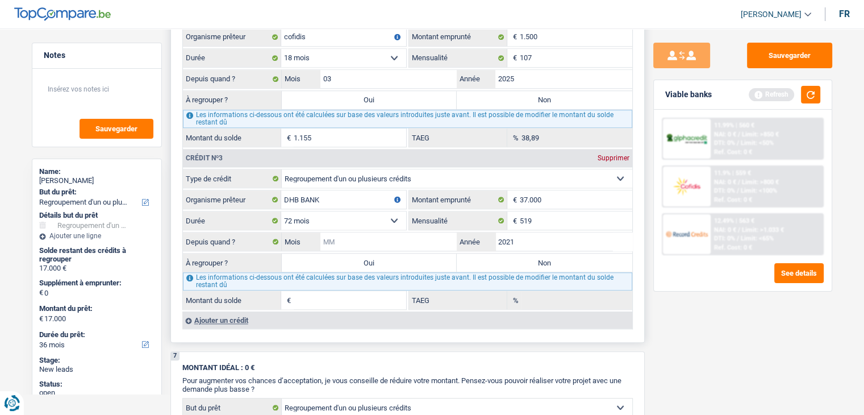
click at [365, 232] on input "Mois" at bounding box center [388, 241] width 137 height 18
click at [805, 97] on button "button" at bounding box center [810, 95] width 19 height 18
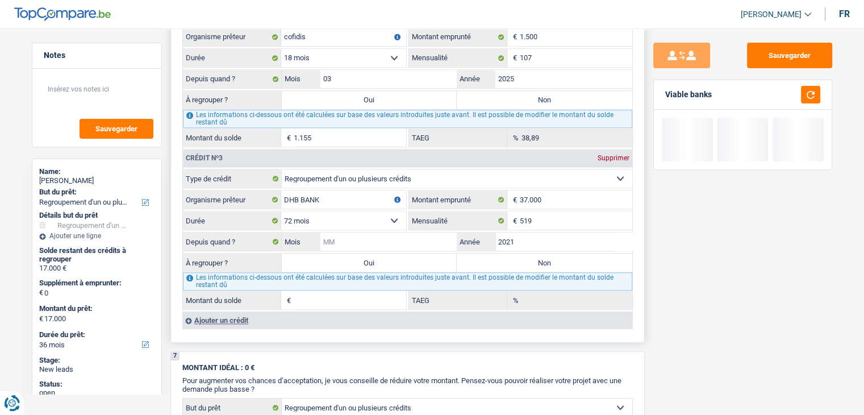
click at [347, 235] on input "Mois" at bounding box center [388, 241] width 137 height 18
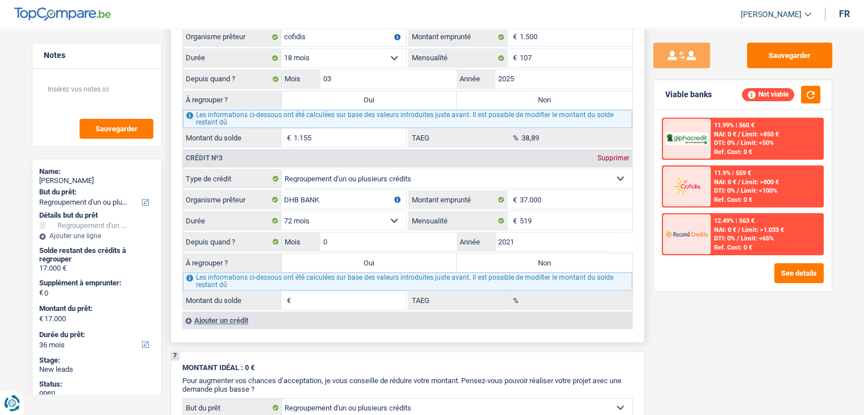
type input "04"
type input "10.351"
type input "0,33"
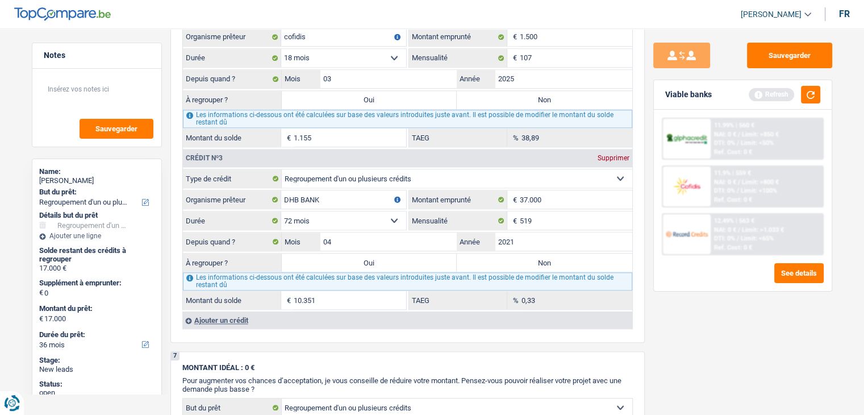
click at [715, 348] on div "Sauvegarder Viable banks Refresh 11.99% | 560 € NAI: 0 € / Limit: >850 € DTI: 0…" at bounding box center [743, 218] width 196 height 351
click at [811, 89] on button "button" at bounding box center [810, 95] width 19 height 18
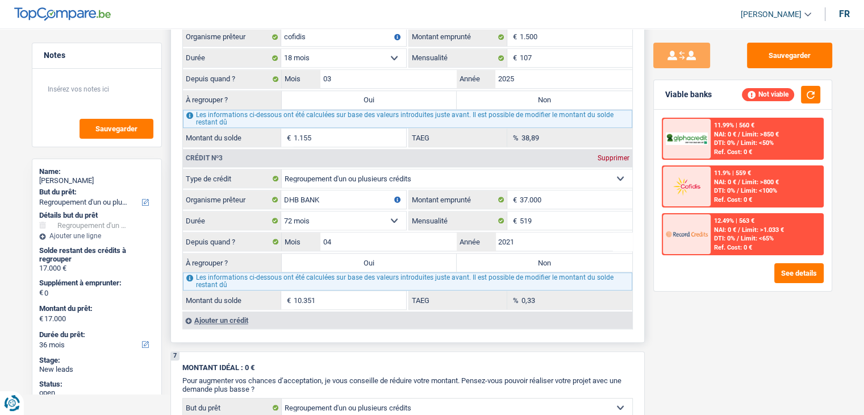
click at [319, 291] on input "10.351" at bounding box center [350, 300] width 113 height 18
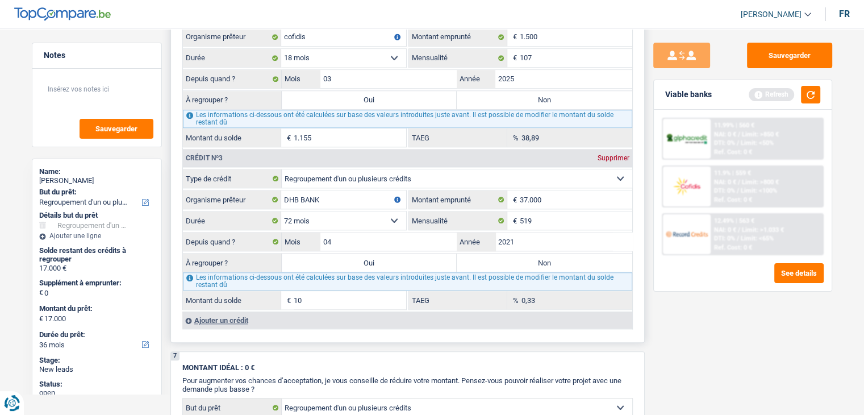
type input "1"
type input "12.500"
click at [784, 361] on div "Sauvegarder Viable banks Refresh 11.99% | 560 € NAI: 0 € / Limit: >850 € DTI: 0…" at bounding box center [743, 218] width 196 height 351
click at [814, 94] on button "button" at bounding box center [810, 95] width 19 height 18
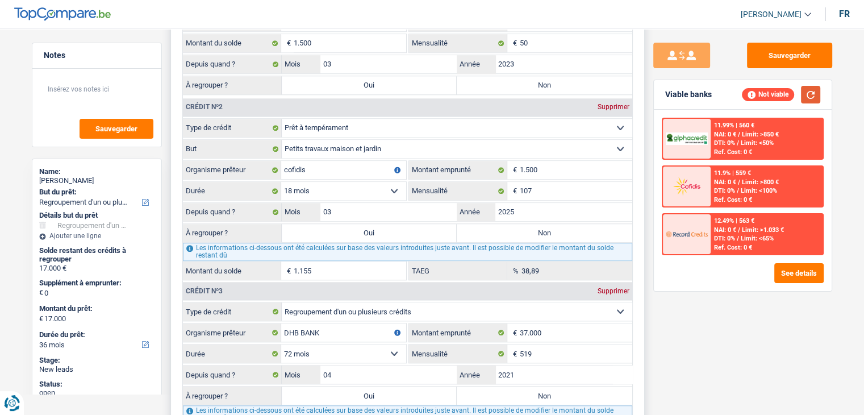
scroll to position [966, 0]
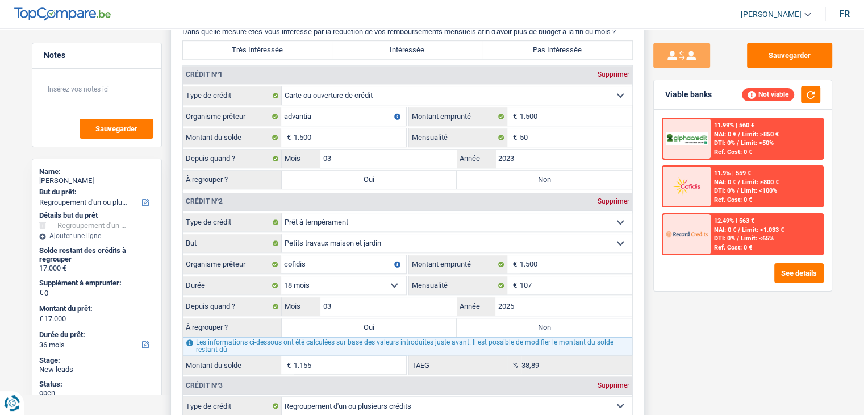
click at [347, 176] on label "Oui" at bounding box center [370, 179] width 176 height 18
click at [347, 176] on input "Oui" at bounding box center [370, 179] width 176 height 18
radio input "true"
type input "1.500"
select select "24"
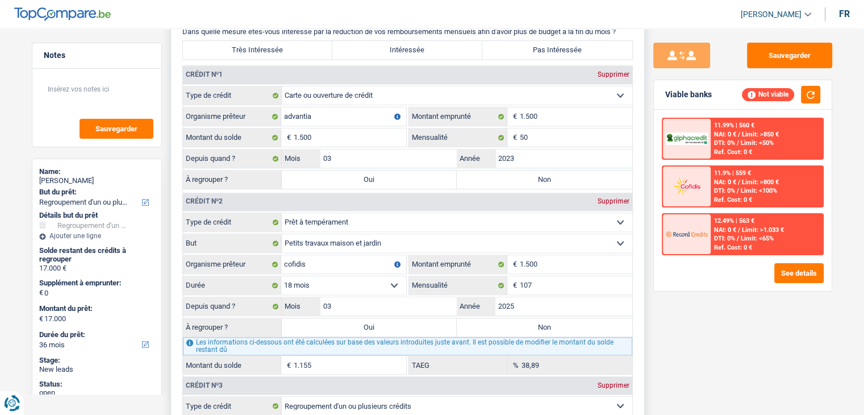
type input "1.500"
select select "24"
type input "1.500"
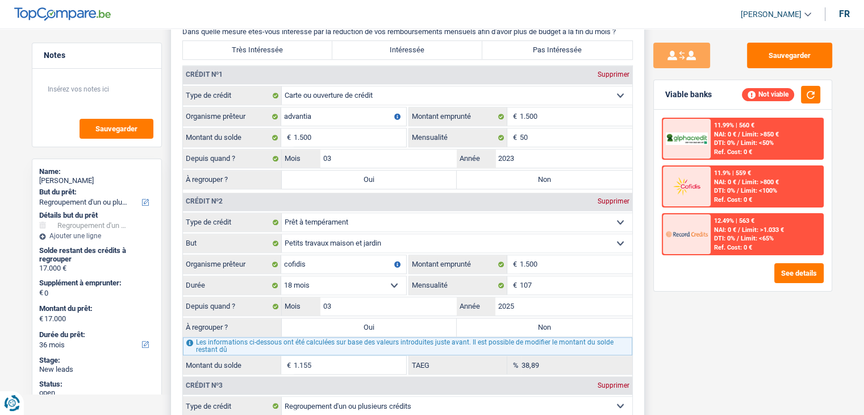
select select "24"
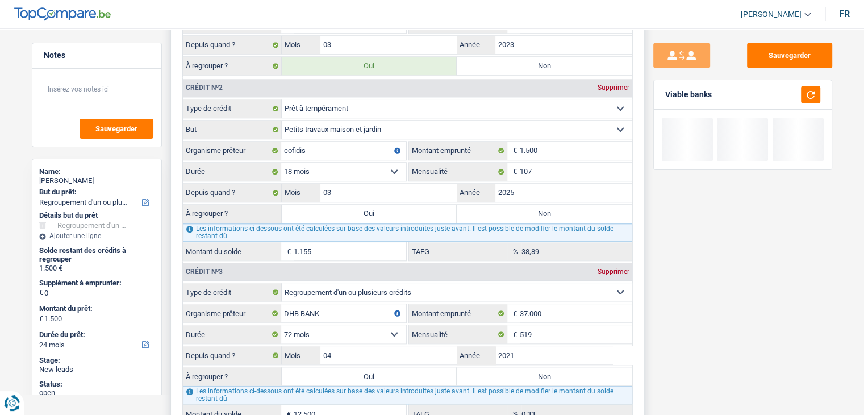
click at [351, 209] on label "Oui" at bounding box center [370, 214] width 176 height 18
click at [351, 209] on input "Oui" at bounding box center [370, 214] width 176 height 18
radio input "true"
type input "2.655"
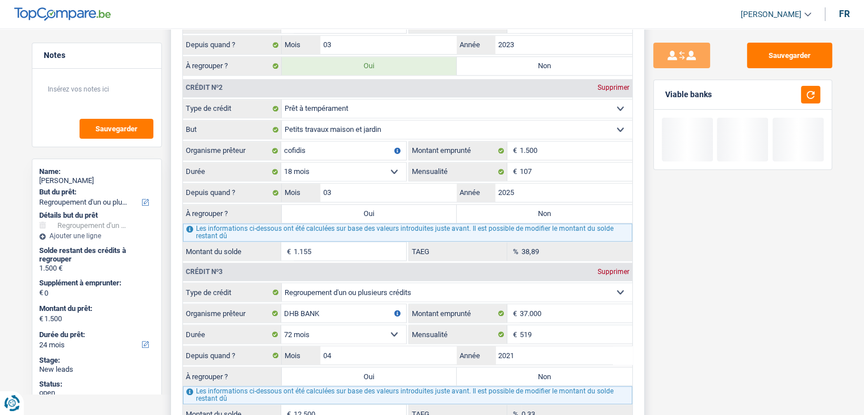
type input "2.655"
select select "30"
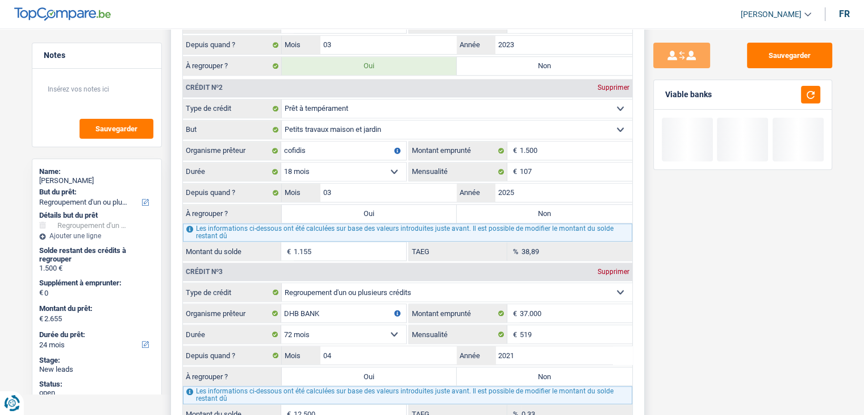
select select "30"
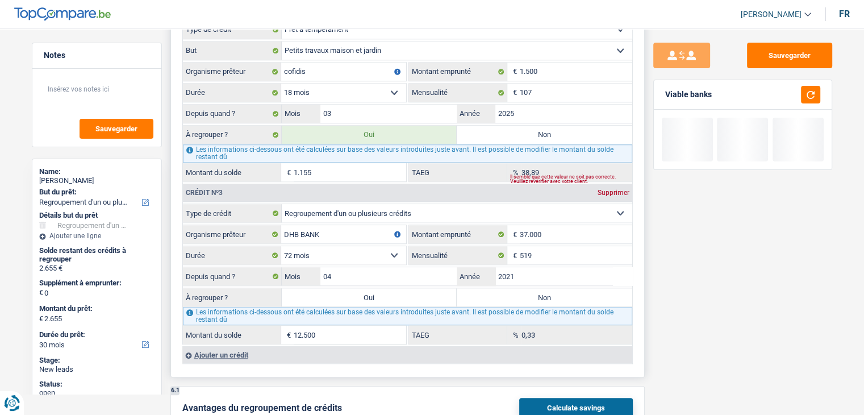
scroll to position [1250, 0]
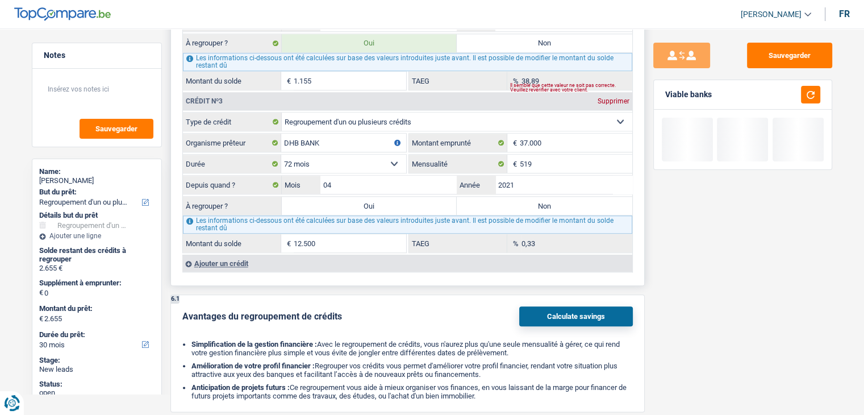
click at [357, 203] on label "Oui" at bounding box center [370, 206] width 176 height 18
click at [357, 203] on input "Oui" at bounding box center [370, 206] width 176 height 18
radio input "true"
type input "15.155"
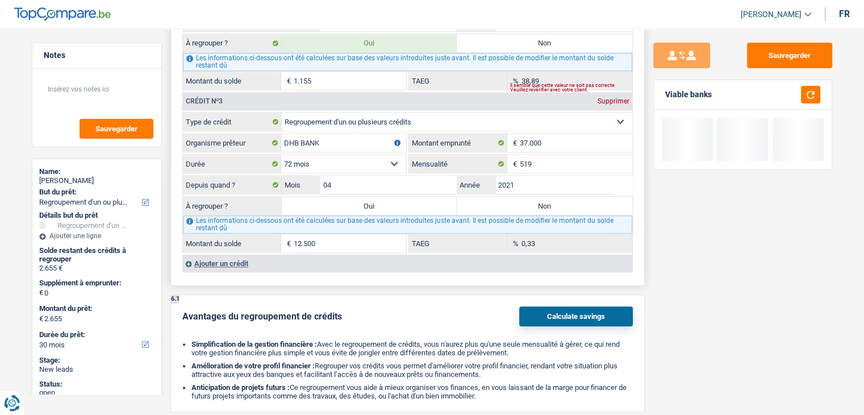
type input "15.155"
select select "84"
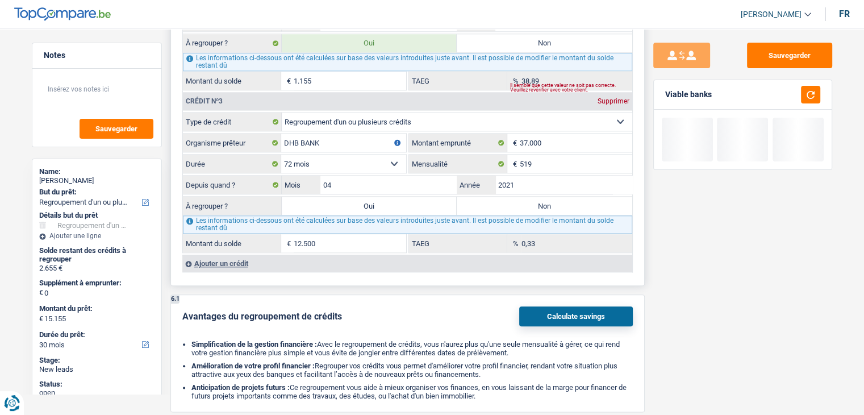
select select "84"
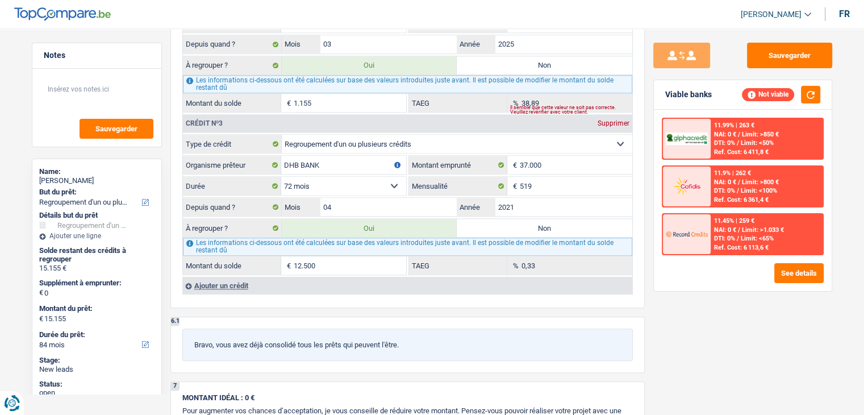
scroll to position [1080, 0]
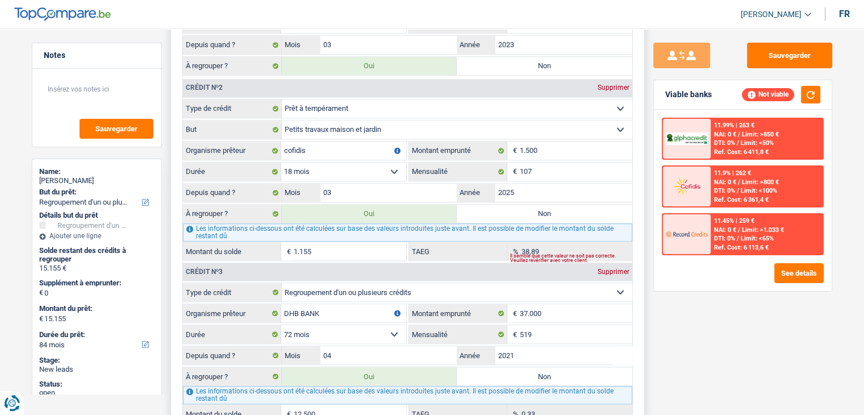
click at [546, 214] on label "Non" at bounding box center [545, 214] width 176 height 18
click at [546, 214] on input "Non" at bounding box center [545, 214] width 176 height 18
radio input "true"
type input "14.000"
select select "60"
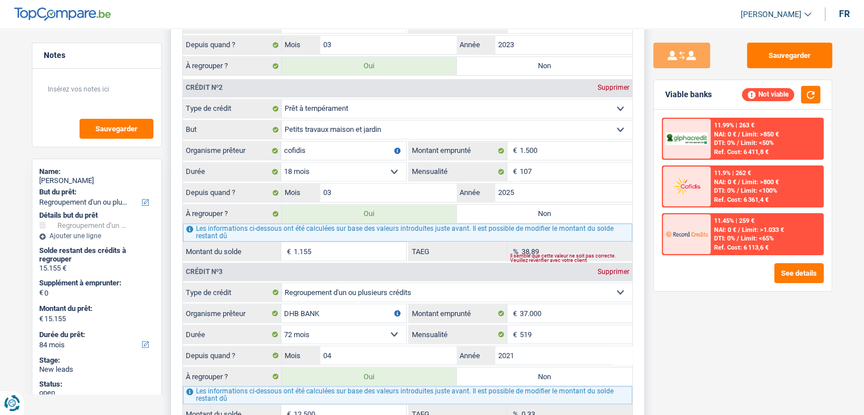
type input "14.000"
select select "60"
type input "14.000"
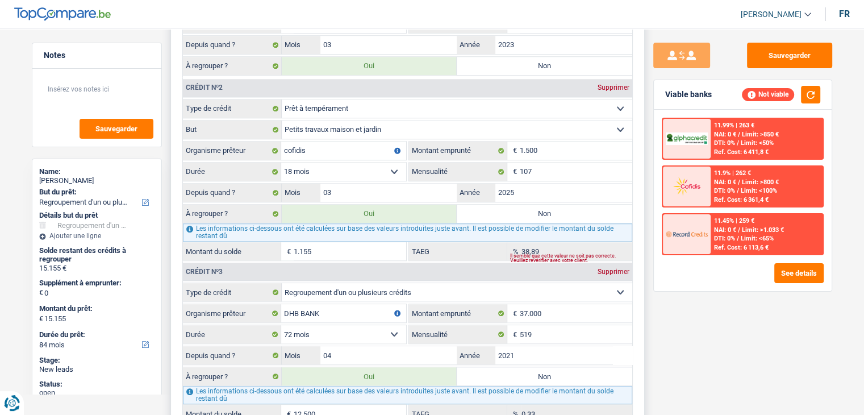
select select "60"
radio input "false"
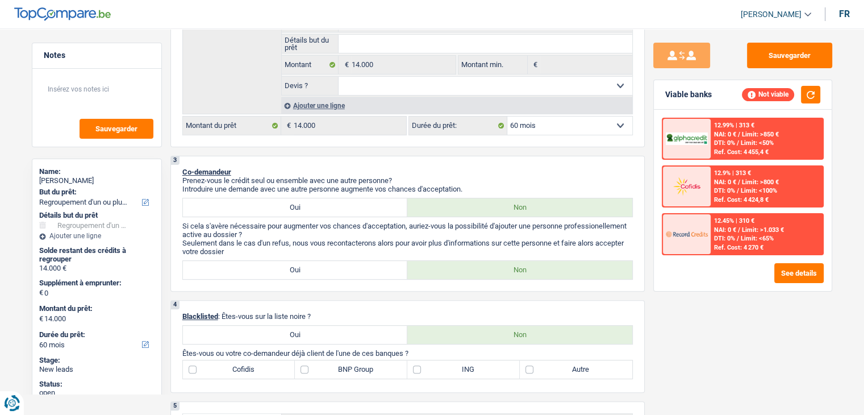
scroll to position [0, 0]
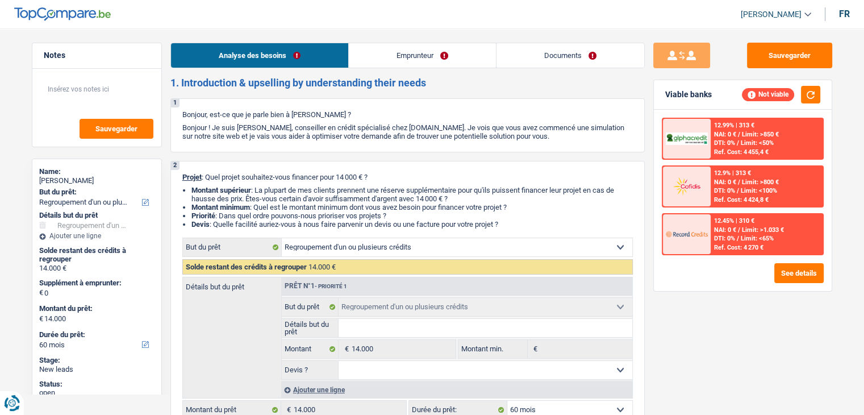
click at [453, 60] on link "Emprunteur" at bounding box center [422, 55] width 147 height 24
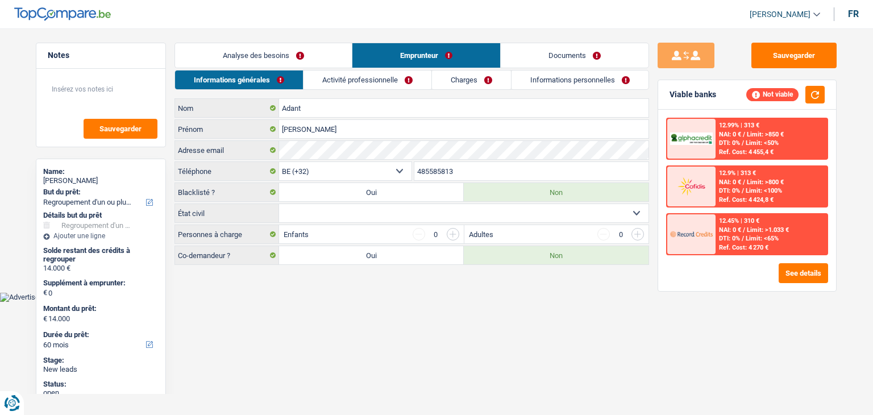
click at [525, 62] on link "Documents" at bounding box center [575, 55] width 148 height 24
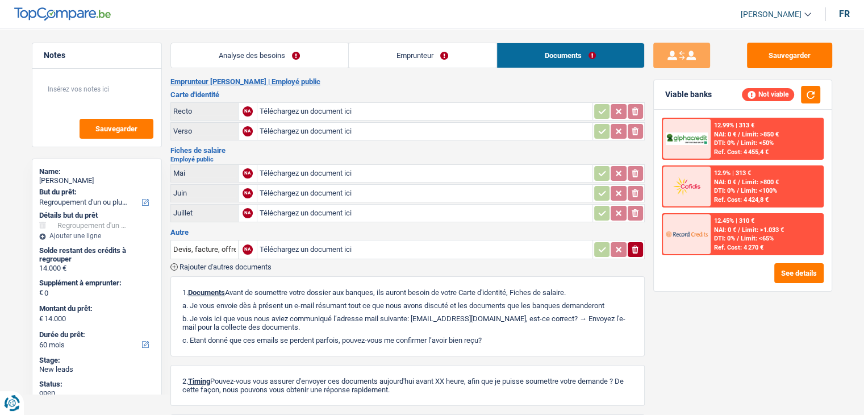
click at [383, 64] on link "Emprunteur" at bounding box center [423, 55] width 148 height 24
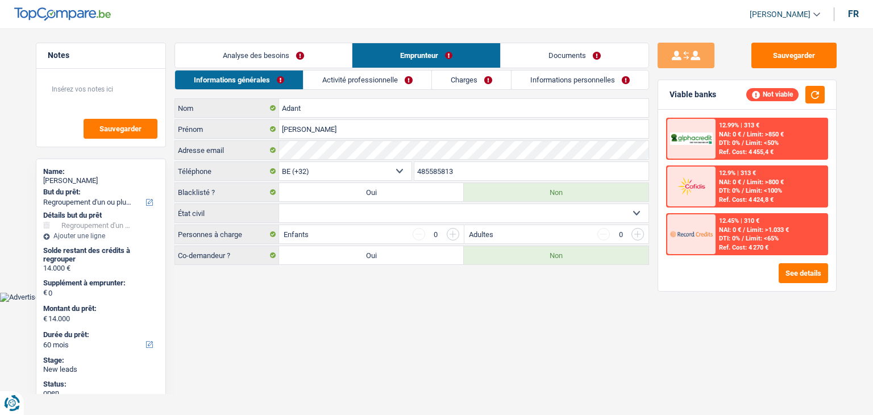
click at [561, 85] on link "Informations personnelles" at bounding box center [579, 79] width 137 height 19
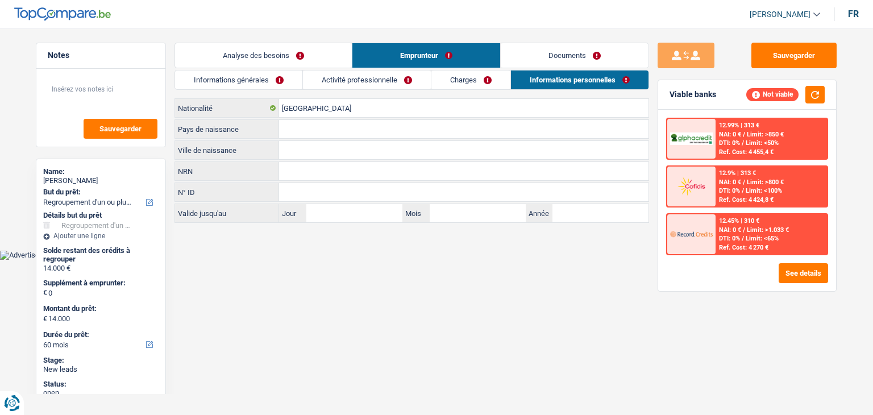
click at [502, 80] on link "Charges" at bounding box center [470, 79] width 79 height 19
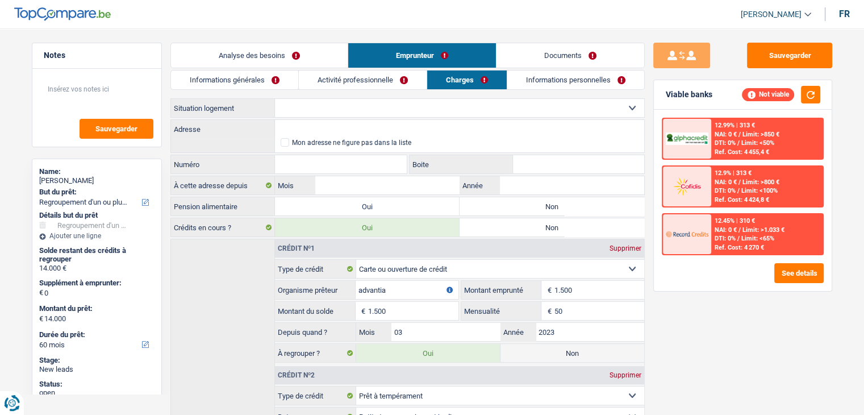
click at [366, 81] on link "Activité professionnelle" at bounding box center [363, 79] width 128 height 19
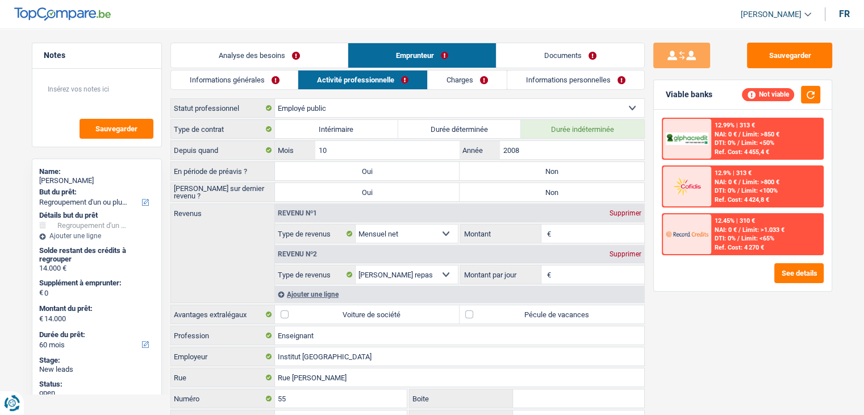
click at [246, 77] on link "Informations générales" at bounding box center [234, 79] width 127 height 19
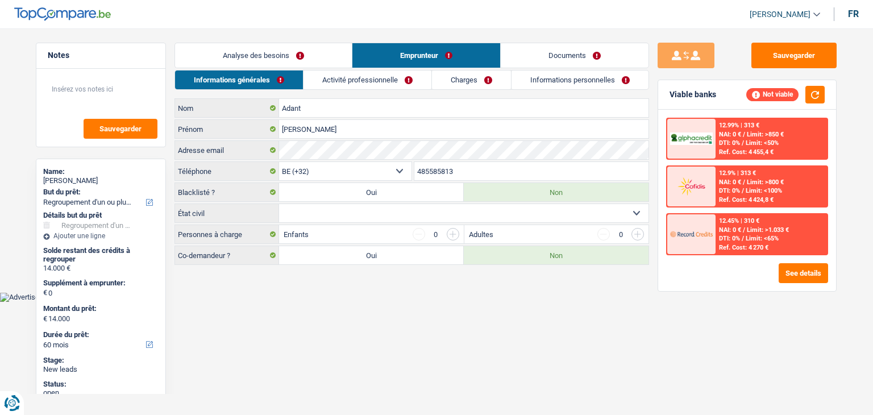
click at [232, 52] on link "Analyse des besoins" at bounding box center [263, 55] width 177 height 24
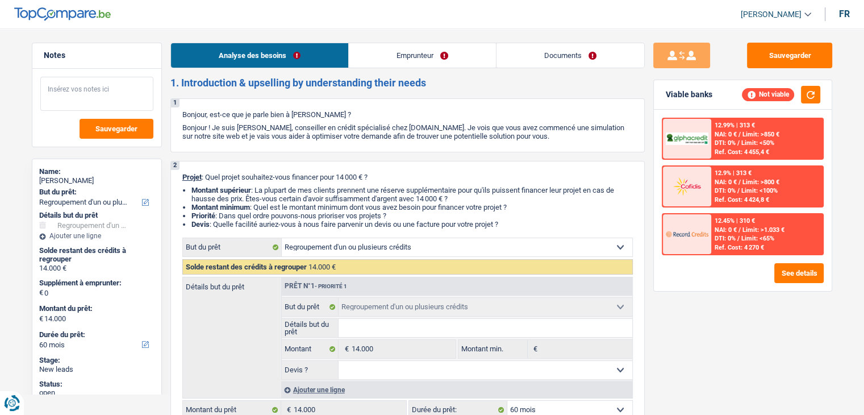
click at [90, 88] on textarea at bounding box center [96, 94] width 113 height 34
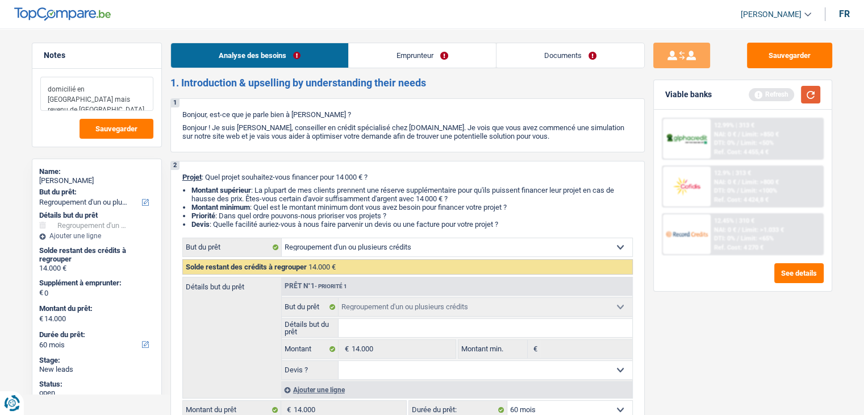
type textarea "domicilié en france mais revenu de belgique"
click at [809, 94] on button "button" at bounding box center [810, 95] width 19 height 18
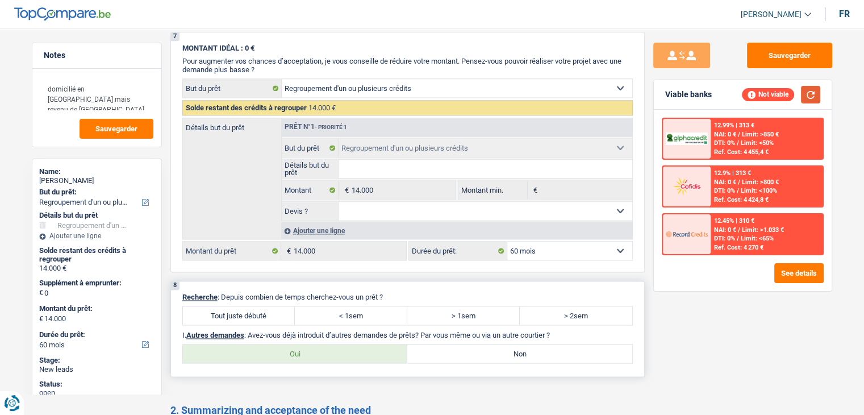
scroll to position [1648, 0]
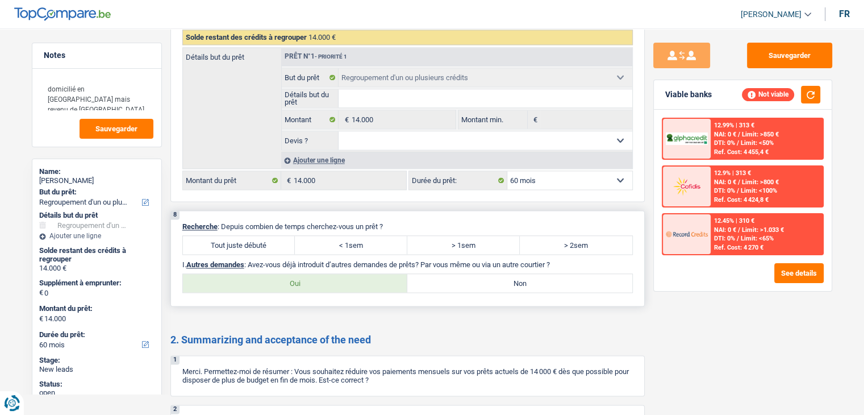
click at [235, 240] on label "Tout juste débuté" at bounding box center [239, 245] width 113 height 18
click at [235, 240] on input "Tout juste débuté" at bounding box center [239, 245] width 113 height 18
radio input "true"
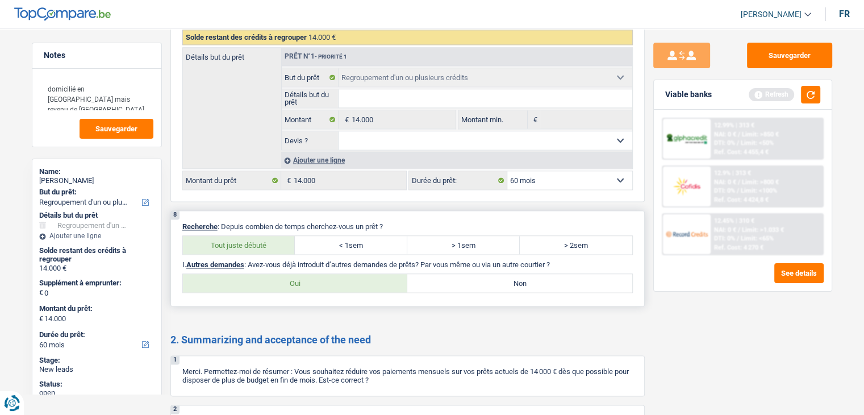
click at [460, 274] on label "Non" at bounding box center [519, 283] width 225 height 18
click at [460, 274] on input "Non" at bounding box center [519, 283] width 225 height 18
radio input "true"
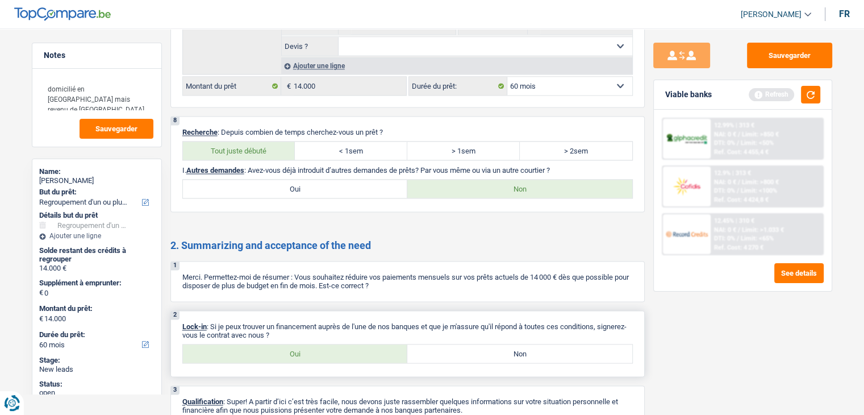
scroll to position [1798, 0]
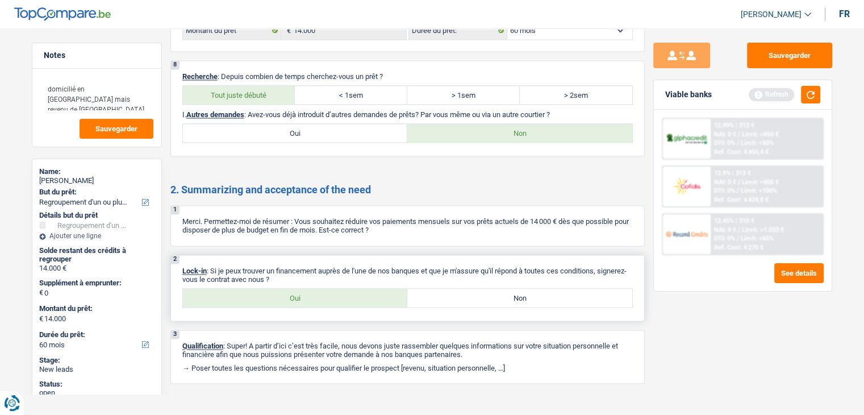
click at [309, 289] on label "Oui" at bounding box center [295, 298] width 225 height 18
click at [309, 289] on input "Oui" at bounding box center [295, 298] width 225 height 18
radio input "true"
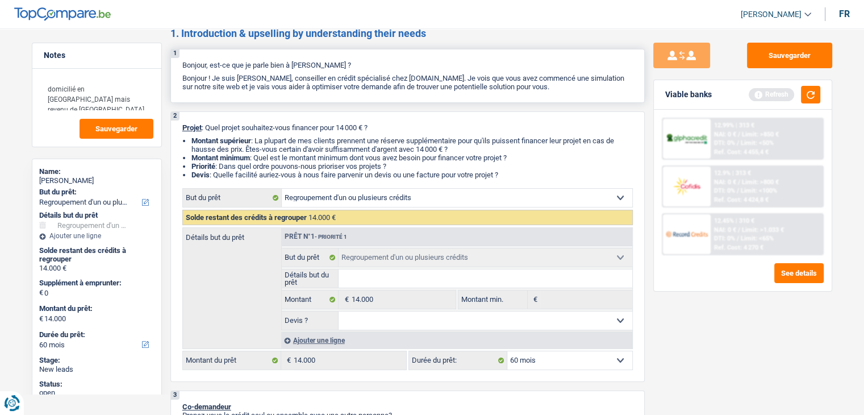
scroll to position [0, 0]
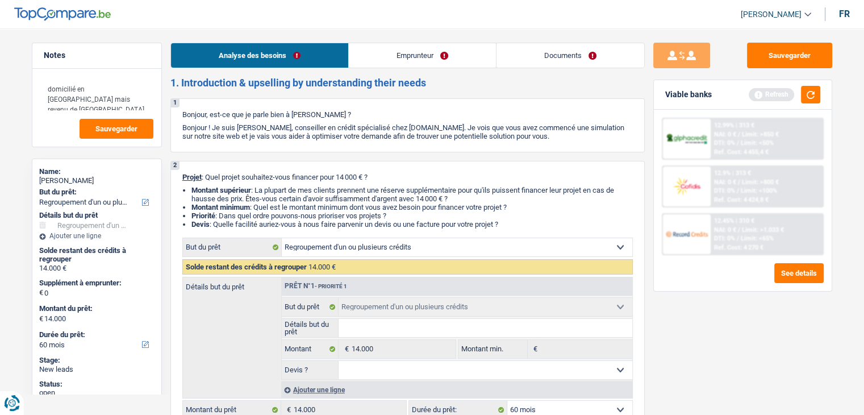
click at [417, 61] on link "Emprunteur" at bounding box center [422, 55] width 147 height 24
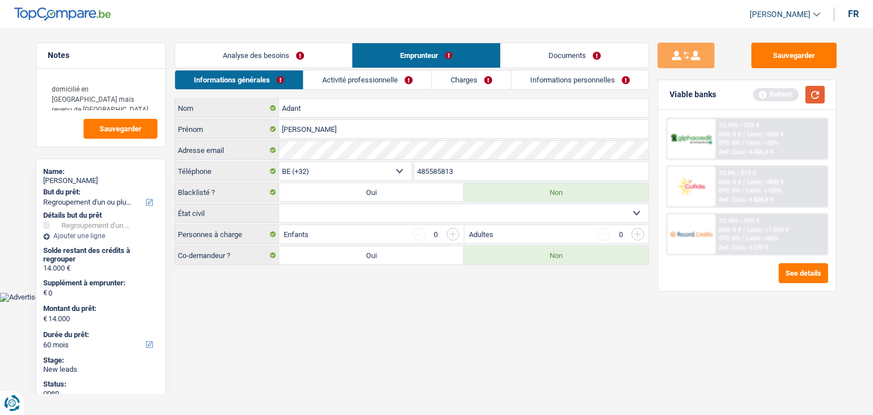
click at [818, 86] on button "button" at bounding box center [814, 95] width 19 height 18
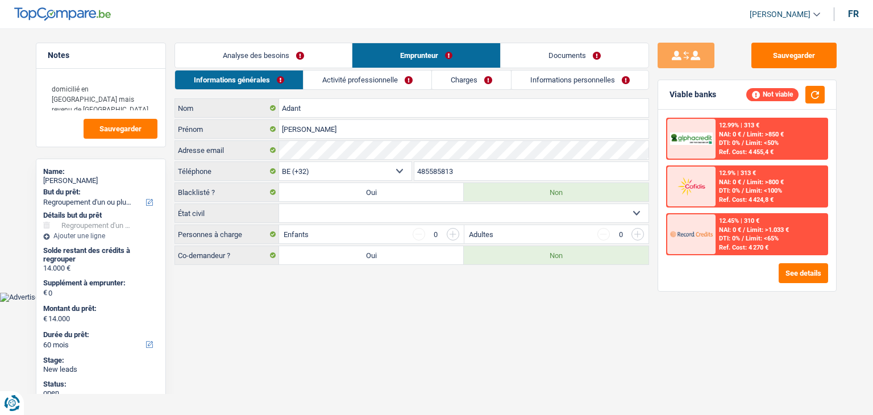
click at [333, 290] on body "Vous avez le contrôle de vos données Nous utilisons des cookies, tout comme nos…" at bounding box center [436, 159] width 873 height 285
click at [334, 290] on body "Vous avez le contrôle de vos données Nous utilisons des cookies, tout comme nos…" at bounding box center [436, 159] width 873 height 285
click at [331, 214] on select "Célibataire Marié(e) Cohabitant(e) légal(e) Divorcé(e) Veuf(ve) Séparé (de fait…" at bounding box center [463, 213] width 369 height 18
select select "single"
click at [279, 204] on select "Célibataire Marié(e) Cohabitant(e) légal(e) Divorcé(e) Veuf(ve) Séparé (de fait…" at bounding box center [463, 213] width 369 height 18
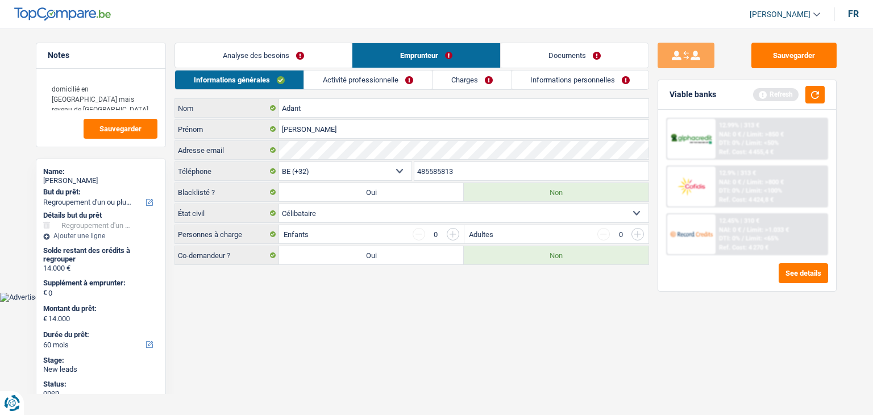
click at [280, 296] on body "Vous avez le contrôle de vos données Nous utilisons des cookies, tout comme nos…" at bounding box center [436, 159] width 873 height 285
click at [813, 98] on button "button" at bounding box center [814, 95] width 19 height 18
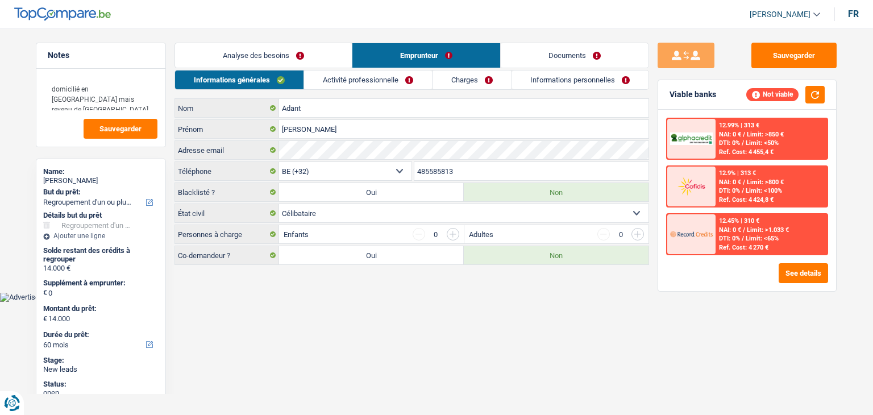
click at [386, 85] on link "Activité professionnelle" at bounding box center [368, 79] width 128 height 19
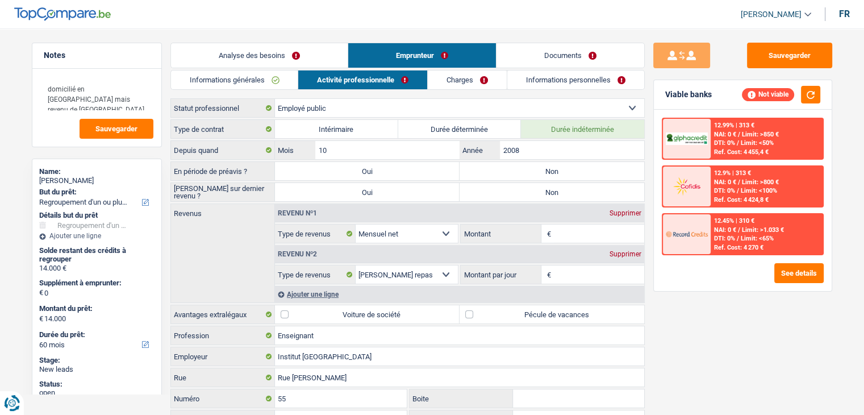
click at [648, 116] on div "Sauvegarder Viable banks Not viable 12.99% | 313 € NAI: 0 € / Limit: >850 € DTI…" at bounding box center [743, 218] width 196 height 351
click at [677, 364] on div "Sauvegarder Viable banks Not viable 12.99% | 313 € NAI: 0 € / Limit: >850 € DTI…" at bounding box center [743, 218] width 196 height 351
click at [808, 90] on button "button" at bounding box center [810, 95] width 19 height 18
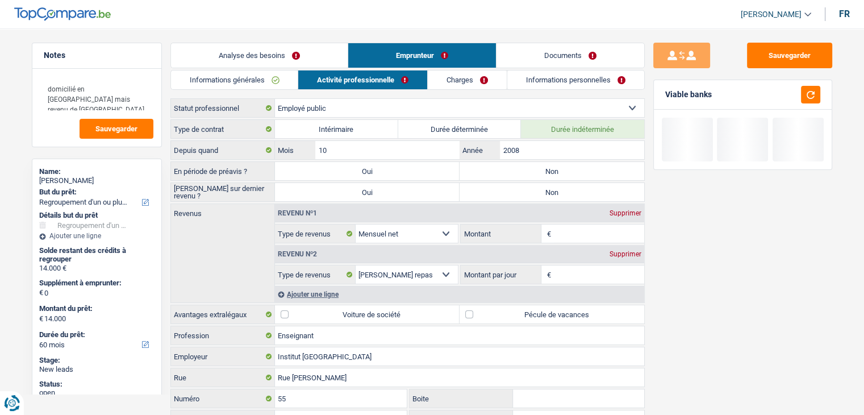
click at [569, 230] on input "Montant" at bounding box center [599, 233] width 90 height 18
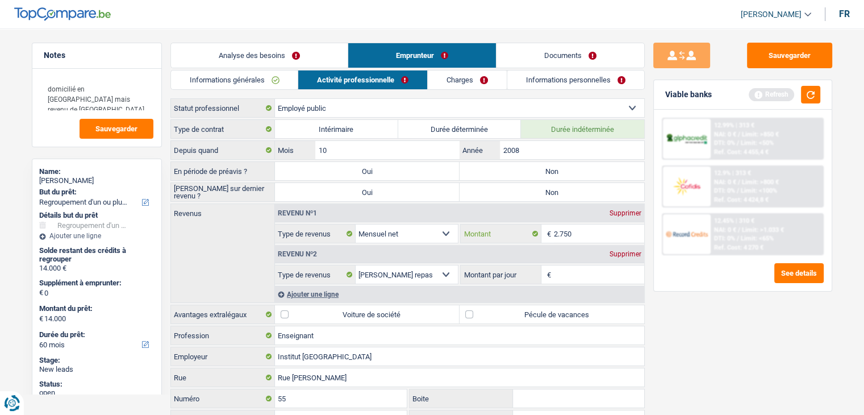
type input "2.750"
click at [682, 304] on div "Sauvegarder Viable banks Refresh 12.99% | 313 € NAI: 0 € / Limit: >850 € DTI: 0…" at bounding box center [743, 218] width 196 height 351
click at [809, 84] on div "Viable banks Refresh" at bounding box center [743, 95] width 178 height 30
click at [806, 91] on button "button" at bounding box center [810, 95] width 19 height 18
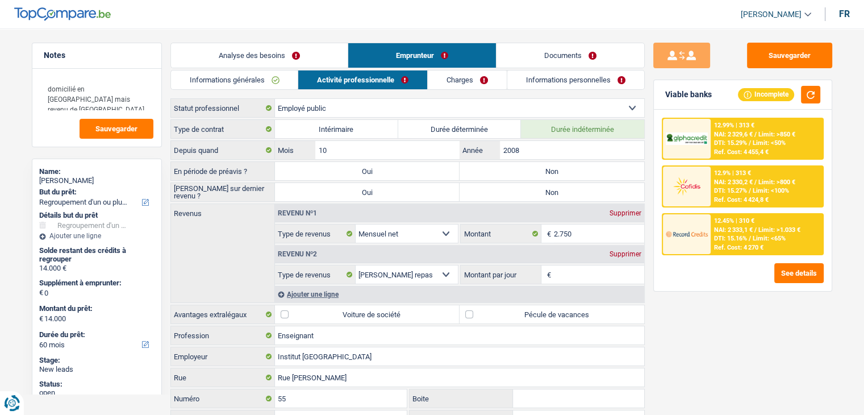
click at [634, 252] on div "Supprimer" at bounding box center [626, 254] width 38 height 7
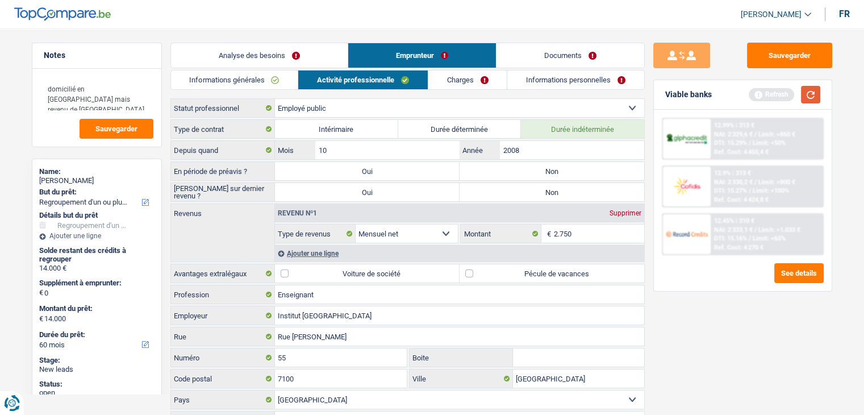
click at [815, 99] on button "button" at bounding box center [810, 95] width 19 height 18
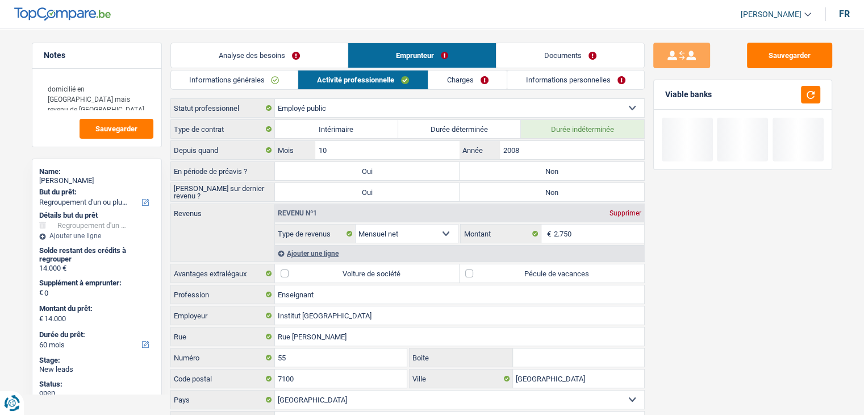
drag, startPoint x: 711, startPoint y: 96, endPoint x: 666, endPoint y: 94, distance: 44.9
click at [666, 94] on div "Viable banks" at bounding box center [688, 95] width 47 height 10
click at [666, 95] on div "Viable banks" at bounding box center [688, 95] width 47 height 10
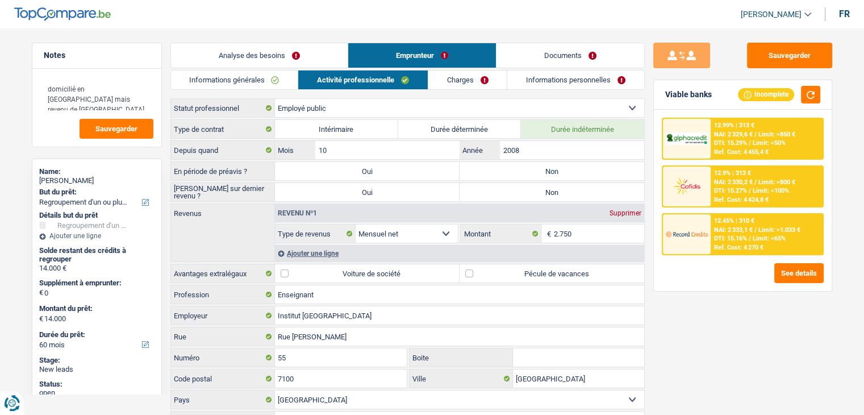
click at [484, 273] on label "Pécule de vacances" at bounding box center [552, 273] width 185 height 18
click at [484, 273] on input "Pécule de vacances" at bounding box center [552, 273] width 185 height 18
checkbox input "true"
click at [695, 335] on div "Sauvegarder Viable banks Incomplete 12.99% | 313 € NAI: 2 329,6 € / Limit: >850…" at bounding box center [743, 218] width 196 height 351
click at [491, 164] on label "Non" at bounding box center [552, 171] width 185 height 18
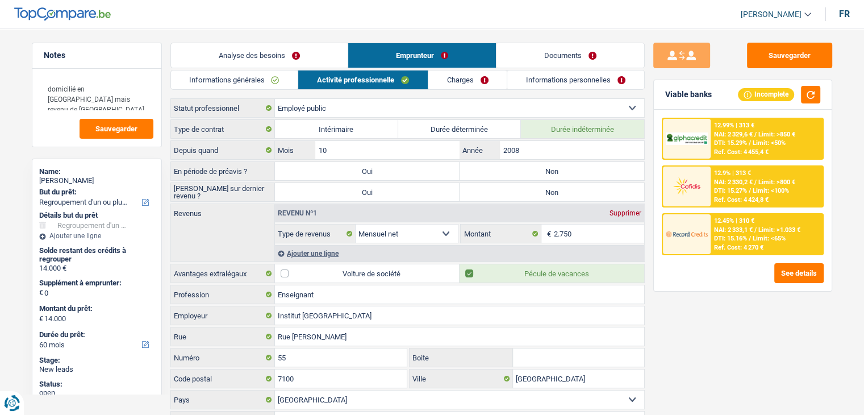
click at [491, 164] on input "Non" at bounding box center [552, 171] width 185 height 18
radio input "true"
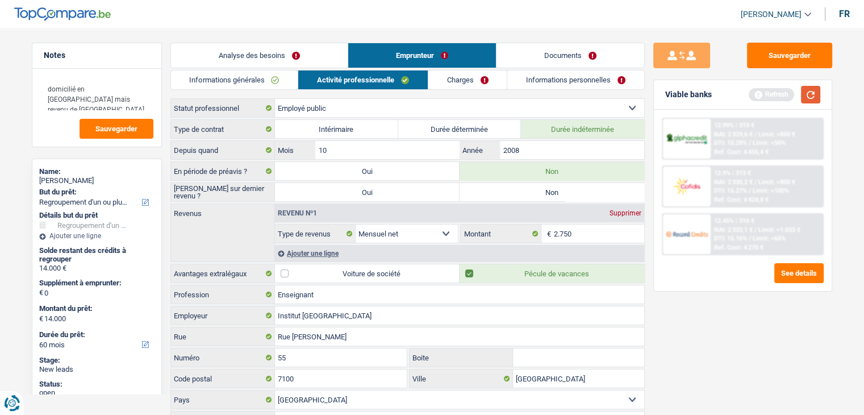
click at [810, 93] on button "button" at bounding box center [810, 95] width 19 height 18
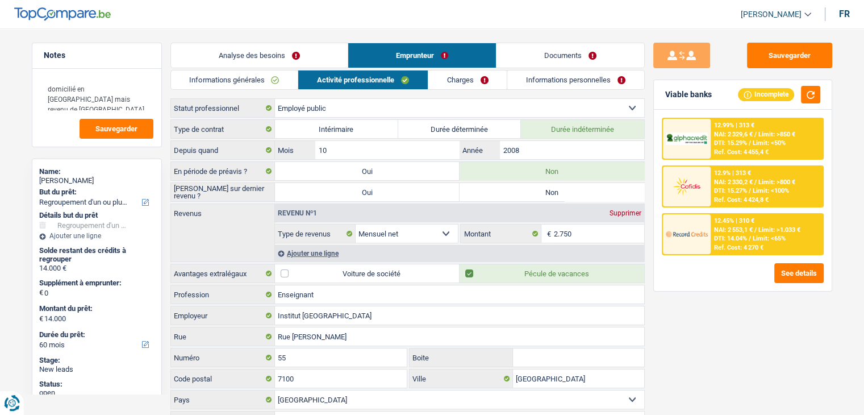
click at [648, 106] on div "Sauvegarder Viable banks Incomplete 12.99% | 313 € NAI: 2 329,6 € / Limit: >850…" at bounding box center [743, 218] width 196 height 351
click at [647, 176] on div "Sauvegarder Viable banks Incomplete 12.99% | 313 € NAI: 2 329,6 € / Limit: >850…" at bounding box center [743, 218] width 196 height 351
click at [614, 190] on label "Non" at bounding box center [552, 192] width 185 height 18
click at [614, 190] on input "Non" at bounding box center [552, 192] width 185 height 18
radio input "true"
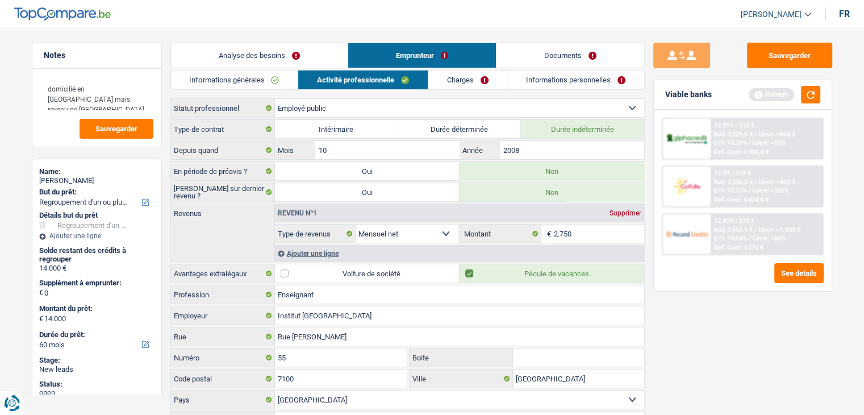
click at [481, 82] on link "Charges" at bounding box center [467, 79] width 79 height 19
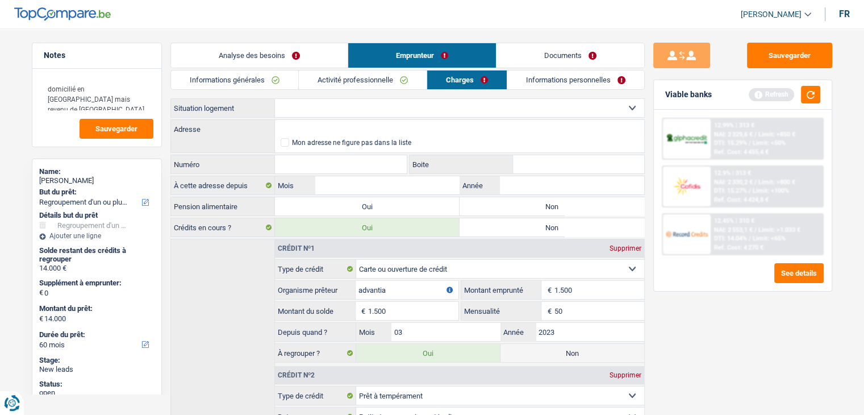
click at [289, 106] on select "Locataire Propriétaire avec prêt hypothécaire Propriétaire sans prêt hypothécai…" at bounding box center [459, 108] width 369 height 18
select select "rents"
click at [275, 99] on select "Locataire Propriétaire avec prêt hypothécaire Propriétaire sans prêt hypothécai…" at bounding box center [459, 108] width 369 height 18
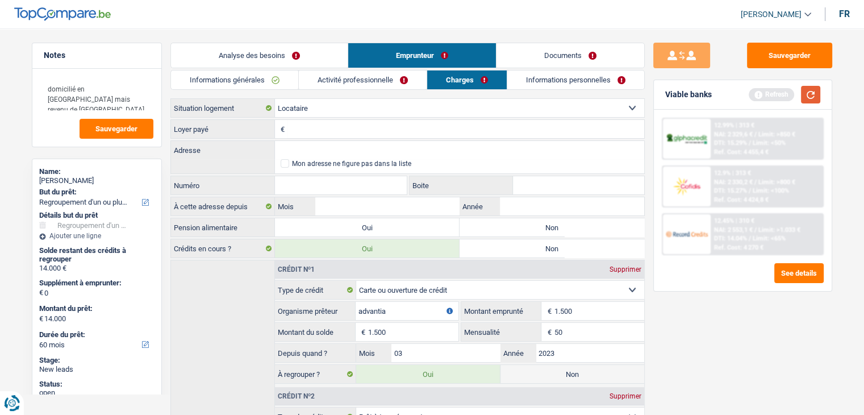
click at [812, 91] on button "button" at bounding box center [810, 95] width 19 height 18
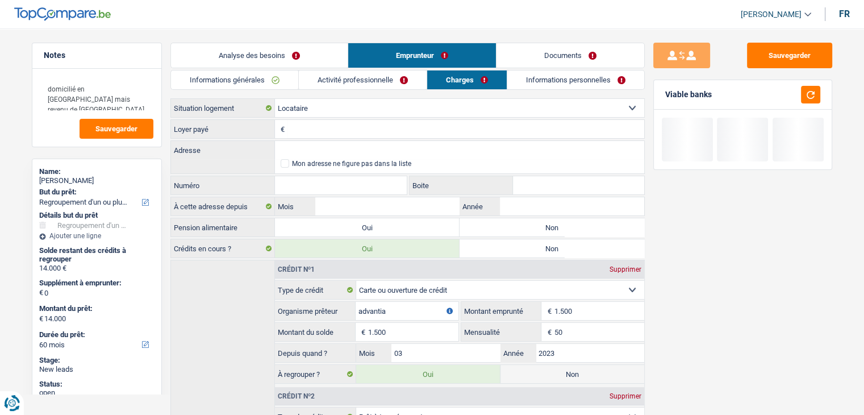
drag, startPoint x: 210, startPoint y: 128, endPoint x: 168, endPoint y: 127, distance: 42.1
click at [168, 127] on div "Notes domicilié en france mais revenu de belgique Sauvegarder Name: Christopher…" at bounding box center [432, 398] width 818 height 710
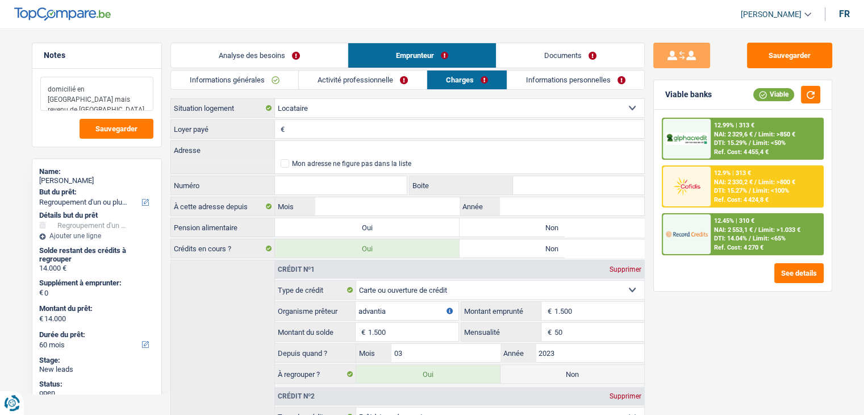
click at [86, 99] on textarea "domicilié en france mais revenu de belgique" at bounding box center [96, 94] width 113 height 34
click at [320, 130] on input "Loyer payé" at bounding box center [466, 129] width 357 height 18
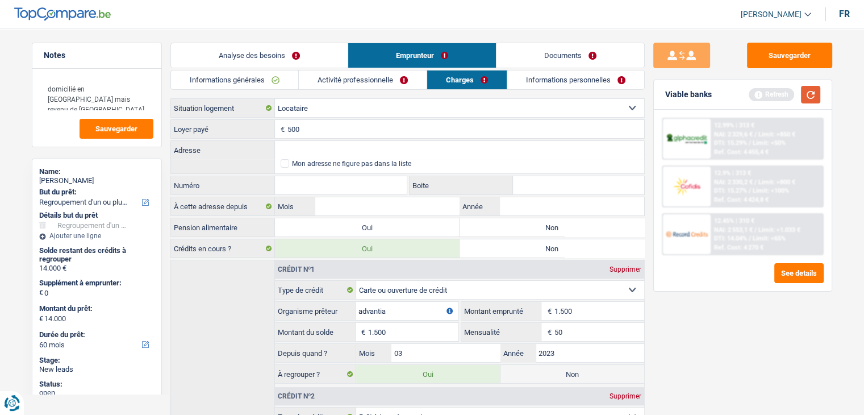
type input "500"
click at [807, 96] on button "button" at bounding box center [810, 95] width 19 height 18
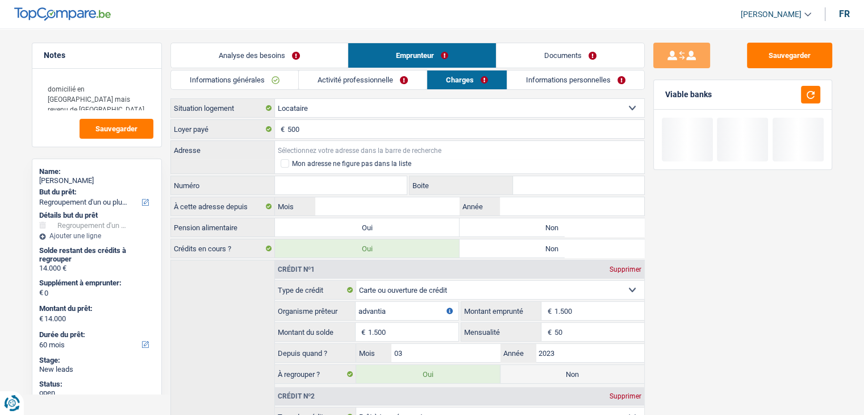
click at [359, 150] on input "Adresse" at bounding box center [459, 150] width 369 height 18
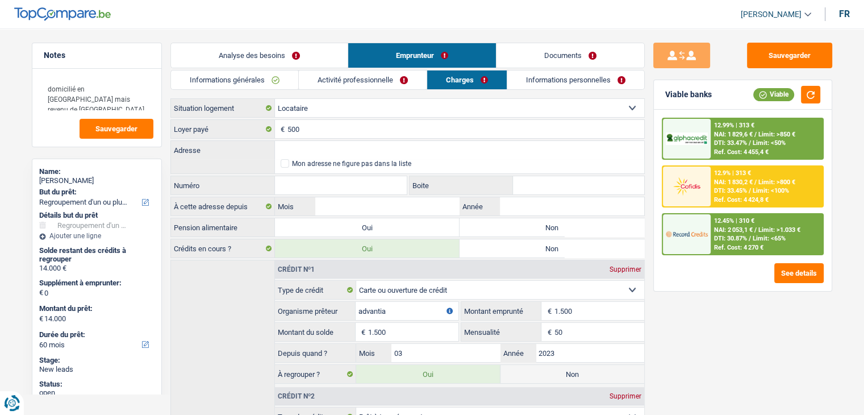
click at [354, 183] on input "Numéro" at bounding box center [341, 185] width 132 height 18
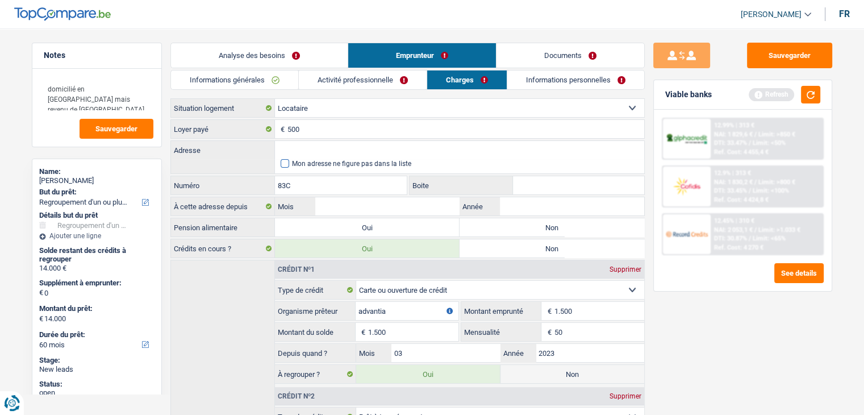
type input "83C"
click at [286, 164] on span at bounding box center [285, 163] width 9 height 9
click at [281, 164] on input "Mon adresse ne figure pas dans la liste" at bounding box center [281, 164] width 0 height 0
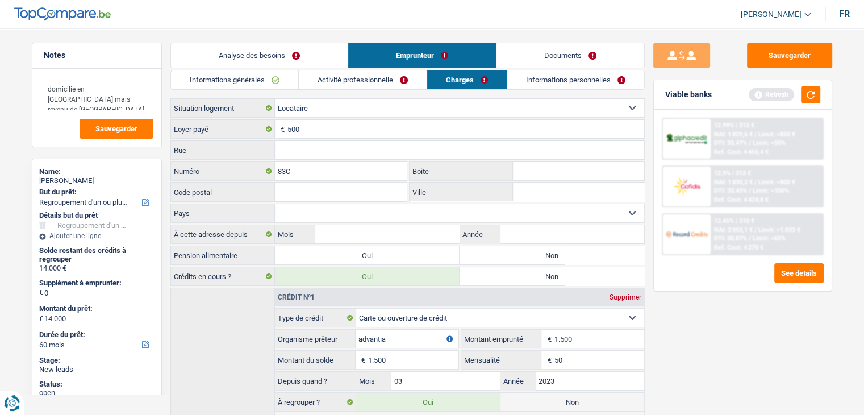
click at [301, 149] on input "Rue" at bounding box center [459, 150] width 369 height 18
type input "Rue de roue sèche"
click at [297, 192] on input "Code postal" at bounding box center [341, 192] width 132 height 18
type input "5"
click at [105, 96] on textarea "domicilié en france mais revenu de belgique" at bounding box center [96, 94] width 113 height 34
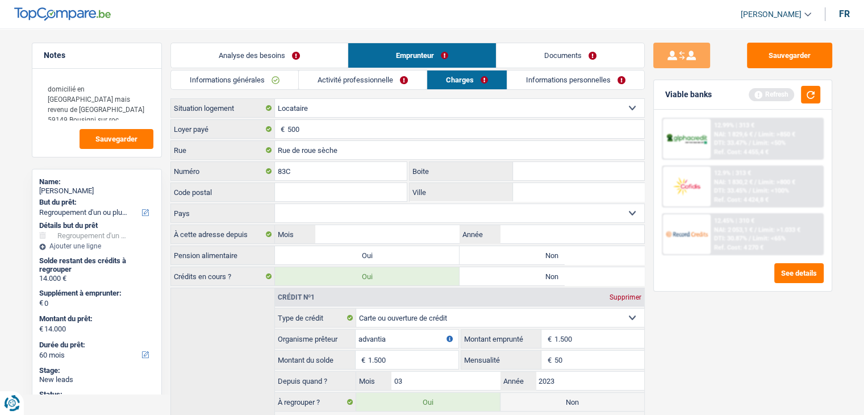
click at [768, 343] on div "Sauvegarder Viable banks Refresh 12.99% | 313 € NAI: 1 829,6 € / Limit: >850 € …" at bounding box center [743, 218] width 196 height 351
click at [819, 95] on button "button" at bounding box center [810, 95] width 19 height 18
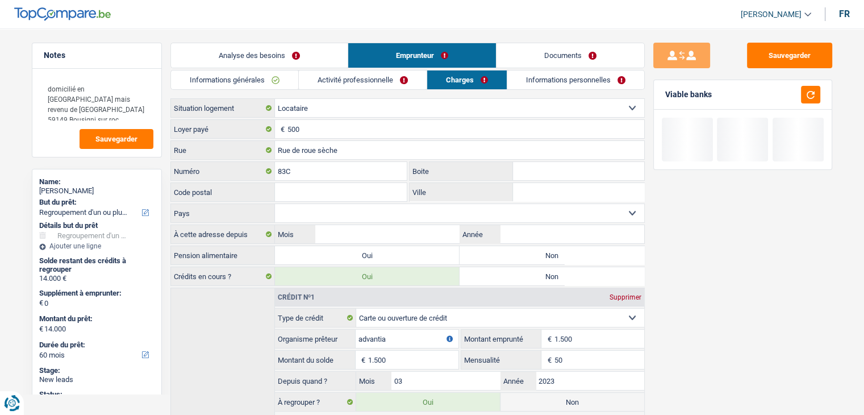
click at [310, 214] on select "Belgique Luxembourg Sélectionner une option" at bounding box center [459, 213] width 369 height 18
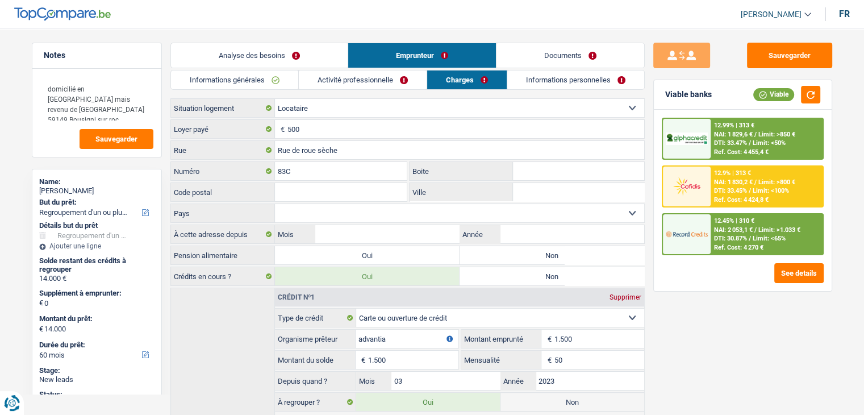
click at [303, 214] on select "Belgique Luxembourg Sélectionner une option" at bounding box center [459, 213] width 369 height 18
click at [208, 209] on label "Pays" at bounding box center [223, 213] width 104 height 18
click at [275, 209] on select "Belgique Luxembourg Sélectionner une option" at bounding box center [459, 213] width 369 height 18
click at [128, 105] on textarea "domicilié en france mais revenu de belgique 59149 Bousigni sur roc" at bounding box center [96, 99] width 113 height 44
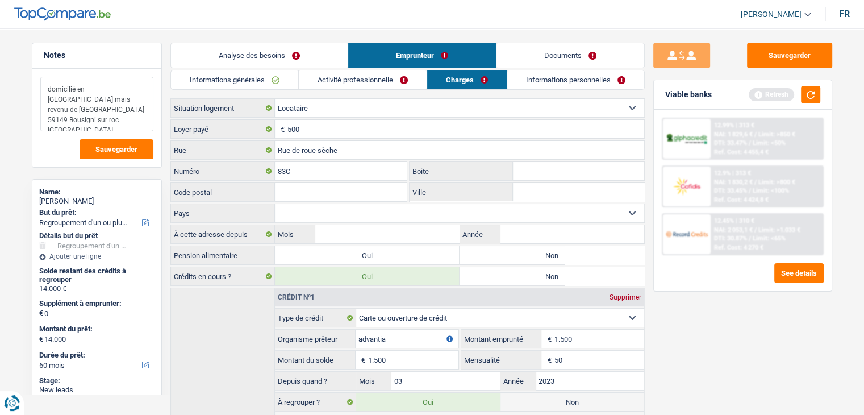
type textarea "domicilié en france mais revenu de belgique 59149 Bousigni sur roc france"
click at [693, 328] on div "Sauvegarder Viable banks Refresh 12.99% | 313 € NAI: 1 829,6 € / Limit: >850 € …" at bounding box center [743, 218] width 196 height 351
click at [321, 230] on input "Mois" at bounding box center [387, 234] width 144 height 18
click at [360, 237] on input "Mois" at bounding box center [387, 234] width 144 height 18
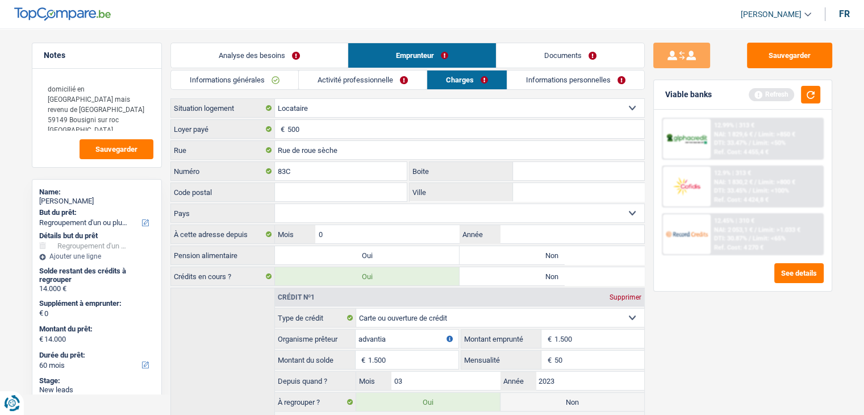
type input "03"
type input "2023"
click at [693, 353] on div "Sauvegarder Viable banks Refresh 12.99% | 313 € NAI: 1 829,6 € / Limit: >850 € …" at bounding box center [743, 218] width 196 height 351
click at [570, 258] on label "Non" at bounding box center [552, 255] width 185 height 18
click at [570, 258] on input "Non" at bounding box center [552, 255] width 185 height 18
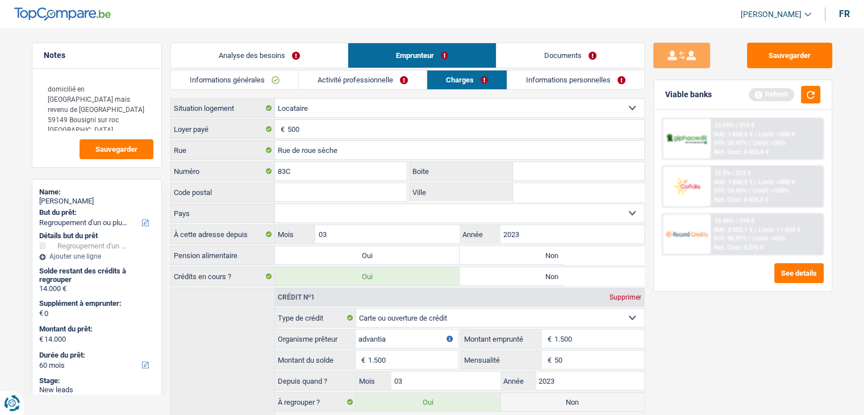
radio input "true"
click at [530, 77] on link "Informations personnelles" at bounding box center [575, 79] width 137 height 19
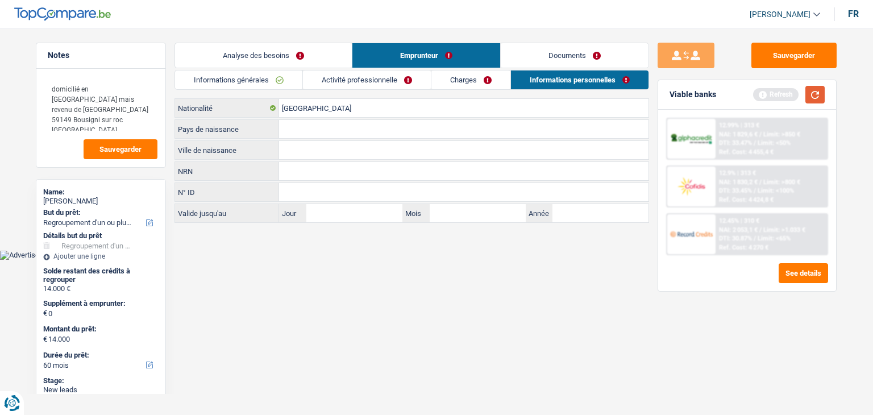
click at [818, 96] on button "button" at bounding box center [814, 95] width 19 height 18
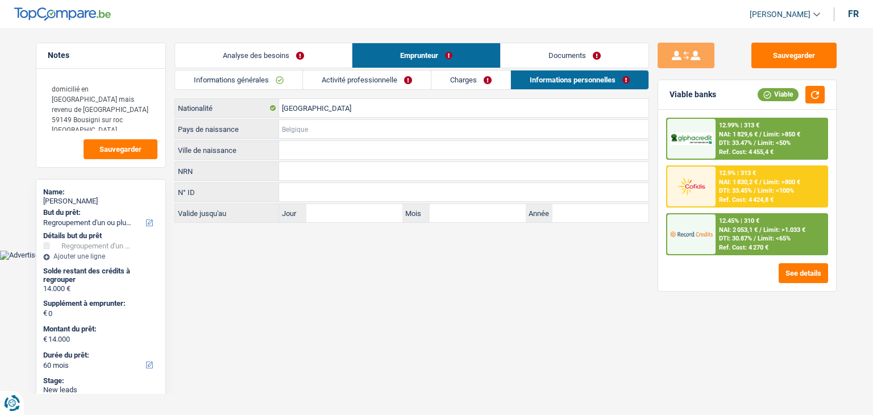
click at [313, 126] on input "Pays de naissance" at bounding box center [463, 129] width 369 height 18
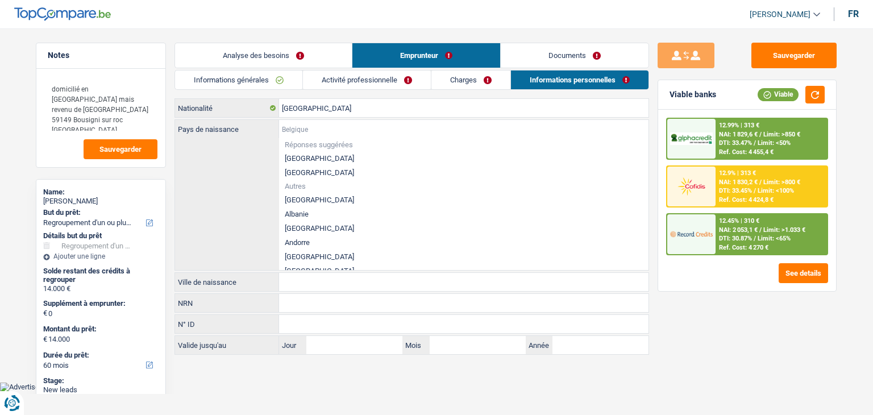
type input "B"
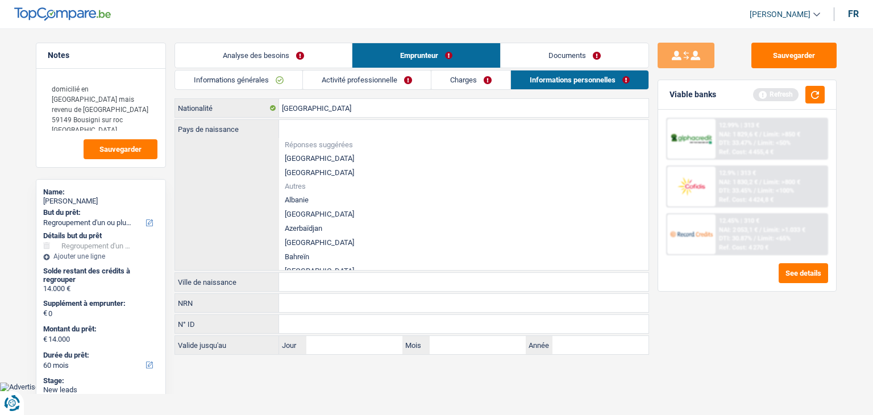
click at [295, 157] on li "[GEOGRAPHIC_DATA]" at bounding box center [463, 158] width 369 height 14
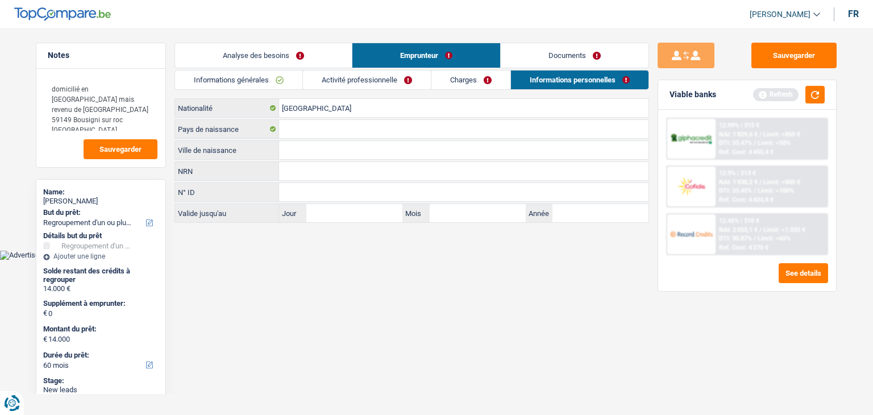
type input "[GEOGRAPHIC_DATA]"
click at [296, 149] on input "Ville de naissance" at bounding box center [463, 150] width 369 height 18
type input "l"
type input "La louvière"
click at [293, 257] on html "Vous avez le contrôle de vos données Nous utilisons des cookies, tout comme nos…" at bounding box center [436, 130] width 873 height 260
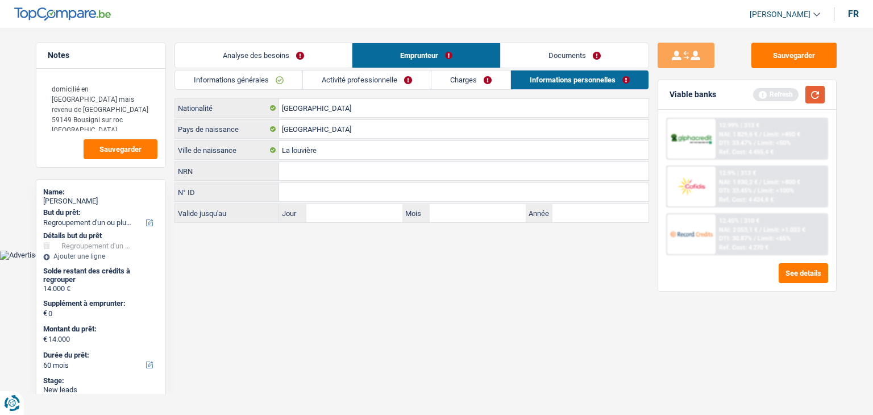
drag, startPoint x: 820, startPoint y: 98, endPoint x: 832, endPoint y: 104, distance: 13.2
click at [822, 97] on button "button" at bounding box center [814, 95] width 19 height 18
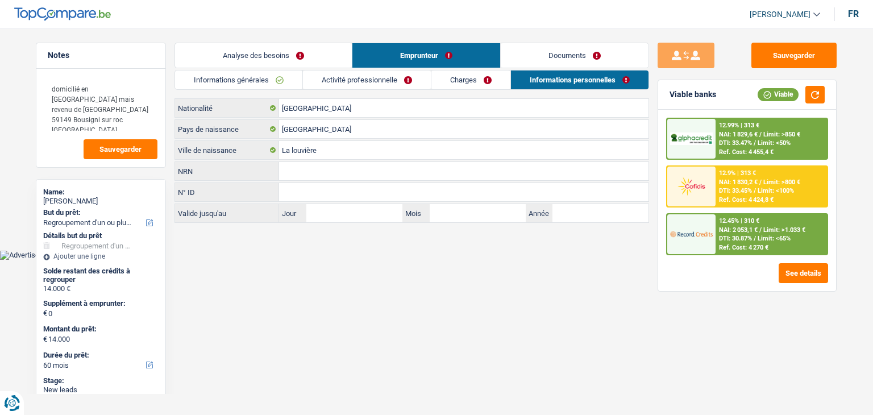
click at [236, 78] on link "Informations générales" at bounding box center [238, 79] width 127 height 19
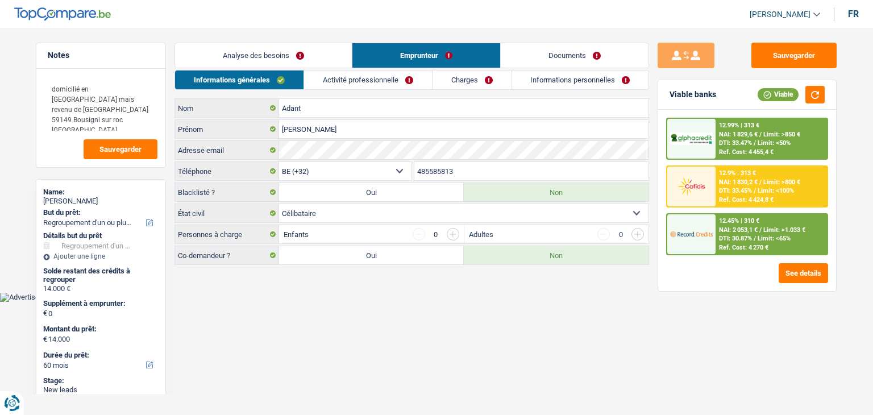
click at [238, 57] on link "Analyse des besoins" at bounding box center [263, 55] width 177 height 24
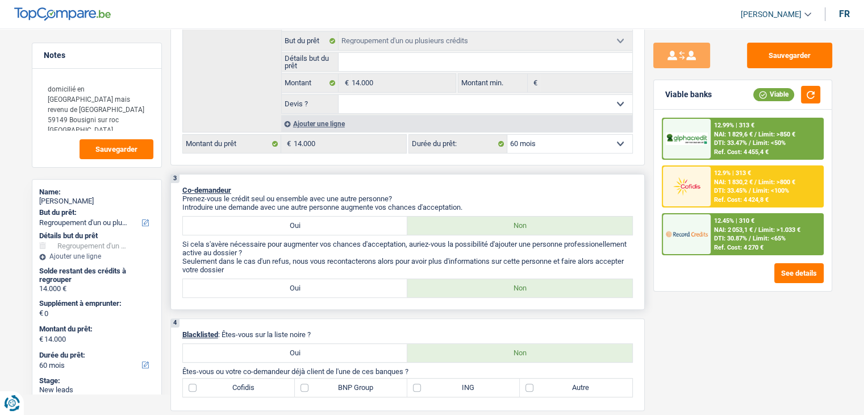
scroll to position [398, 0]
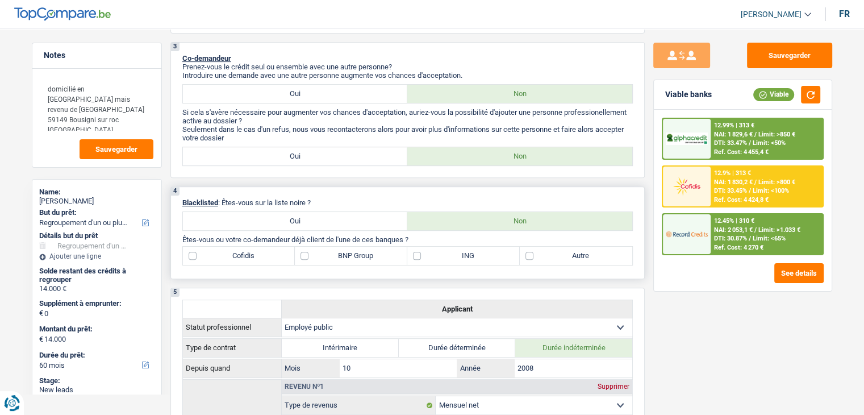
click at [411, 238] on p "Êtes-vous ou votre co-demandeur déjà client de l'une de ces banques ?" at bounding box center [407, 239] width 451 height 9
click at [418, 237] on p "Êtes-vous ou votre co-demandeur déjà client de l'une de ces banques ?" at bounding box center [407, 239] width 451 height 9
click at [237, 257] on label "Cofidis" at bounding box center [239, 256] width 113 height 18
click at [237, 257] on input "Cofidis" at bounding box center [239, 256] width 113 height 18
checkbox input "true"
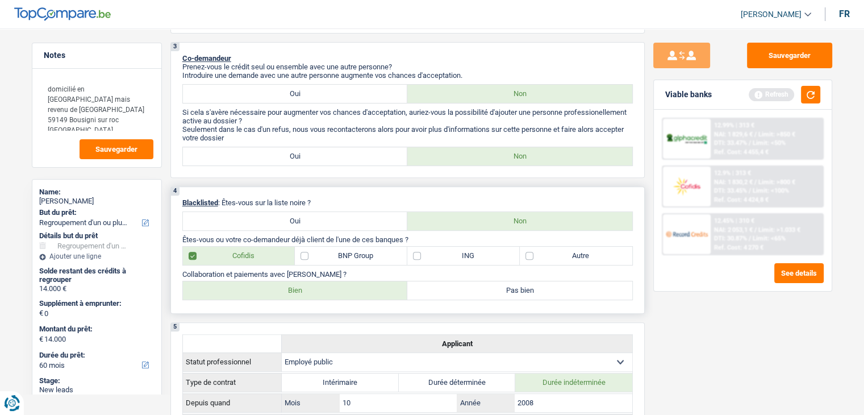
click at [238, 283] on label "Bien" at bounding box center [295, 290] width 225 height 18
click at [238, 283] on input "Bien" at bounding box center [295, 290] width 225 height 18
radio input "true"
click at [566, 252] on label "Autre" at bounding box center [576, 256] width 113 height 18
click at [566, 252] on input "Autre" at bounding box center [576, 256] width 113 height 18
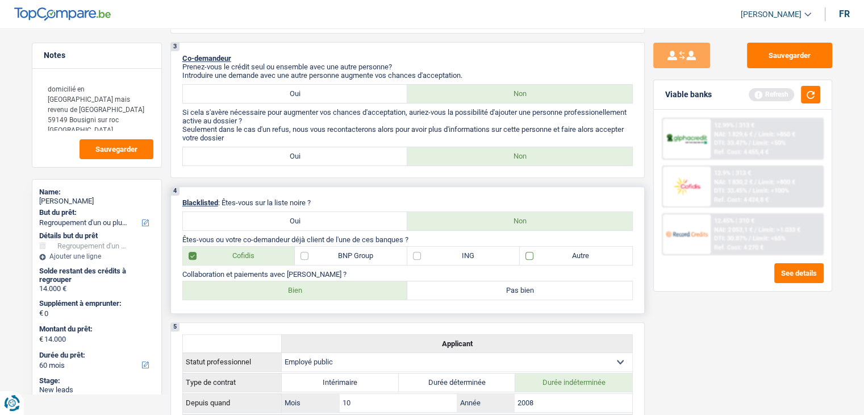
checkbox input "true"
click at [804, 94] on button "button" at bounding box center [810, 95] width 19 height 18
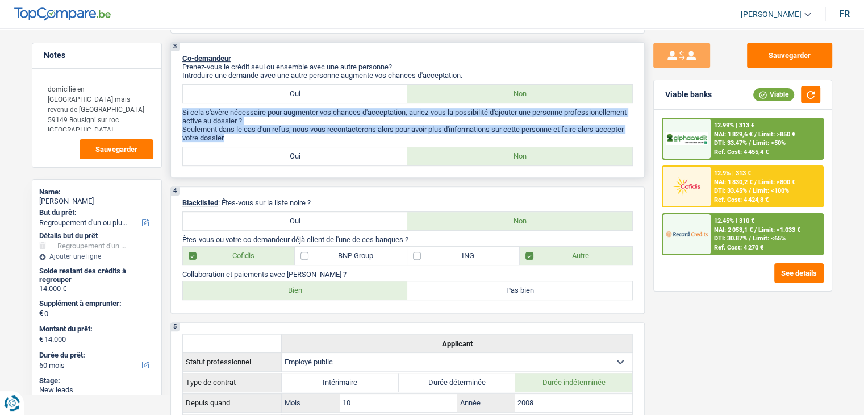
drag, startPoint x: 224, startPoint y: 137, endPoint x: 184, endPoint y: 112, distance: 47.5
click at [184, 112] on div "Si cela s'avère nécessaire pour augmenter vos chances d'acceptation, auriez-vou…" at bounding box center [407, 125] width 451 height 34
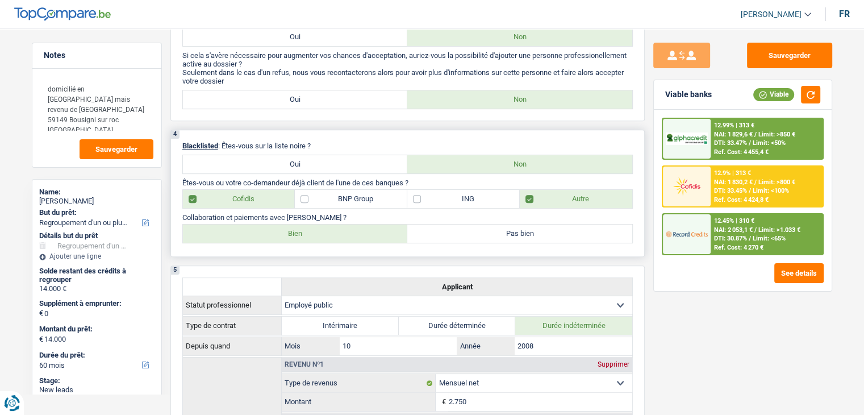
click at [330, 181] on p "Êtes-vous ou votre co-demandeur déjà client de l'une de ces banques ?" at bounding box center [407, 182] width 451 height 9
click at [334, 197] on label "BNP Group" at bounding box center [351, 199] width 113 height 18
click at [334, 197] on input "BNP Group" at bounding box center [351, 199] width 113 height 18
checkbox input "true"
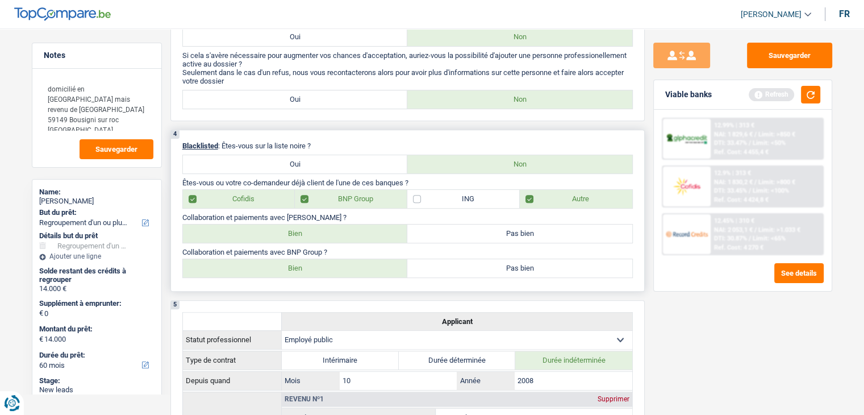
click at [257, 255] on div "Collaboration et paiements avec BNP Group ? Bien Pas bien Tous les champs sont …" at bounding box center [407, 263] width 451 height 30
click at [257, 264] on label "Bien" at bounding box center [295, 268] width 225 height 18
click at [257, 264] on input "Bien" at bounding box center [295, 268] width 225 height 18
radio input "true"
click at [801, 97] on button "button" at bounding box center [810, 95] width 19 height 18
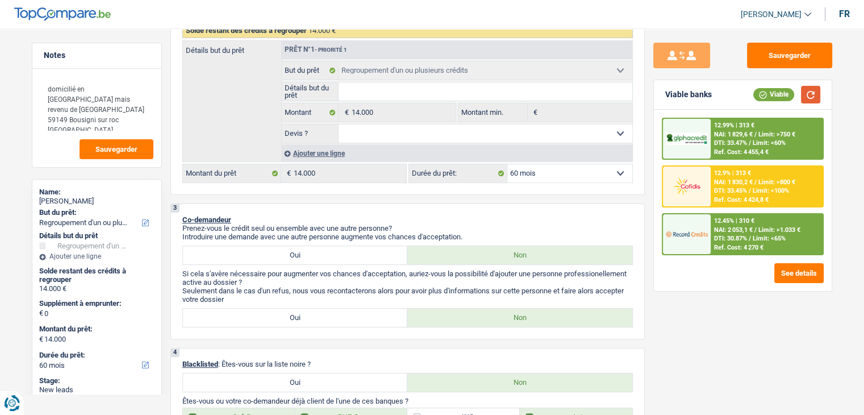
scroll to position [170, 0]
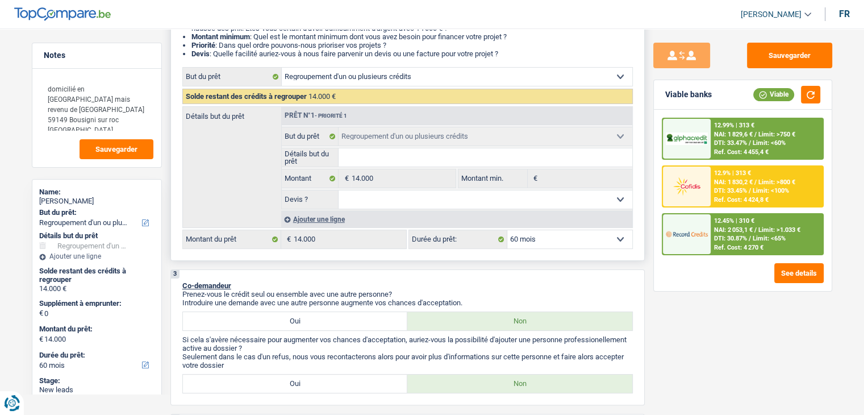
drag, startPoint x: 391, startPoint y: 201, endPoint x: 386, endPoint y: 206, distance: 6.8
click at [391, 201] on select "Oui Non Non répondu Sélectionner une option" at bounding box center [486, 199] width 294 height 18
select select "yes"
click at [339, 190] on select "Oui Non Non répondu Sélectionner une option" at bounding box center [486, 199] width 294 height 18
select select "yes"
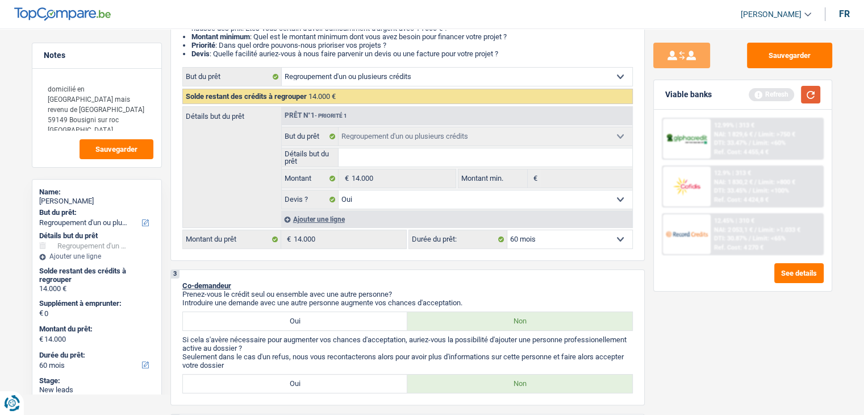
click at [816, 90] on button "button" at bounding box center [810, 95] width 19 height 18
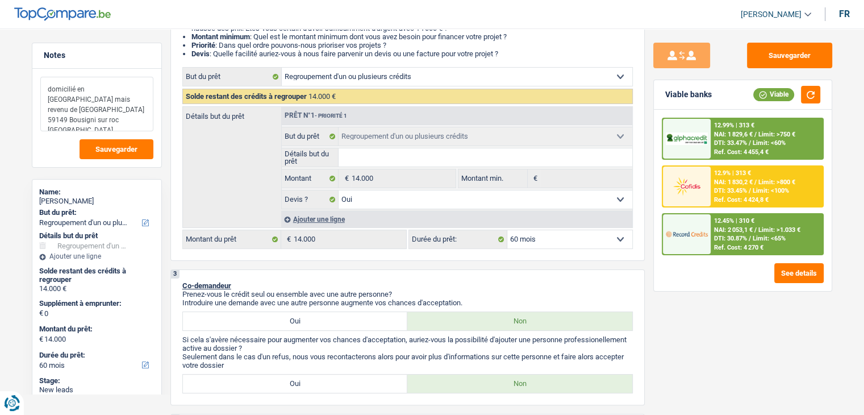
click at [94, 111] on textarea "domicilié en france mais revenu de belgique 59149 Bousigni sur roc france" at bounding box center [96, 104] width 113 height 55
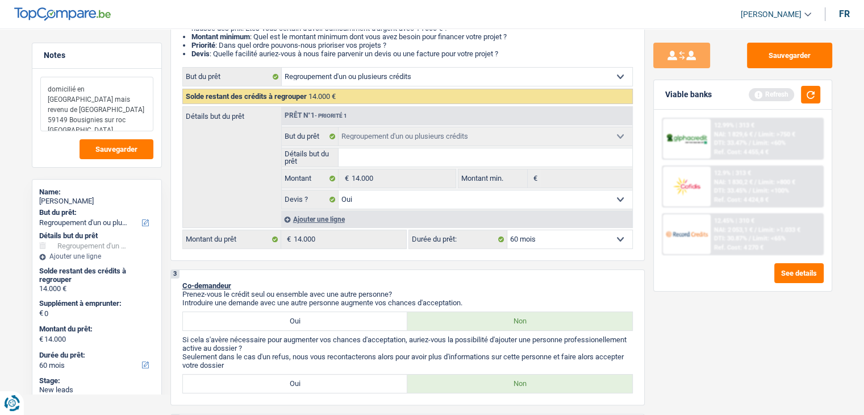
type textarea "domicilié en france mais revenu de belgique 59149 Bousignies sur roc france"
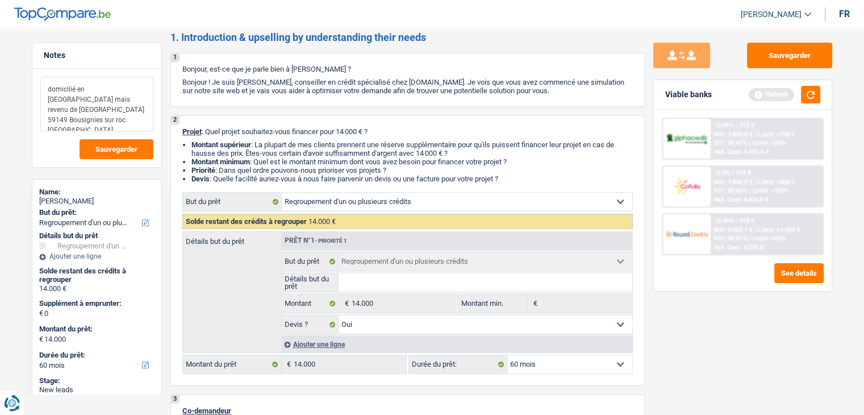
scroll to position [0, 0]
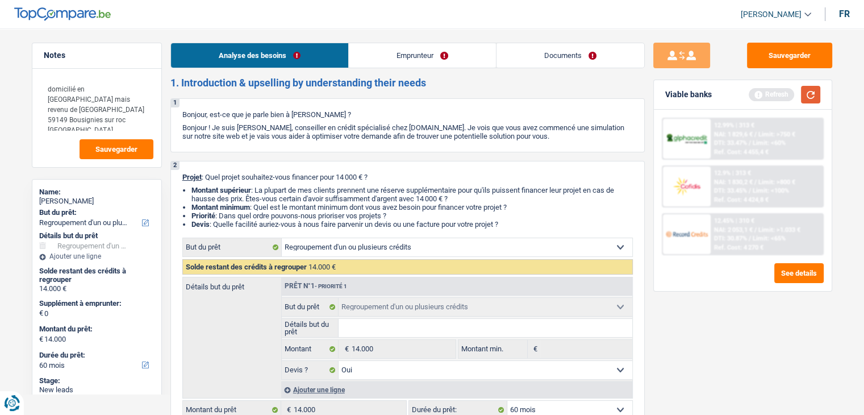
click at [816, 89] on button "button" at bounding box center [810, 95] width 19 height 18
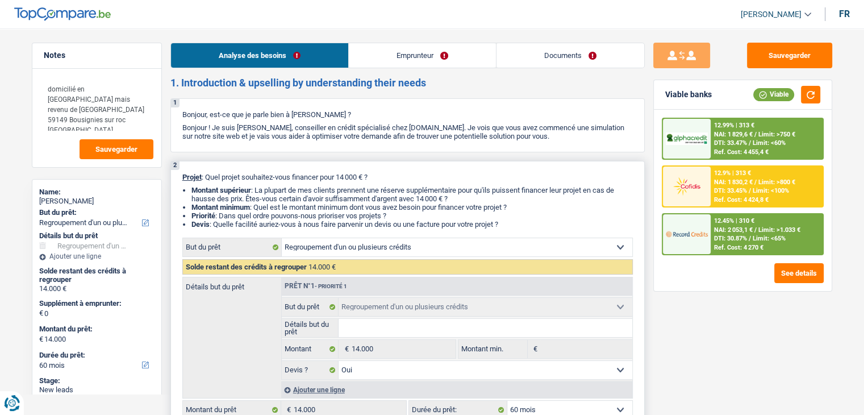
click at [498, 194] on li "Montant supérieur : La plupart de mes clients prennent une réserve supplémentai…" at bounding box center [411, 194] width 441 height 17
drag, startPoint x: 507, startPoint y: 225, endPoint x: 180, endPoint y: 177, distance: 330.3
click at [180, 177] on div "2 Projet : Quel projet souhaitez-vous financer pour 14 000 € ? Montant supérieu…" at bounding box center [407, 296] width 474 height 270
drag, startPoint x: 185, startPoint y: 175, endPoint x: 509, endPoint y: 224, distance: 328.1
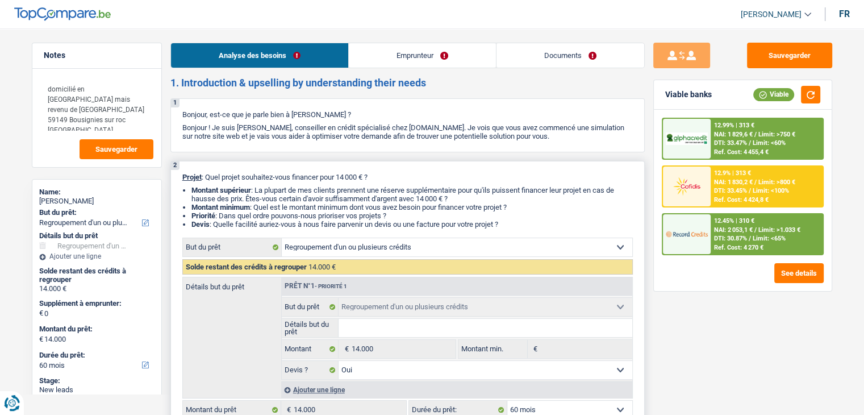
click at [509, 224] on div "2 Projet : Quel projet souhaitez-vous financer pour 14 000 € ? Montant supérieu…" at bounding box center [407, 296] width 474 height 270
click at [509, 224] on li "Devis : Quelle facilité auriez-vous à nous faire parvenir un devis ou une factu…" at bounding box center [411, 224] width 441 height 9
drag, startPoint x: 509, startPoint y: 224, endPoint x: 188, endPoint y: 188, distance: 323.0
click at [188, 188] on ul "Montant supérieur : La plupart de mes clients prennent une réserve supplémentai…" at bounding box center [407, 207] width 451 height 43
click at [183, 181] on div "2 Projet : Quel projet souhaitez-vous financer pour 14 000 € ? Montant supérieu…" at bounding box center [407, 296] width 474 height 270
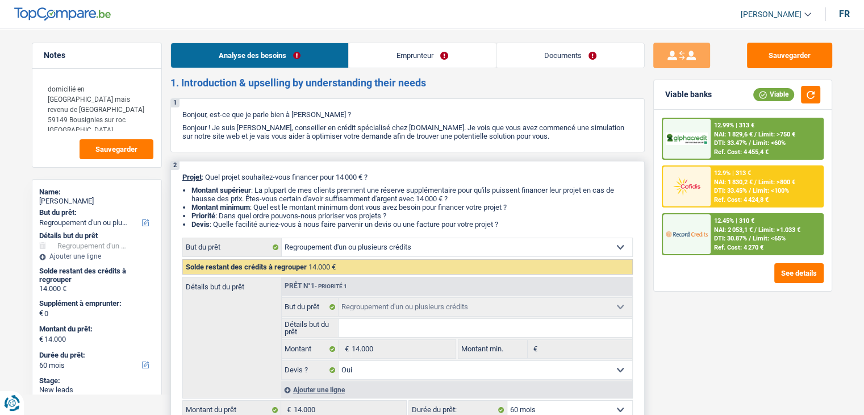
drag, startPoint x: 181, startPoint y: 175, endPoint x: 512, endPoint y: 225, distance: 334.5
click at [512, 225] on div "2 Projet : Quel projet souhaitez-vous financer pour 14 000 € ? Montant supérieu…" at bounding box center [407, 296] width 474 height 270
click at [512, 225] on li "Devis : Quelle facilité auriez-vous à nous faire parvenir un devis ou une factu…" at bounding box center [411, 224] width 441 height 9
click at [809, 91] on button "button" at bounding box center [810, 95] width 19 height 18
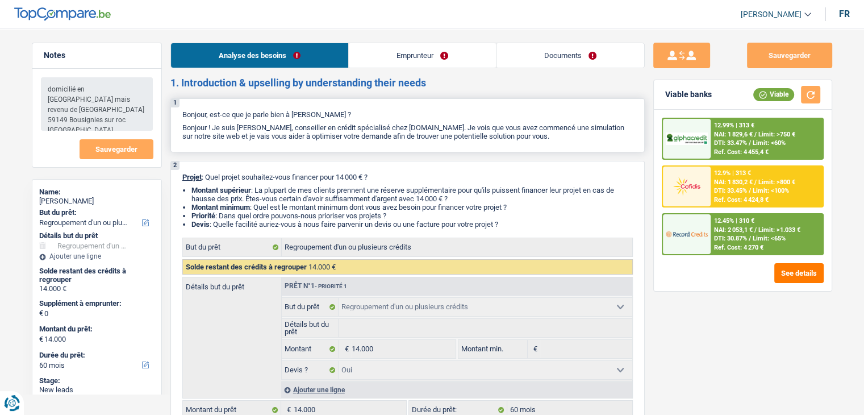
drag, startPoint x: 182, startPoint y: 114, endPoint x: 606, endPoint y: 145, distance: 424.4
click at [606, 145] on div "1 Bonjour, est-ce que je parle bien à Christopher Adant ? Bonjour ! Je suis Yan…" at bounding box center [407, 125] width 474 height 54
click at [447, 62] on link "Emprunteur" at bounding box center [422, 55] width 147 height 24
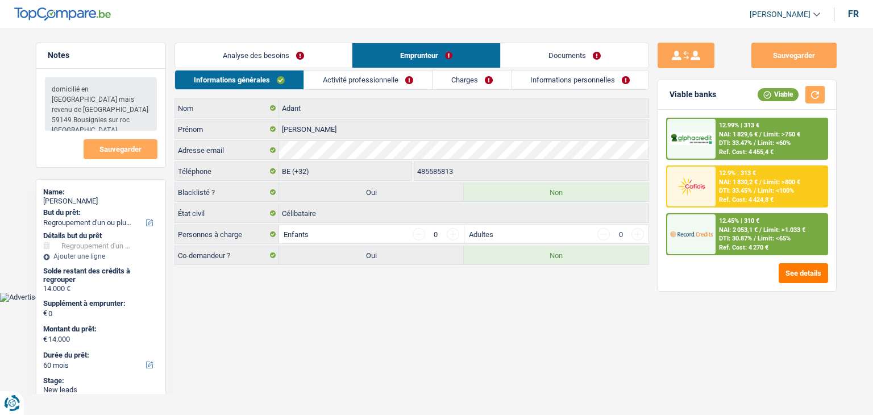
click at [361, 79] on link "Activité professionnelle" at bounding box center [368, 79] width 128 height 19
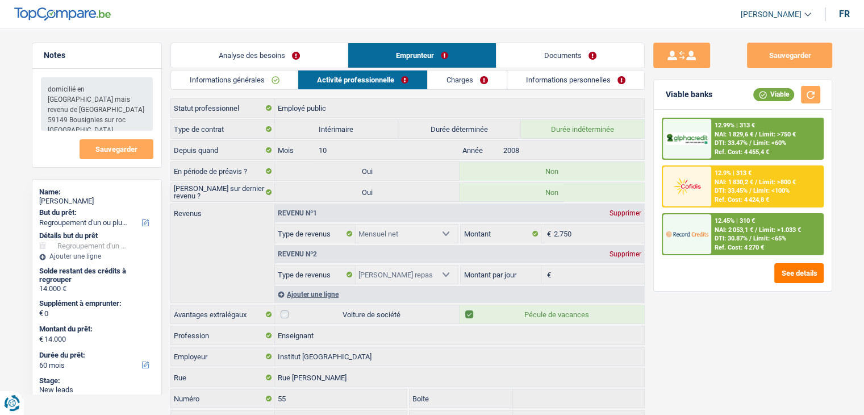
click at [460, 82] on link "Charges" at bounding box center [467, 79] width 79 height 19
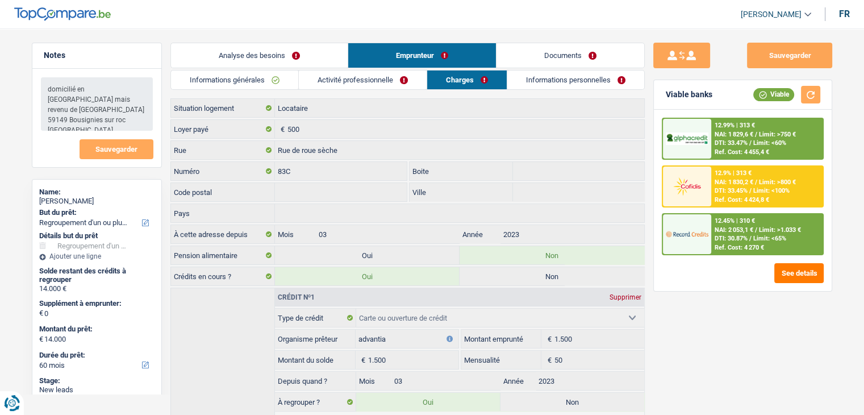
click at [555, 76] on link "Informations personnelles" at bounding box center [575, 79] width 137 height 19
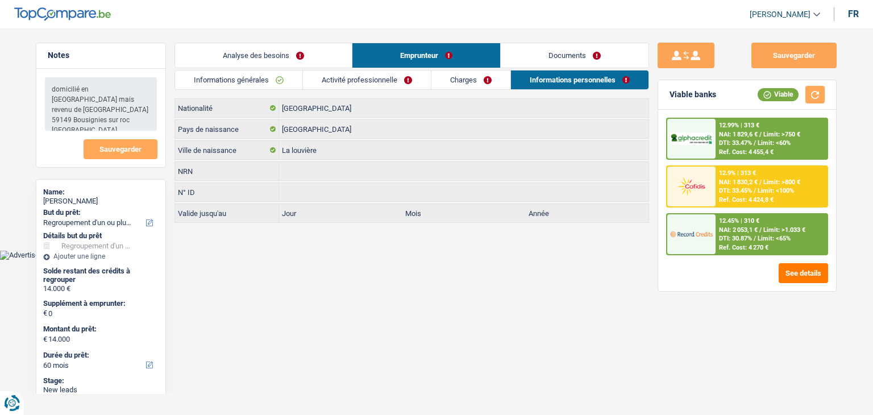
click at [576, 59] on link "Documents" at bounding box center [575, 55] width 148 height 24
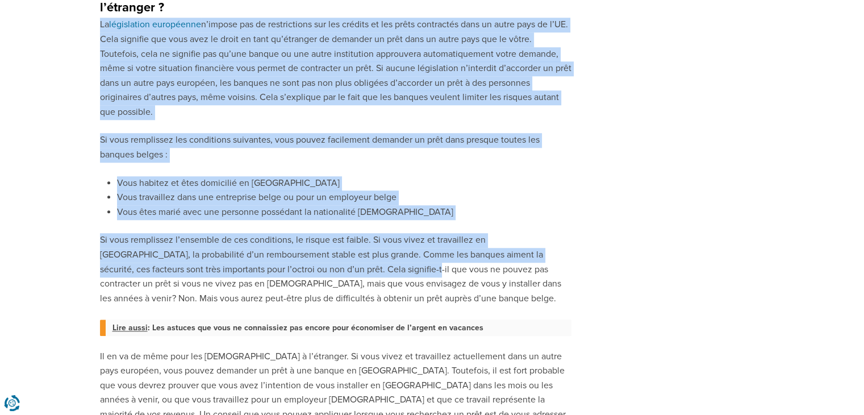
scroll to position [1064, 0]
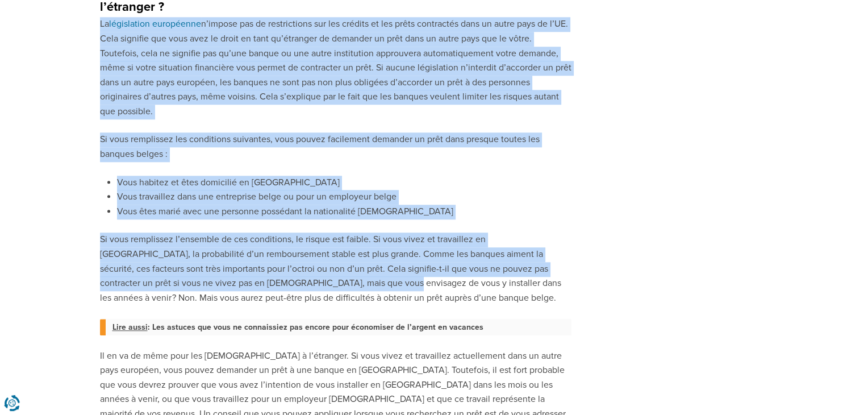
drag, startPoint x: 98, startPoint y: 228, endPoint x: 249, endPoint y: 266, distance: 156.6
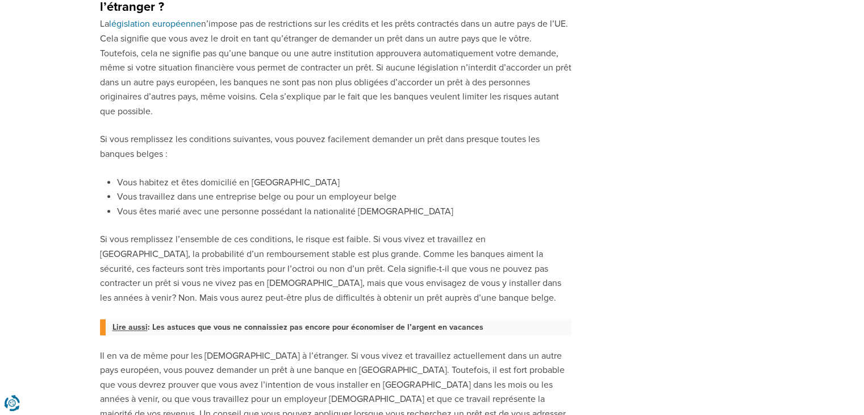
click at [336, 271] on p "Si vous remplissez l’ensemble de ces conditions, le risque est faible. Si vous …" at bounding box center [336, 268] width 472 height 73
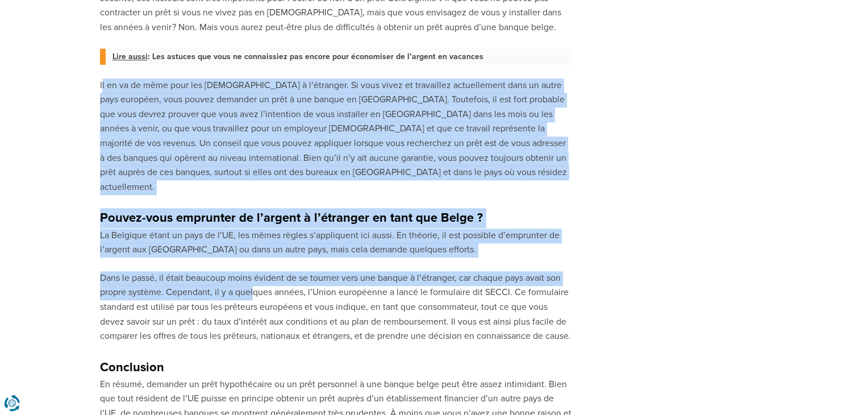
scroll to position [1348, 0]
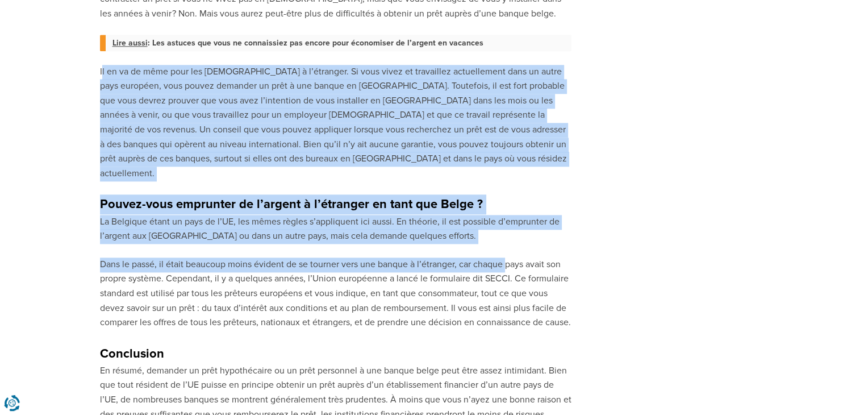
drag, startPoint x: 102, startPoint y: 163, endPoint x: 509, endPoint y: 227, distance: 412.3
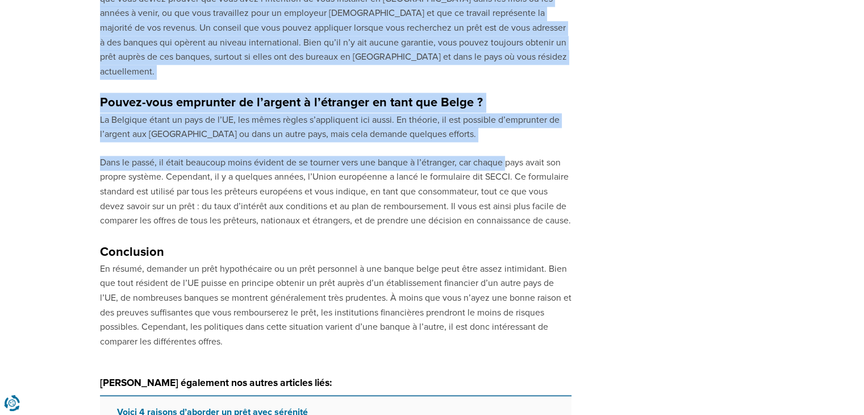
scroll to position [1518, 0]
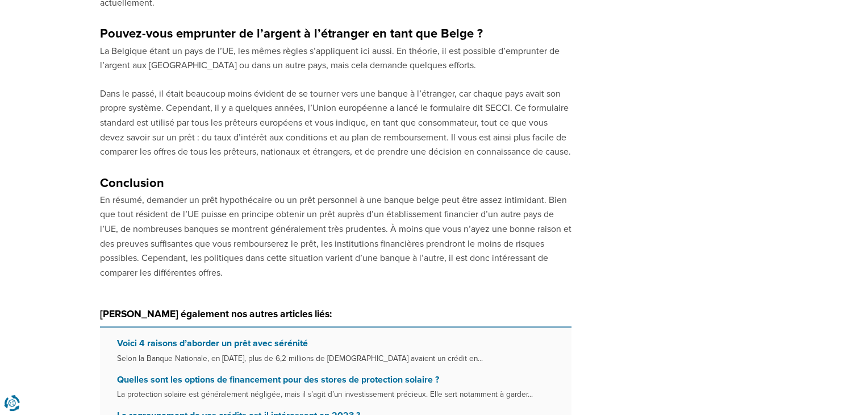
click at [356, 220] on p "En résumé, demander un prêt hypothécaire ou un prêt personnel à une banque belg…" at bounding box center [336, 237] width 472 height 88
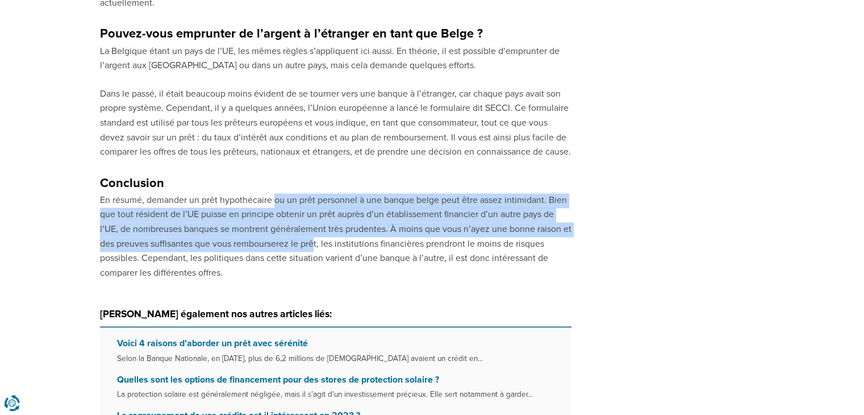
drag, startPoint x: 277, startPoint y: 179, endPoint x: 331, endPoint y: 230, distance: 74.4
click at [328, 227] on p "En résumé, demander un prêt hypothécaire ou un prêt personnel à une banque belg…" at bounding box center [336, 237] width 472 height 88
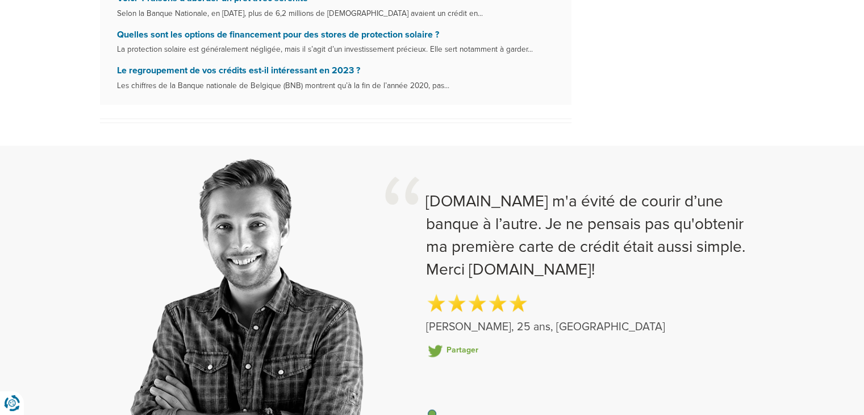
scroll to position [1859, 0]
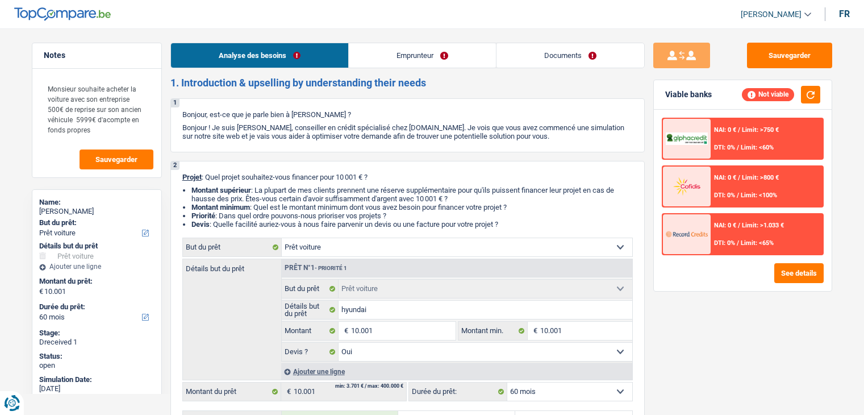
select select "car"
select select "60"
select select "car"
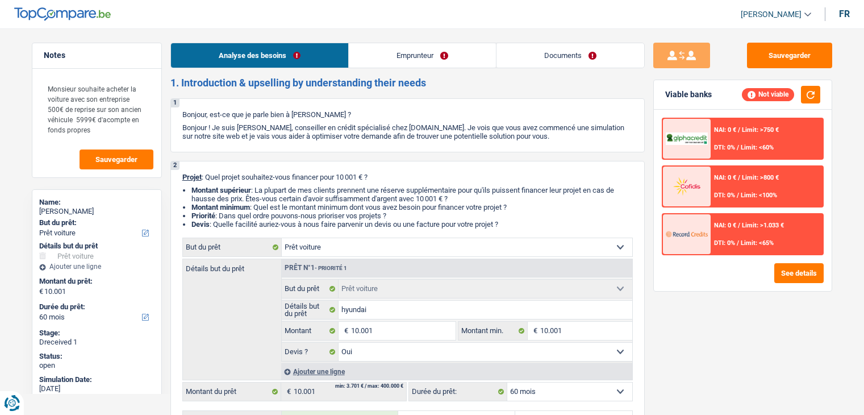
select select "yes"
select select "60"
select select "independent"
select select "netSalary"
select select "ownerWithMortgage"
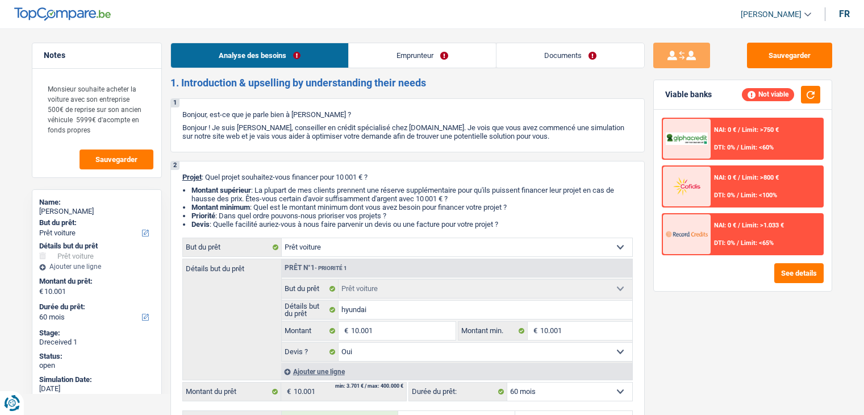
select select "car"
select select "yes"
select select "60"
select select "independent"
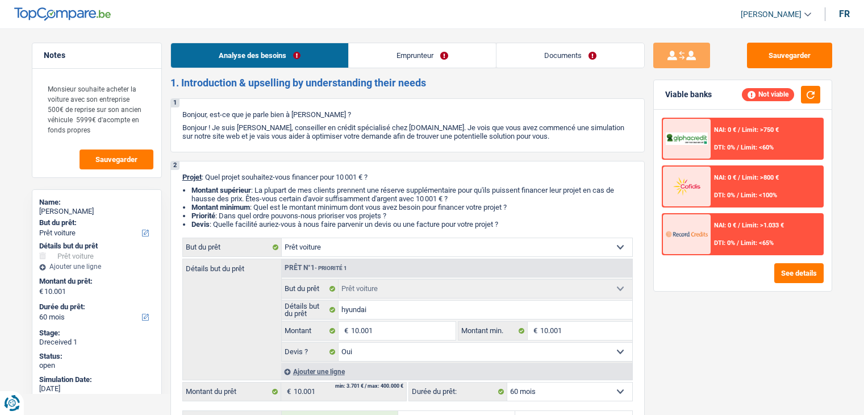
select select "netSalary"
click at [425, 64] on link "Emprunteur" at bounding box center [422, 55] width 147 height 24
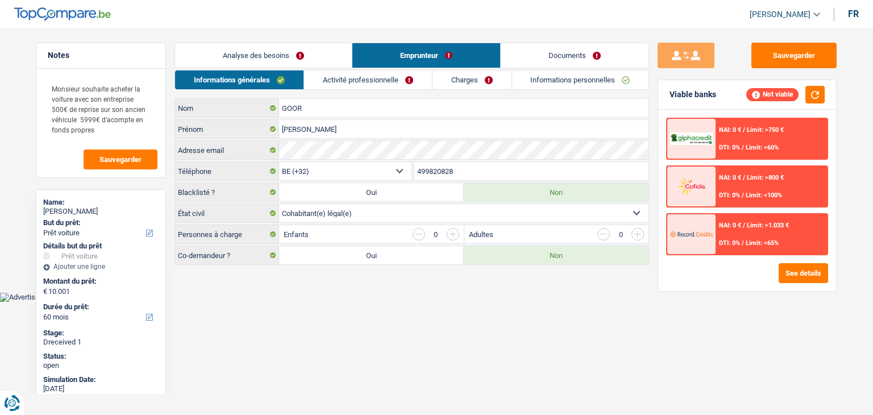
click at [356, 76] on link "Activité professionnelle" at bounding box center [368, 79] width 128 height 19
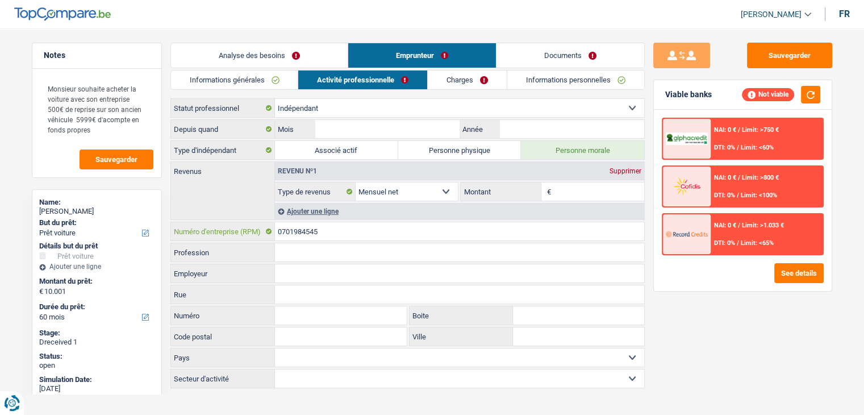
drag, startPoint x: 332, startPoint y: 233, endPoint x: 255, endPoint y: 238, distance: 76.9
click at [255, 238] on div "0701984545 Numéro d'entreprise (RPM)" at bounding box center [407, 231] width 473 height 18
